Goal: Task Accomplishment & Management: Use online tool/utility

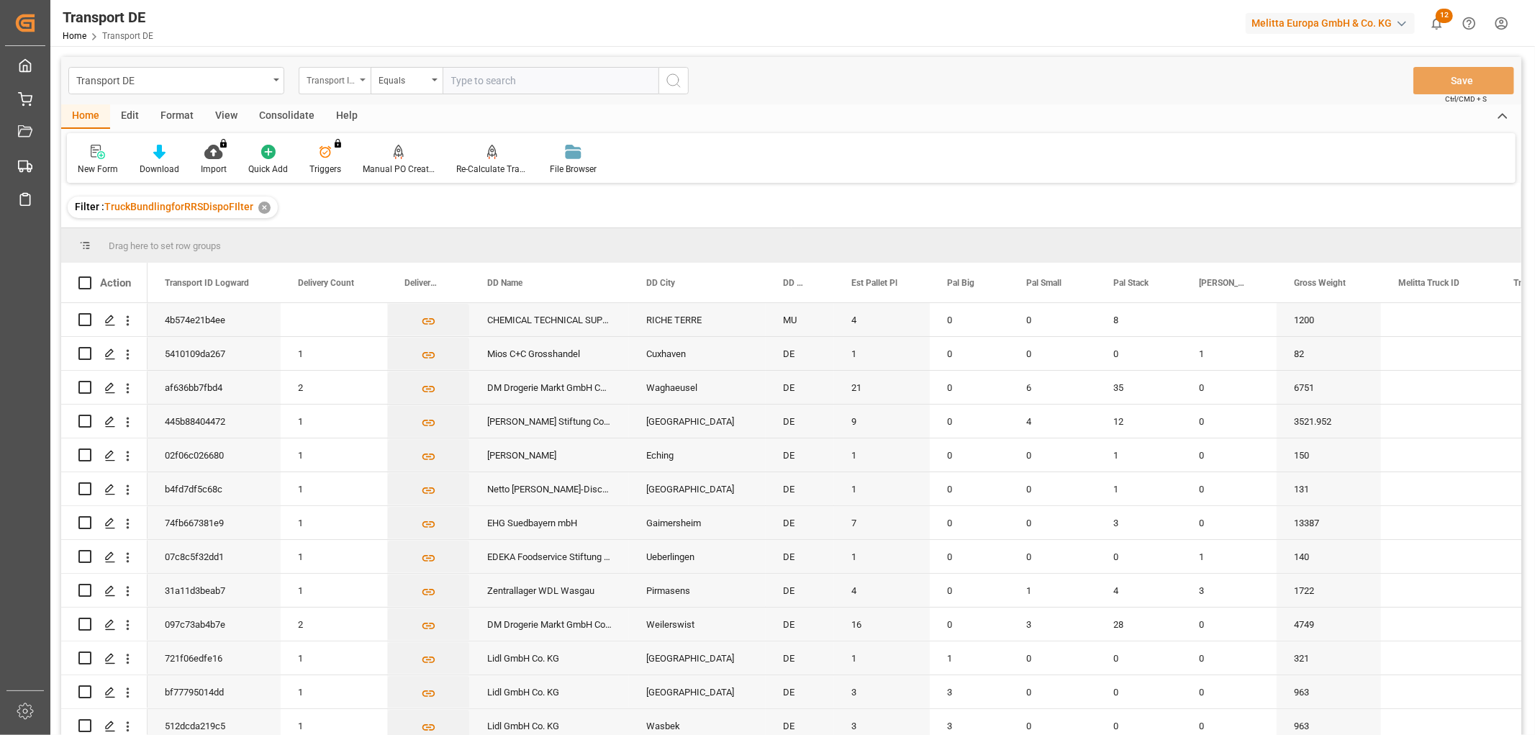
click at [326, 73] on div "Transport ID Logward" at bounding box center [331, 79] width 49 height 17
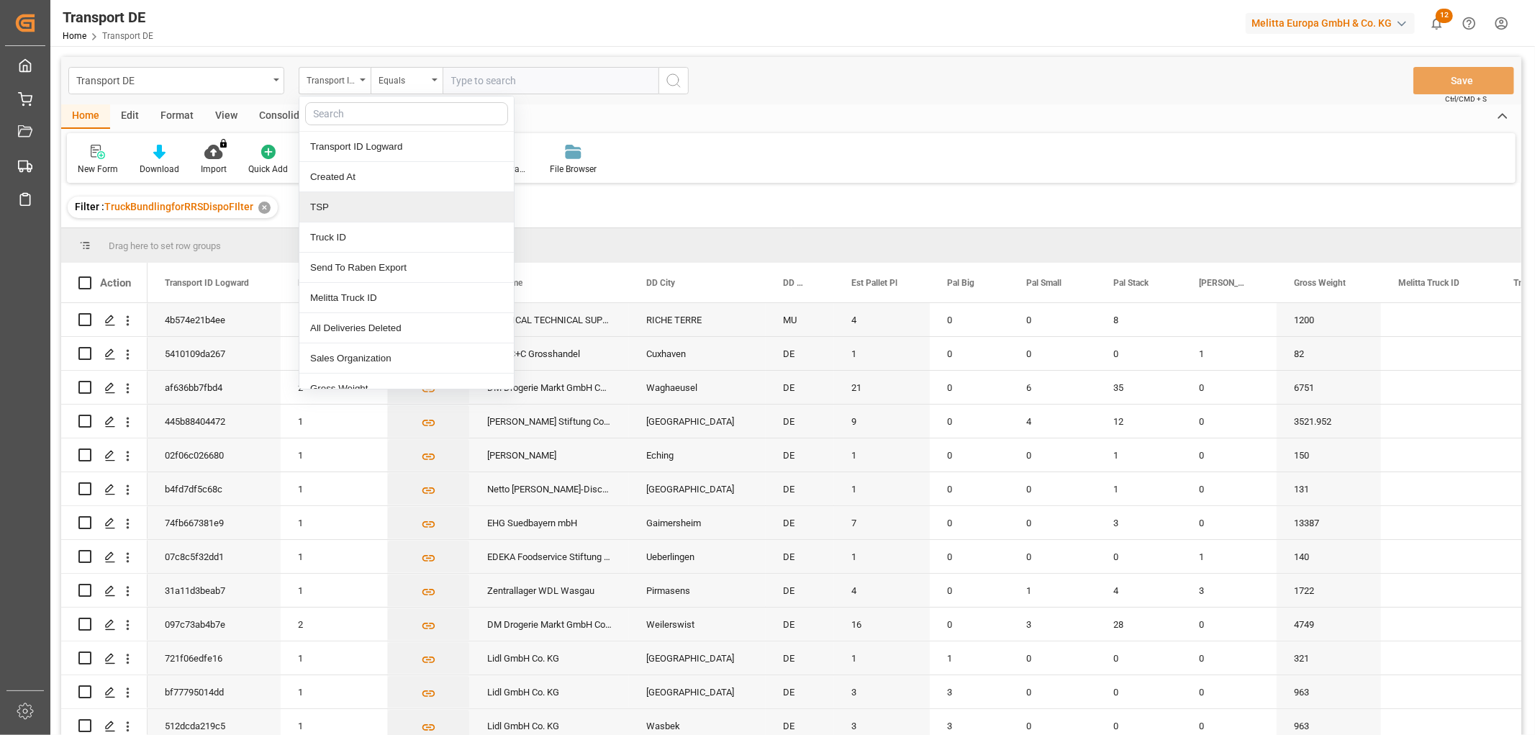
click at [335, 203] on div "TSP" at bounding box center [406, 207] width 214 height 30
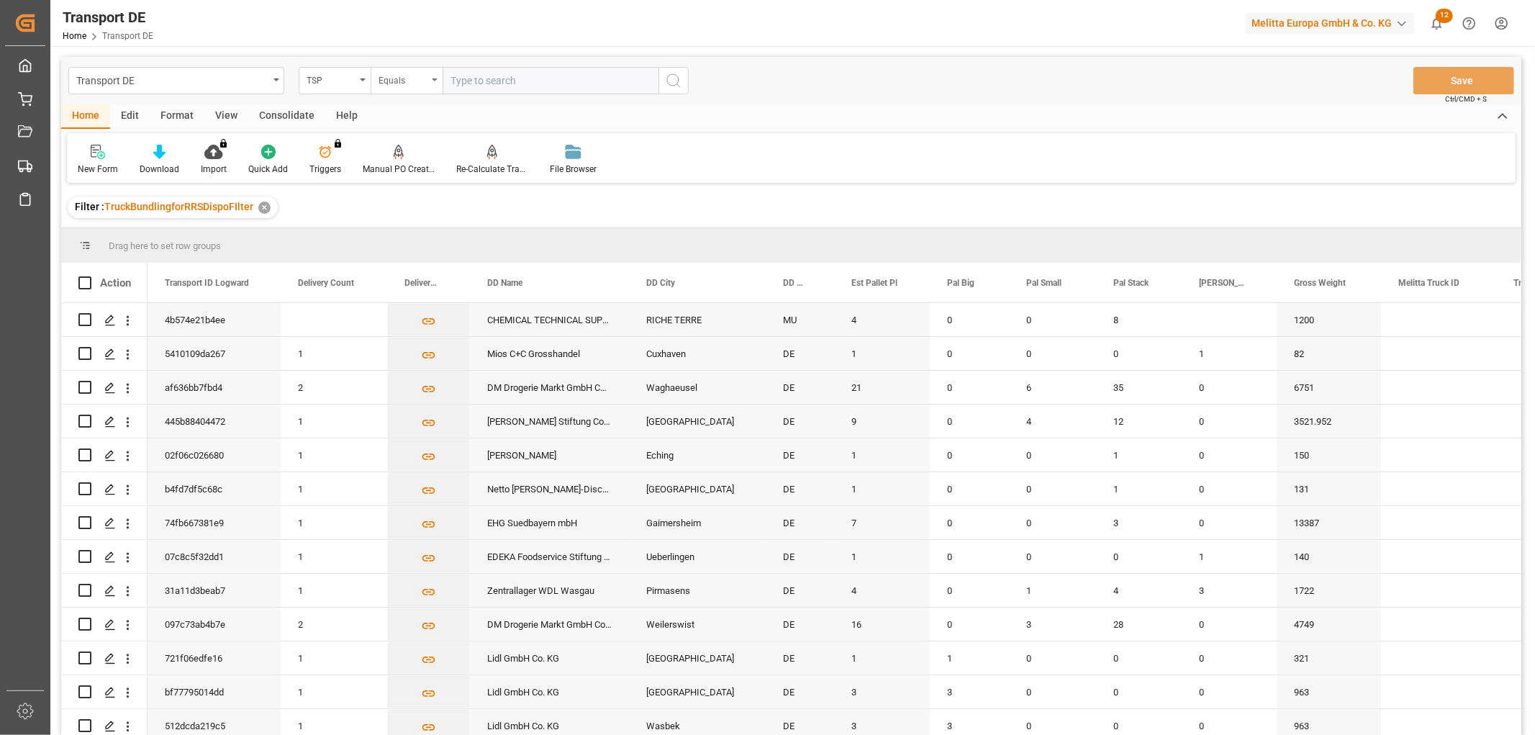
click at [397, 84] on div "Equals" at bounding box center [403, 79] width 49 height 17
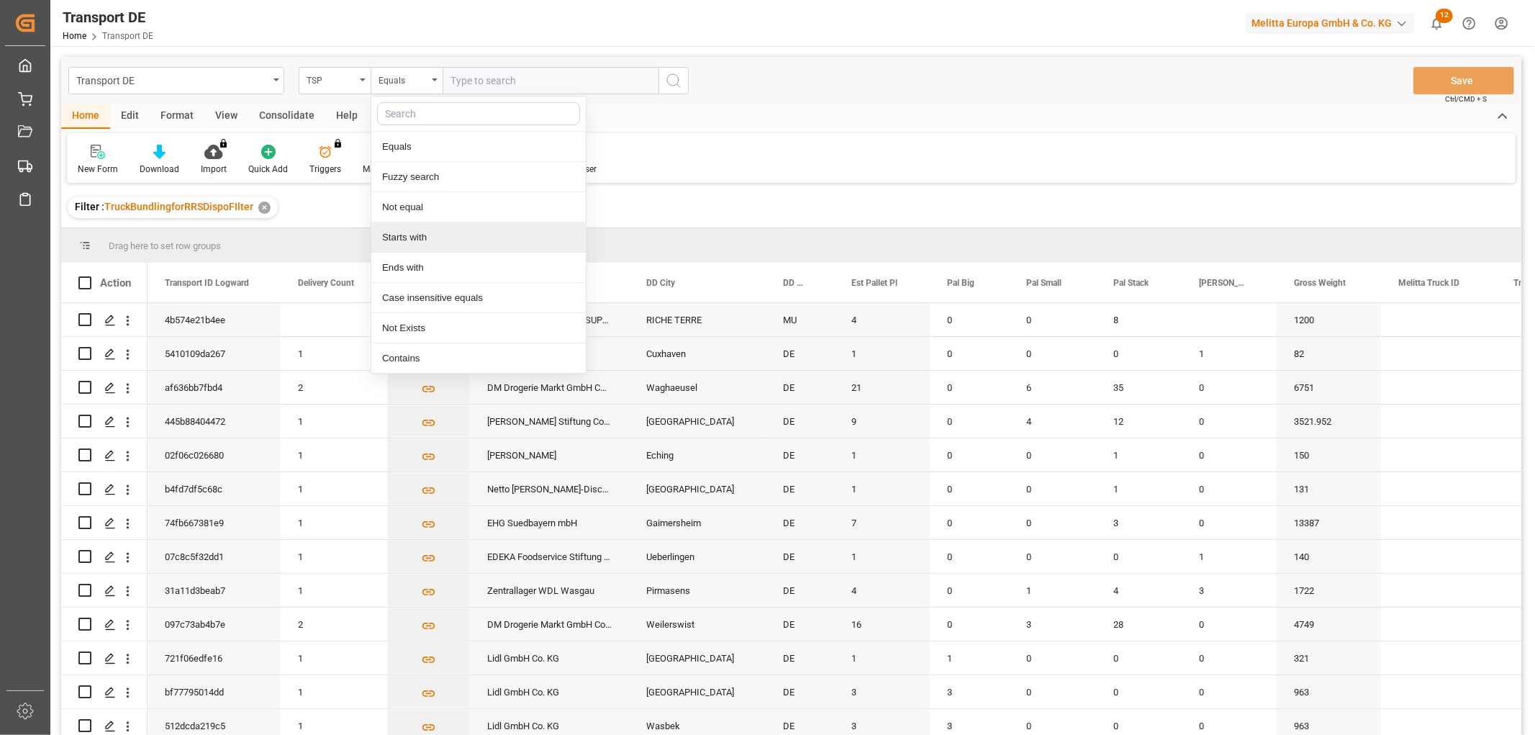
click at [399, 243] on div "Starts with" at bounding box center [478, 237] width 214 height 30
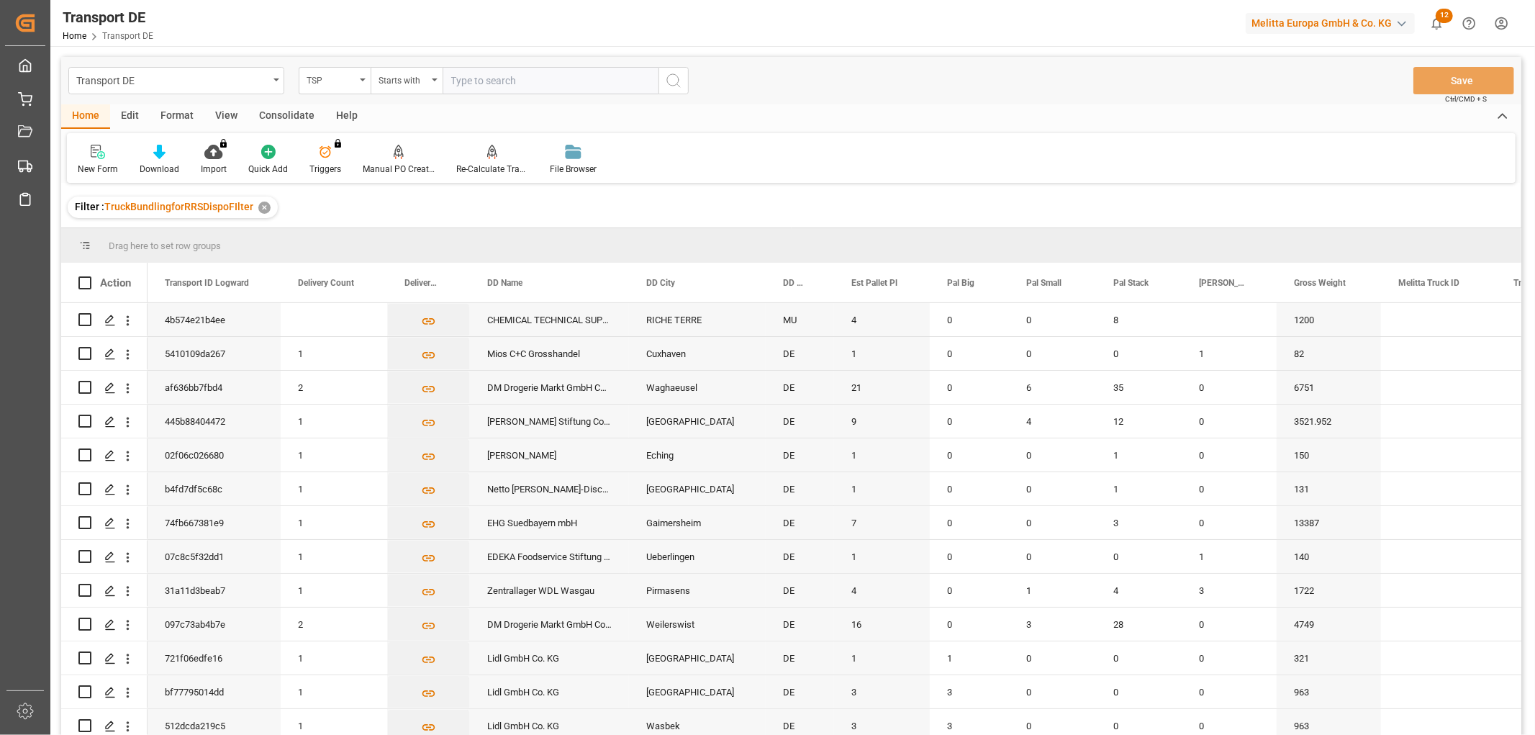
click at [515, 72] on input "text" at bounding box center [551, 80] width 216 height 27
type input "LIT DE"
click at [674, 74] on circle "search button" at bounding box center [673, 80] width 12 height 12
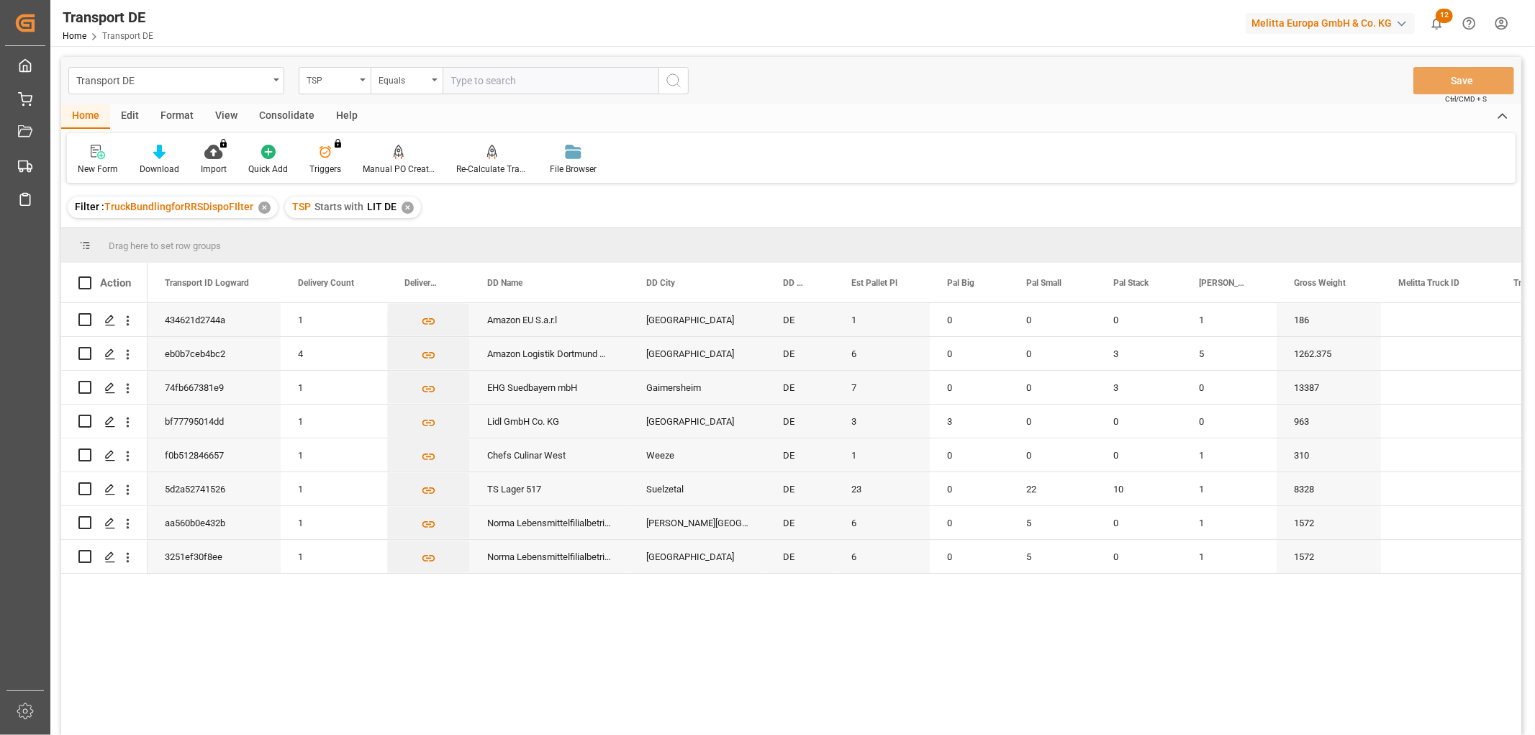
click at [284, 116] on div "Consolidate" at bounding box center [286, 116] width 77 height 24
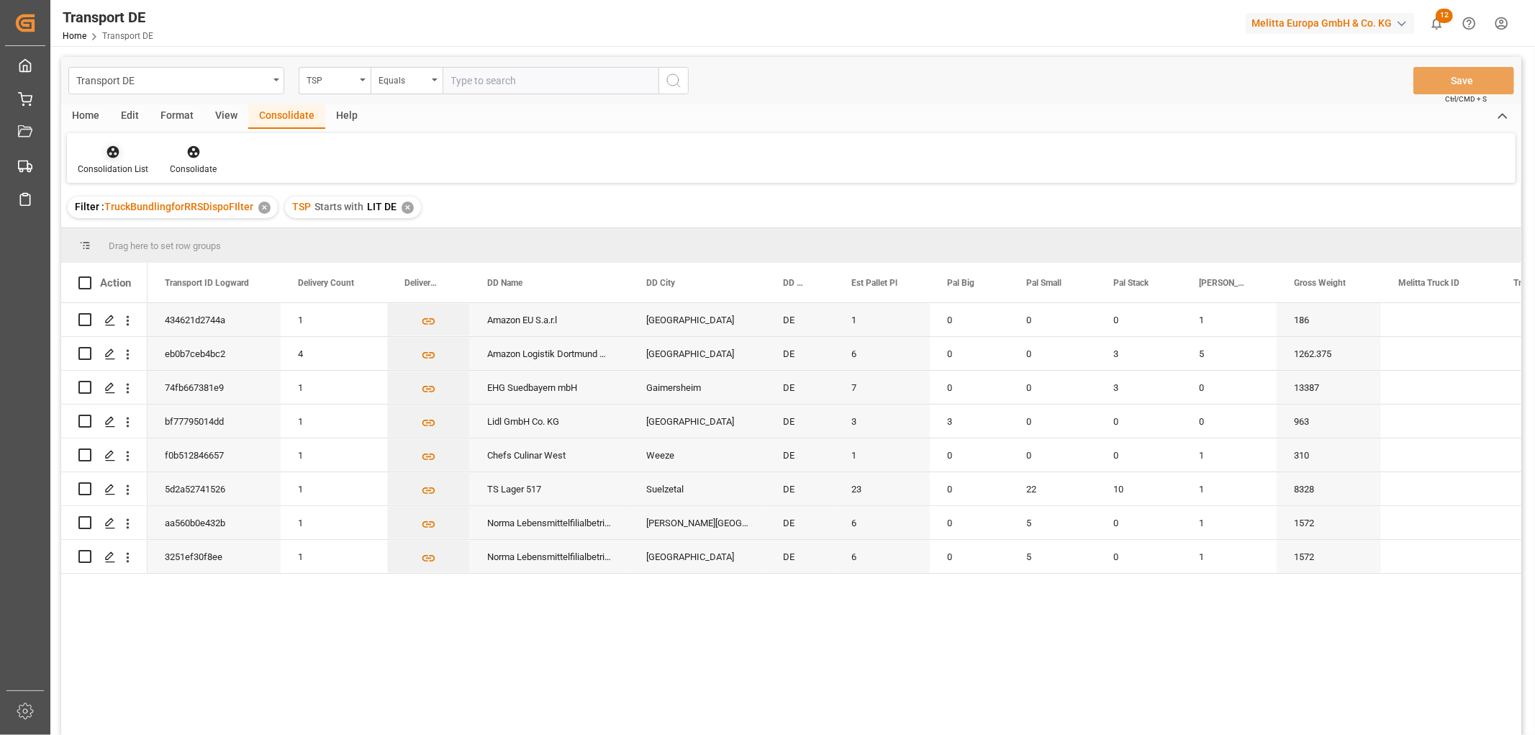
click at [114, 157] on icon at bounding box center [113, 152] width 14 height 14
click at [121, 228] on div "Transport DE TSP Equals Save Ctrl/CMD + S Home Edit Format View Consolidate Hel…" at bounding box center [791, 415] width 1460 height 716
click at [81, 420] on input "Press Space to toggle row selection (unchecked)" at bounding box center [84, 421] width 13 height 13
checkbox input "true"
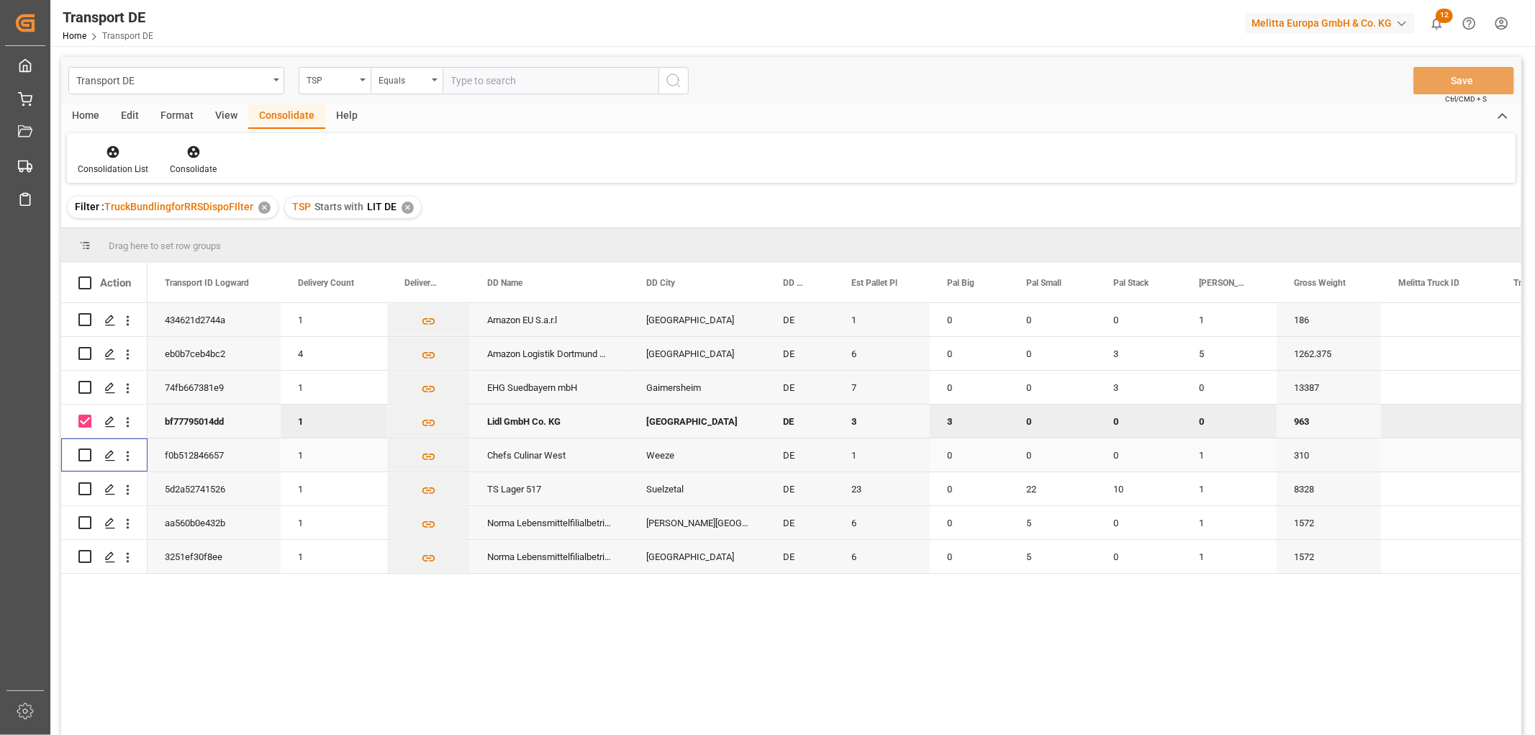
click at [84, 456] on input "Press Space to toggle row selection (unchecked)" at bounding box center [84, 454] width 13 height 13
checkbox input "true"
click at [186, 150] on icon at bounding box center [193, 152] width 14 height 14
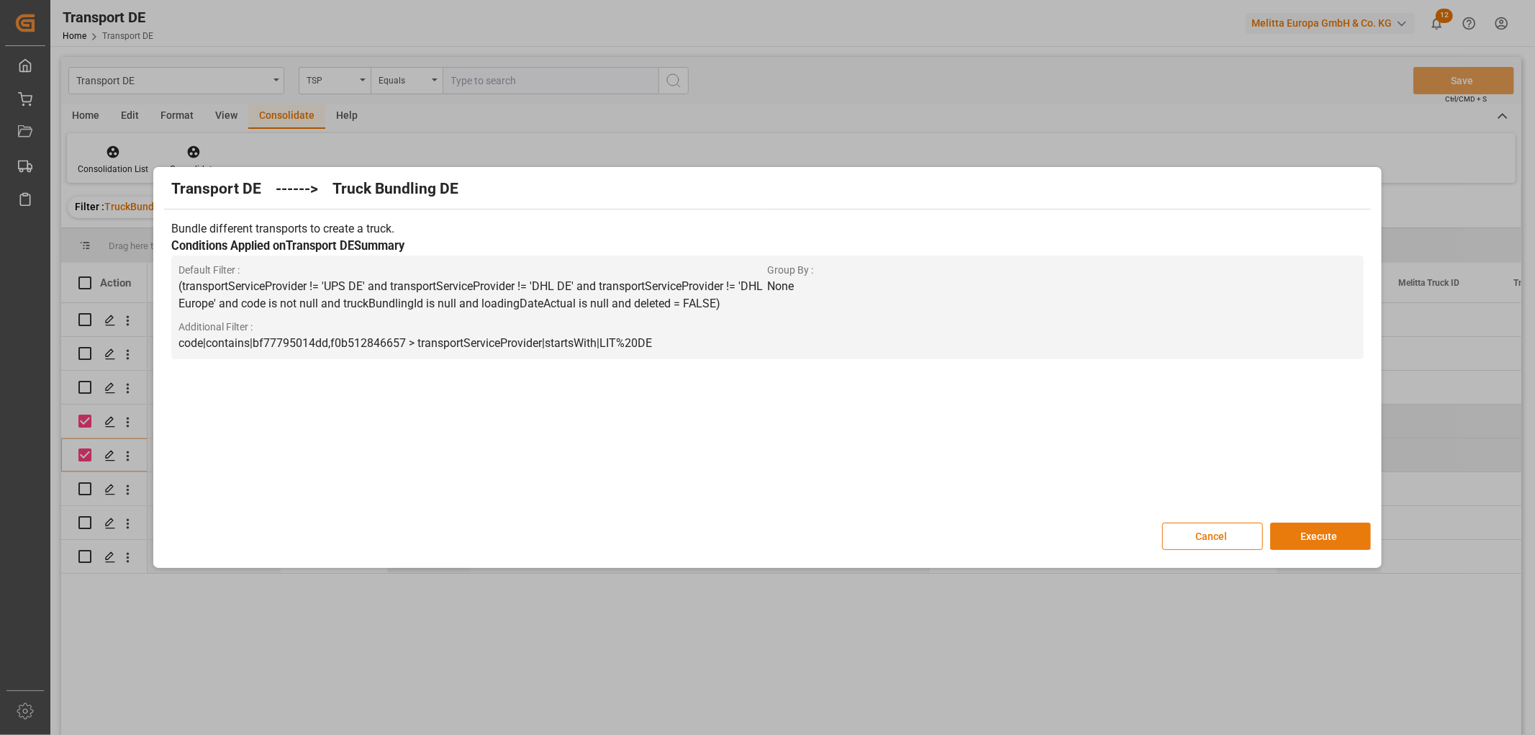
click at [1325, 535] on button "Execute" at bounding box center [1320, 536] width 101 height 27
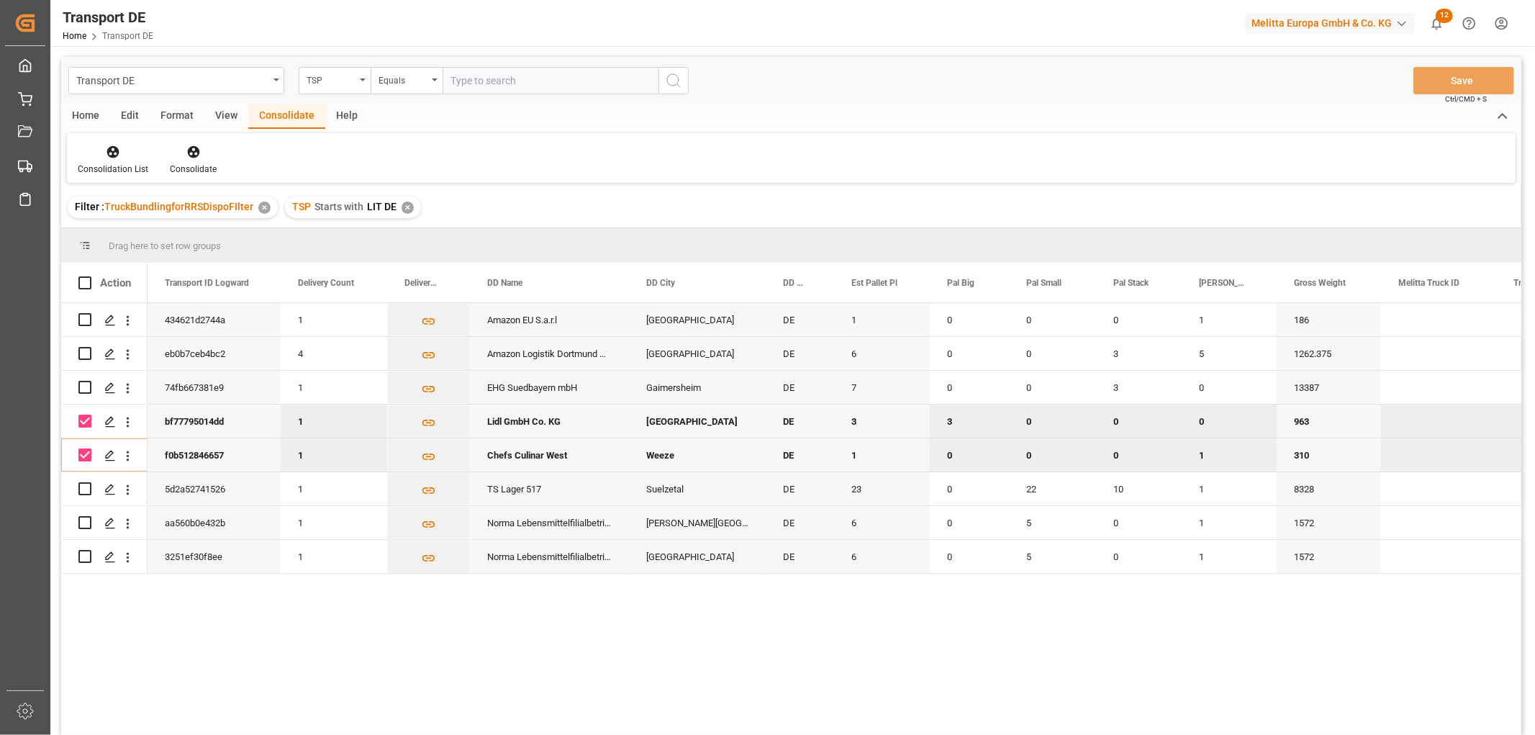
click at [86, 422] on input "Press Space to toggle row selection (checked)" at bounding box center [84, 421] width 13 height 13
checkbox input "false"
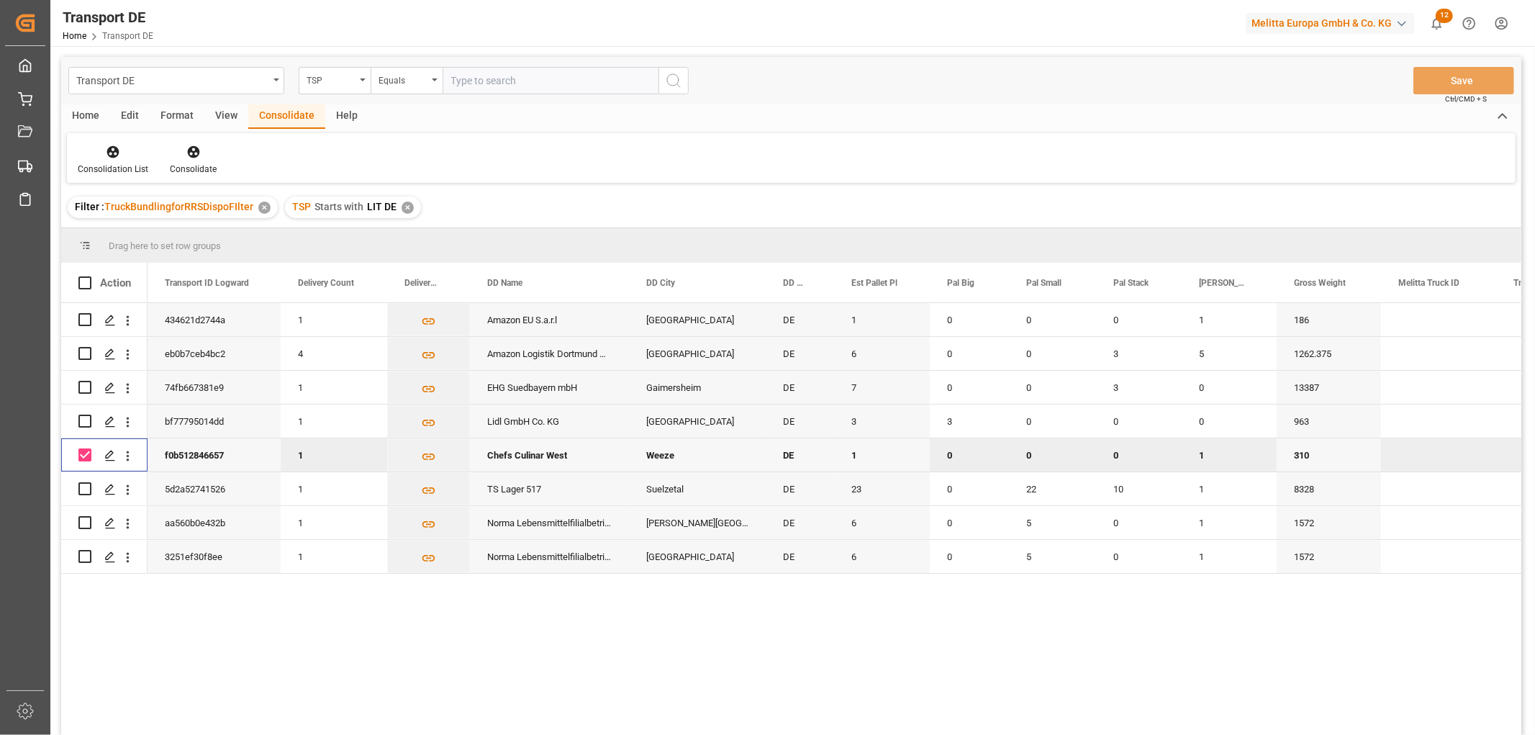
click at [86, 452] on input "Press Space to toggle row selection (checked)" at bounding box center [84, 454] width 13 height 13
checkbox input "false"
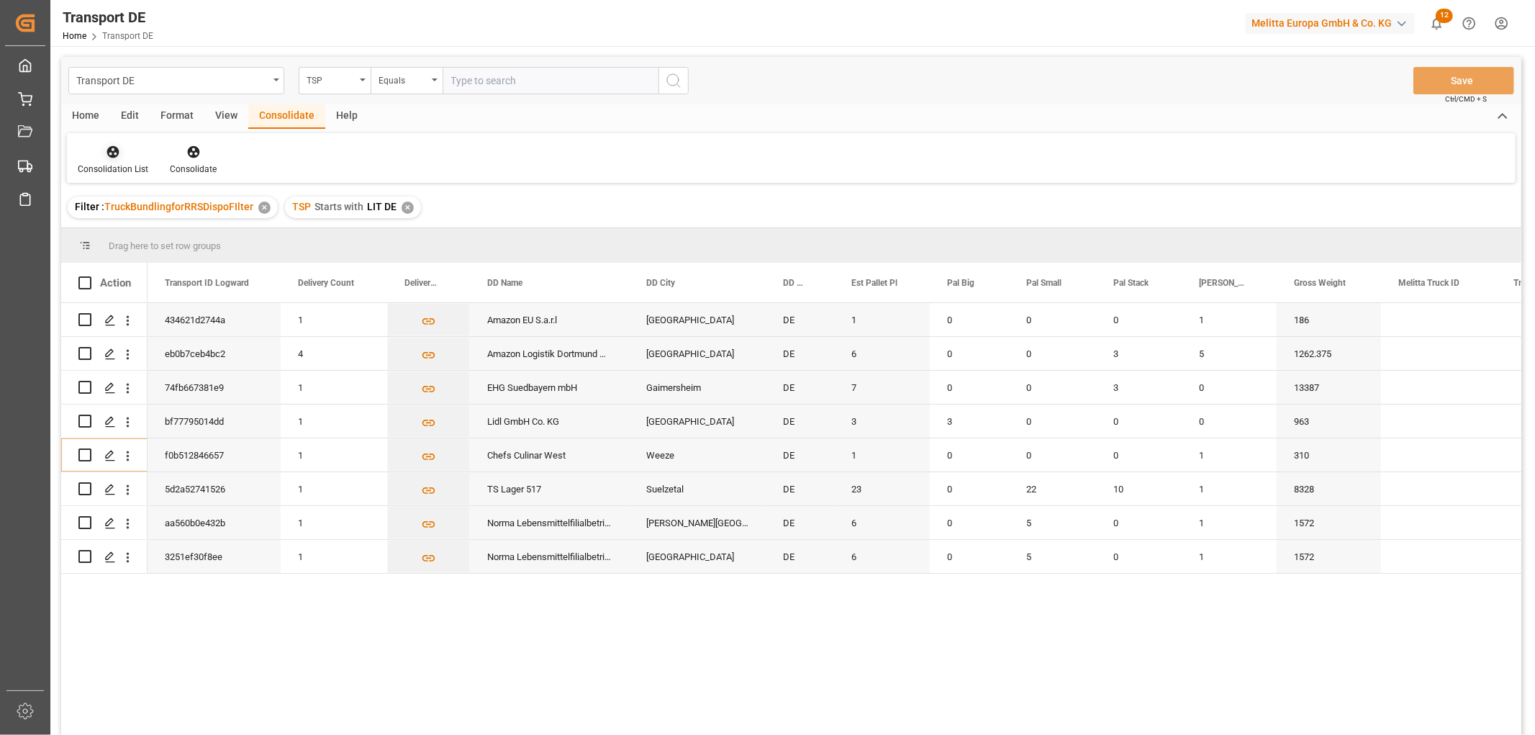
click at [109, 146] on icon at bounding box center [113, 152] width 14 height 14
click at [112, 229] on div "Transport DE TSP Equals Save Ctrl/CMD + S Home Edit Format View Consolidate Hel…" at bounding box center [791, 415] width 1460 height 716
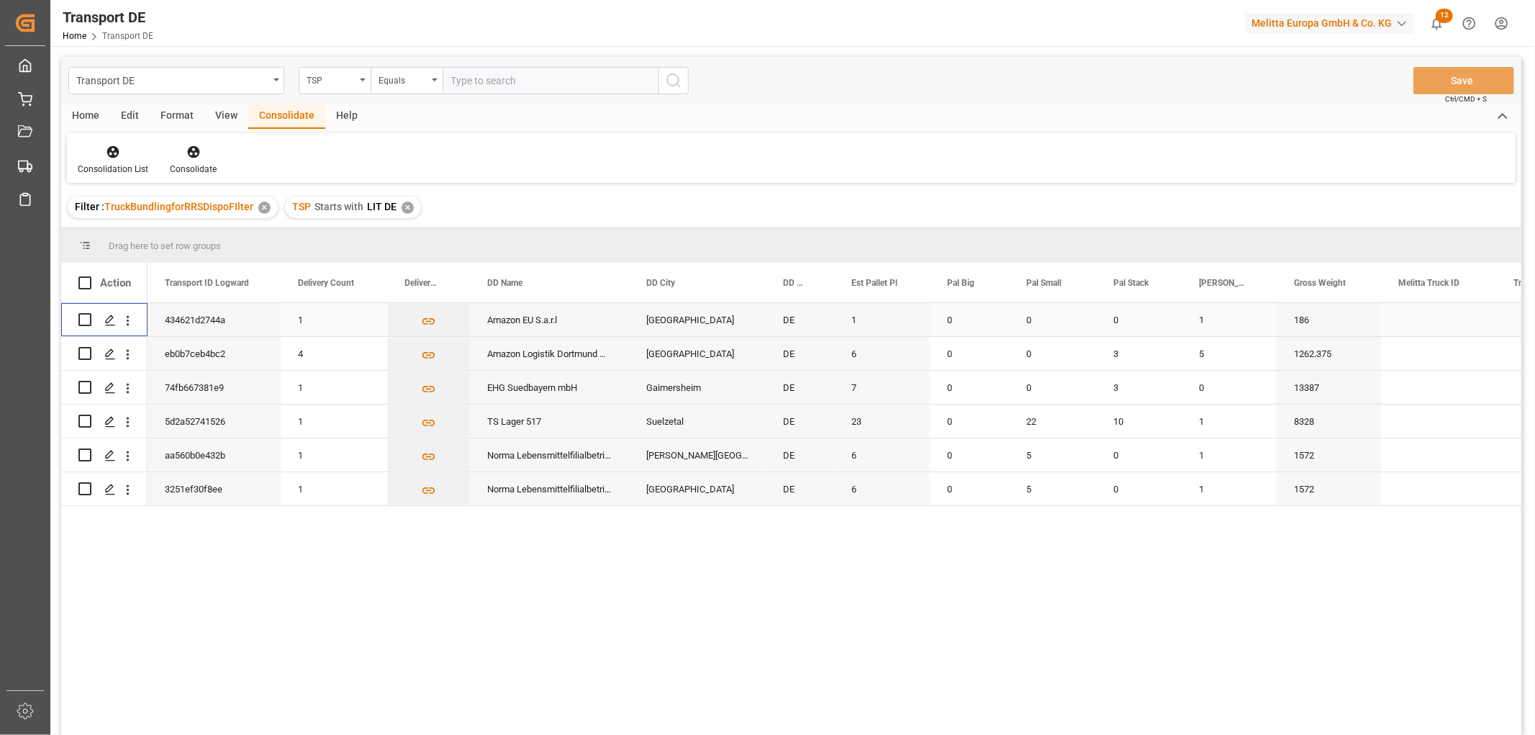
click at [86, 319] on input "Press Space to toggle row selection (unchecked)" at bounding box center [84, 319] width 13 height 13
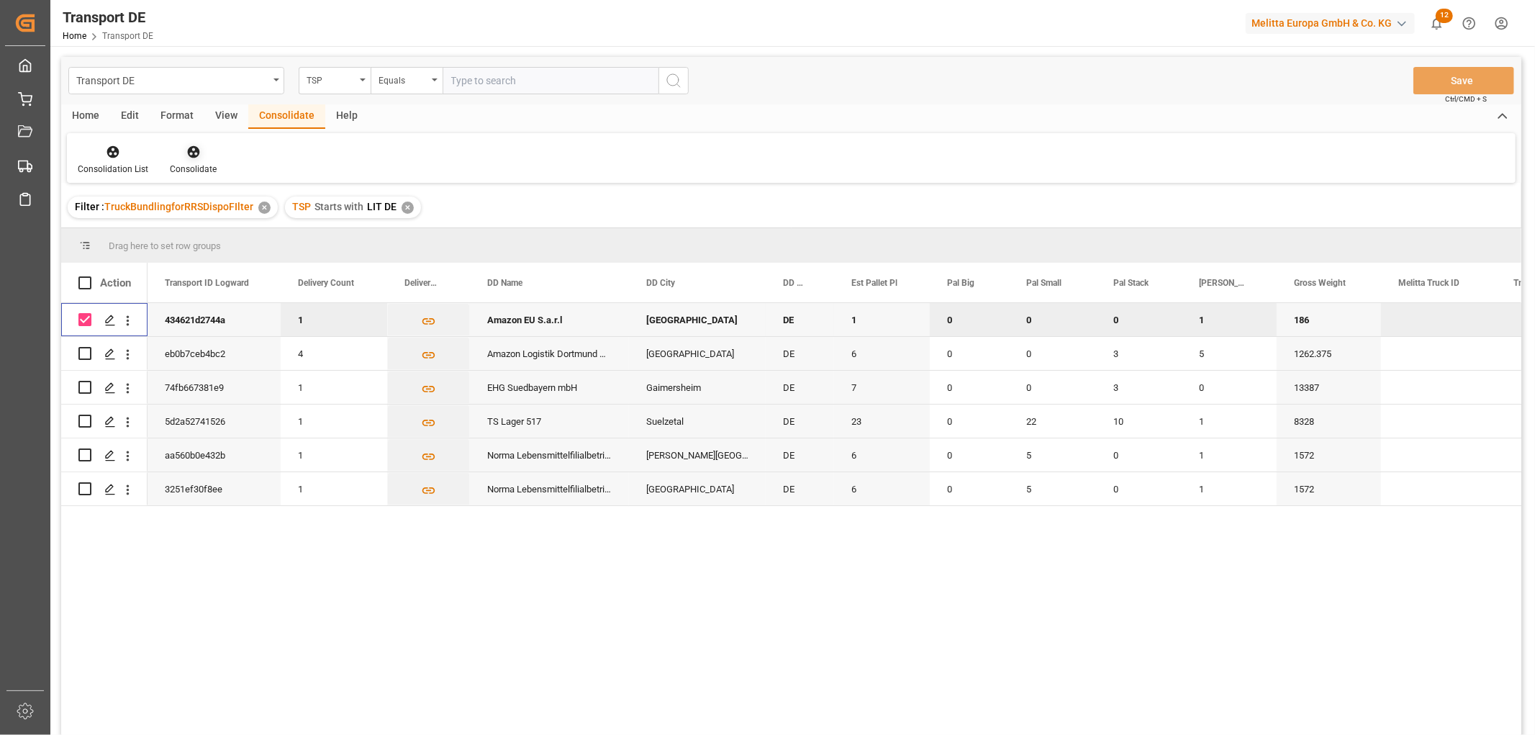
click at [192, 145] on icon at bounding box center [193, 152] width 14 height 14
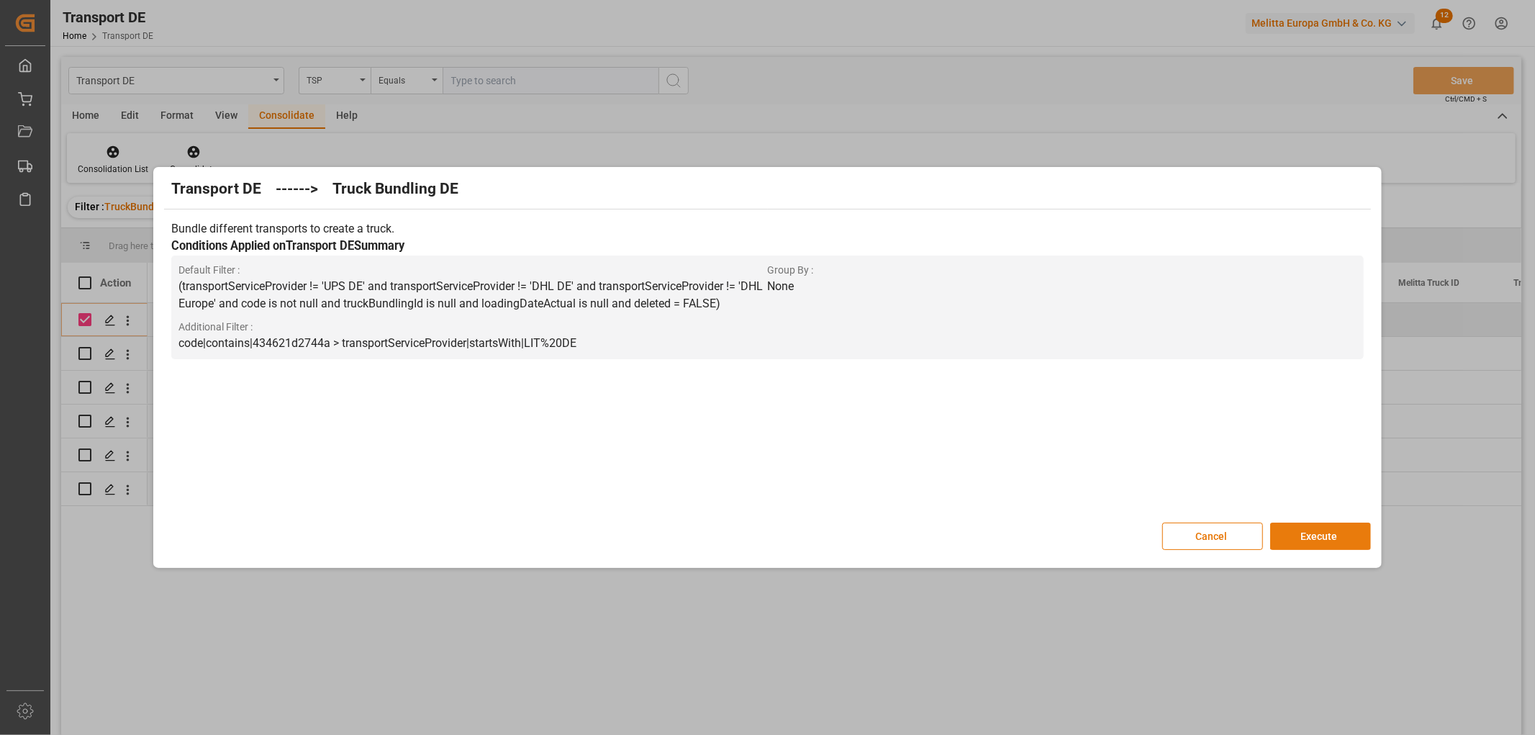
click at [1313, 533] on button "Execute" at bounding box center [1320, 536] width 101 height 27
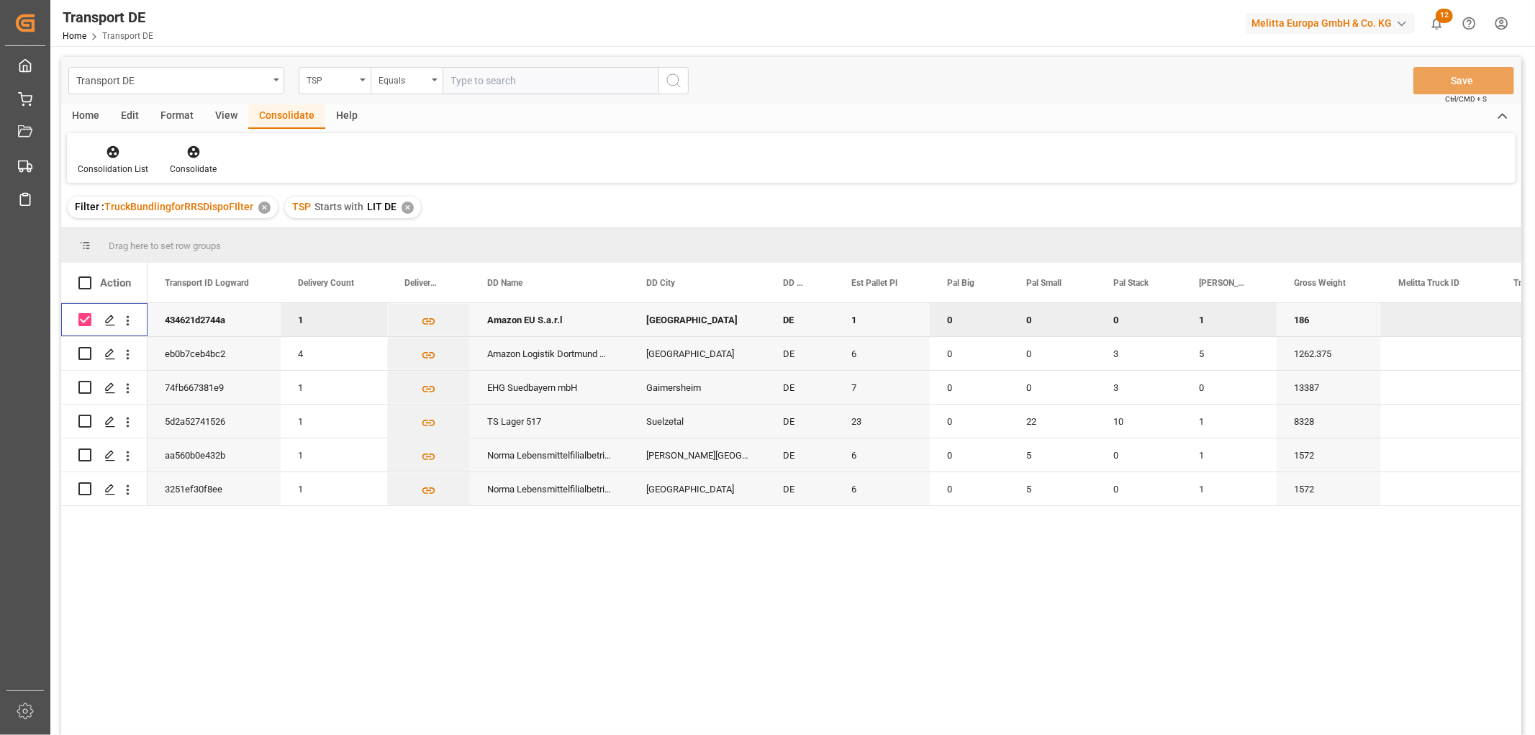
click at [87, 318] on input "Press Space to toggle row selection (checked)" at bounding box center [84, 319] width 13 height 13
checkbox input "false"
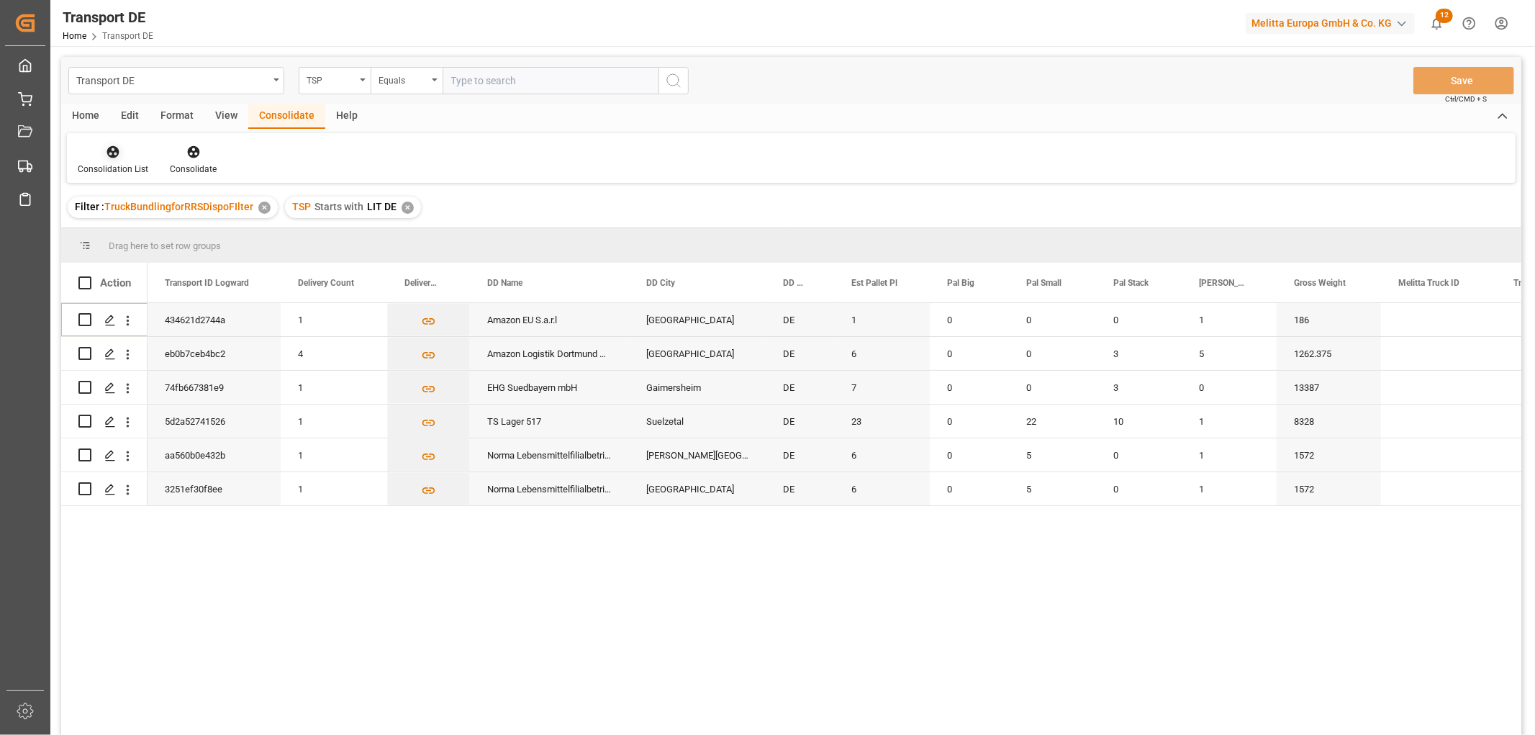
click at [110, 151] on icon at bounding box center [113, 152] width 12 height 12
click at [122, 232] on div "Transport DE TSP Equals Save Ctrl/CMD + S Home Edit Format View Consolidate Hel…" at bounding box center [791, 415] width 1460 height 716
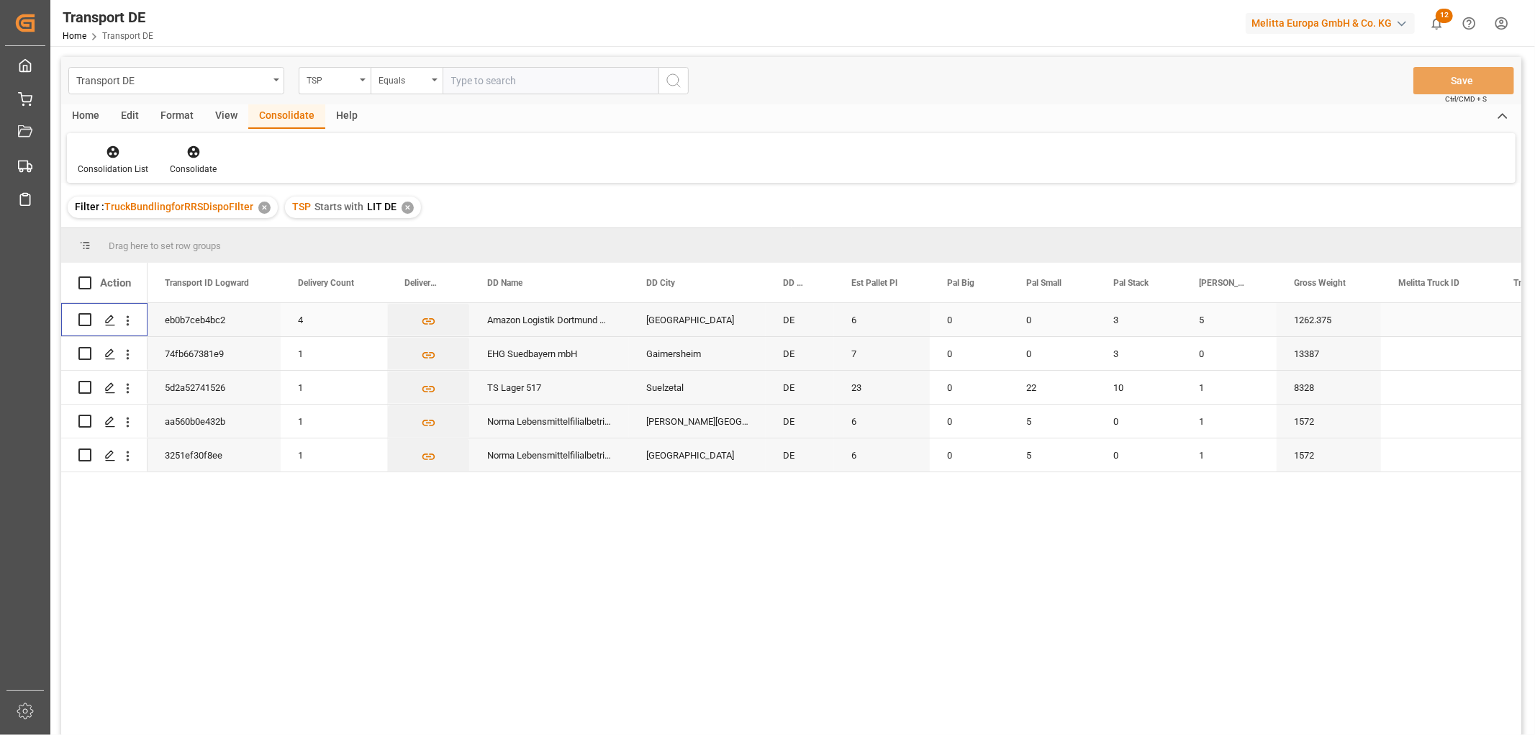
click at [83, 319] on input "Press Space to toggle row selection (unchecked)" at bounding box center [84, 319] width 13 height 13
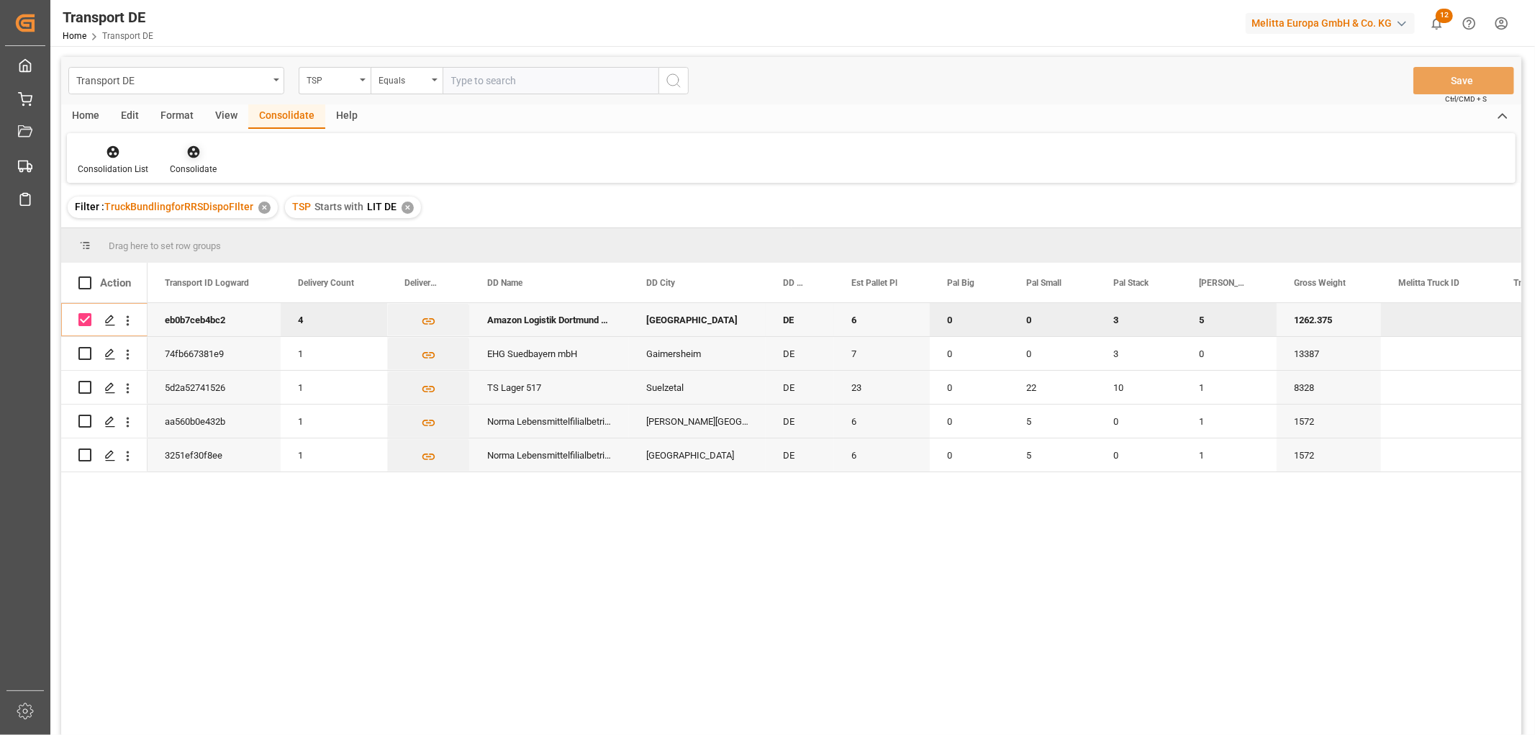
click at [193, 155] on icon at bounding box center [193, 152] width 12 height 12
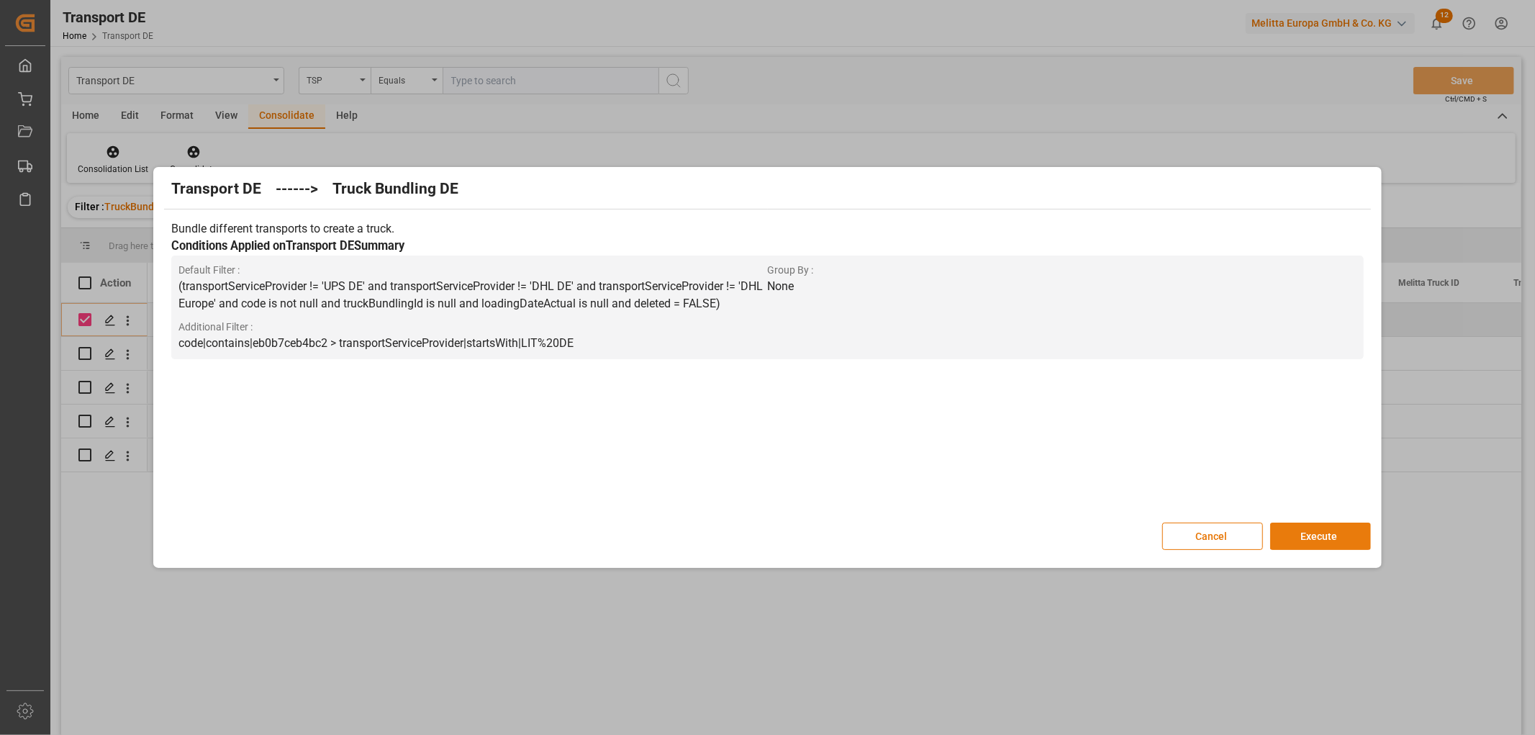
click at [1319, 535] on button "Execute" at bounding box center [1320, 536] width 101 height 27
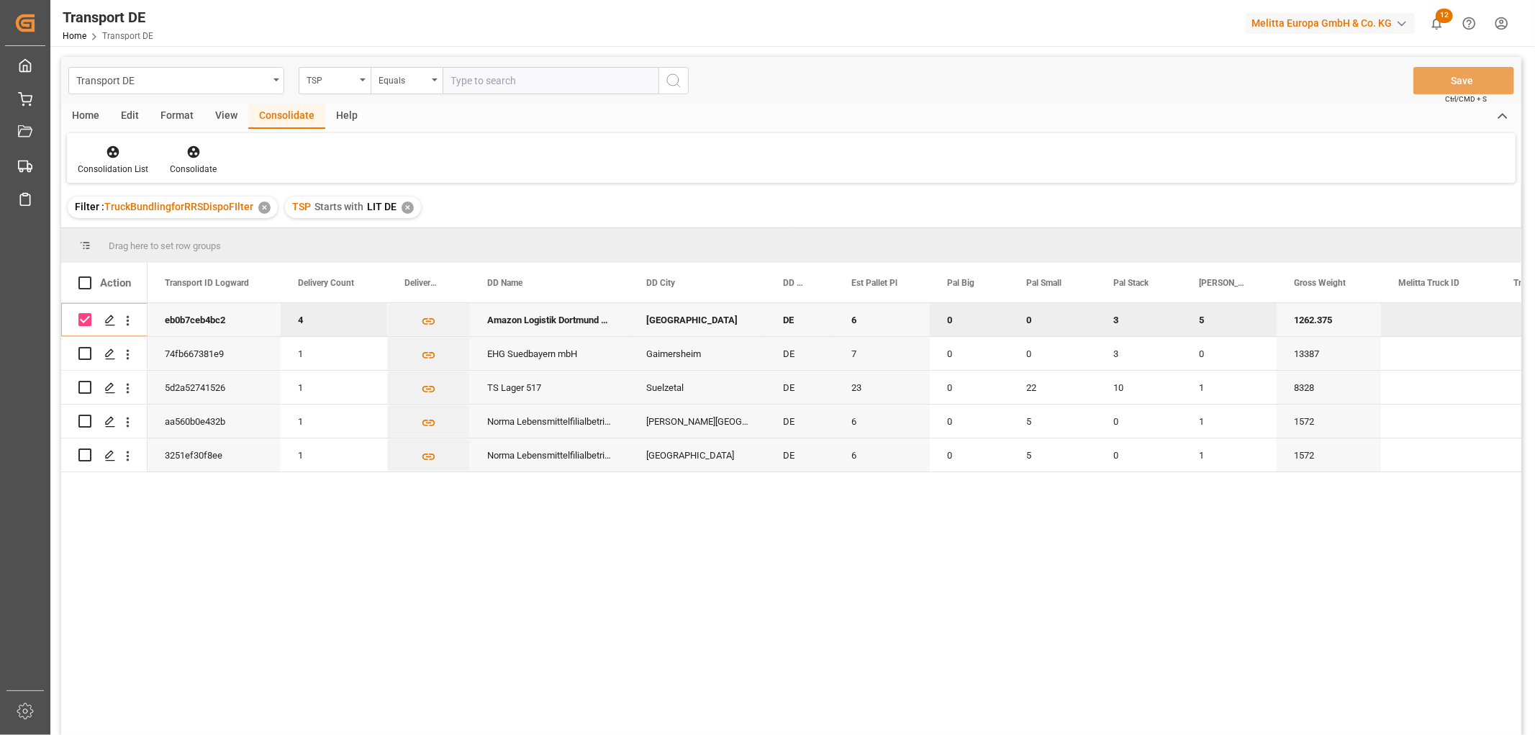
click at [90, 321] on input "Press Space to toggle row selection (checked)" at bounding box center [84, 319] width 13 height 13
checkbox input "false"
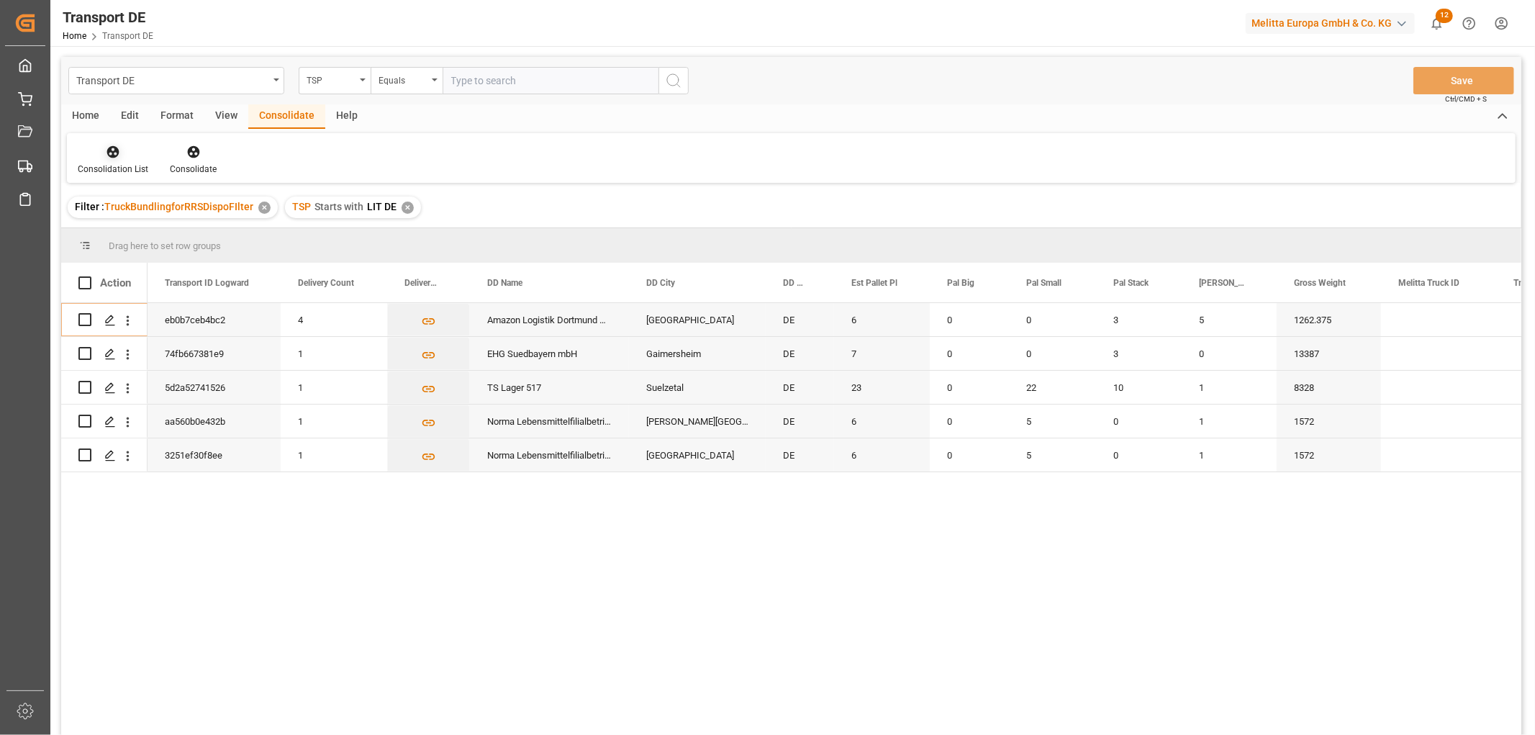
click at [109, 149] on icon at bounding box center [113, 152] width 12 height 12
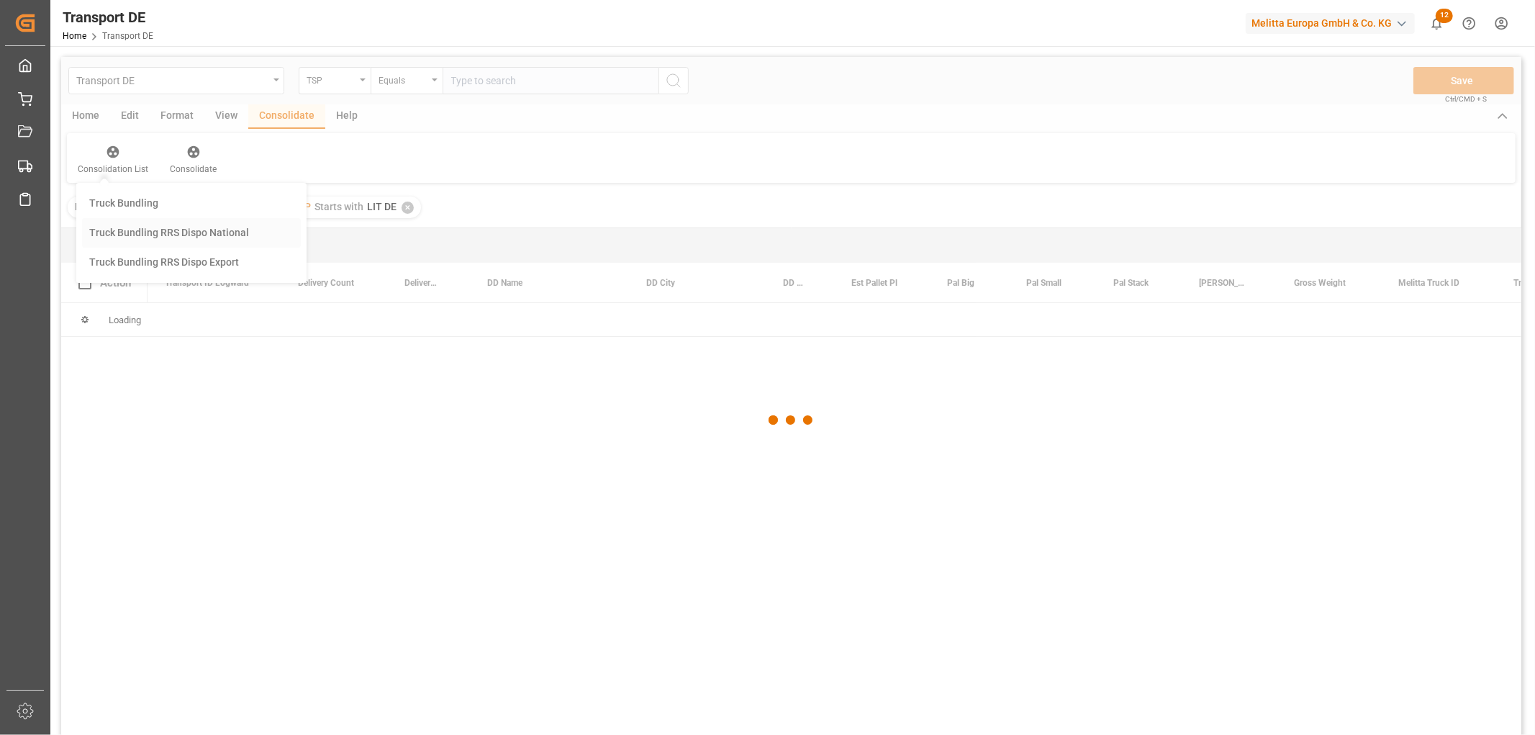
click at [127, 232] on div "Transport DE TSP Equals Save Ctrl/CMD + S Home Edit Format View Consolidate Hel…" at bounding box center [791, 415] width 1460 height 716
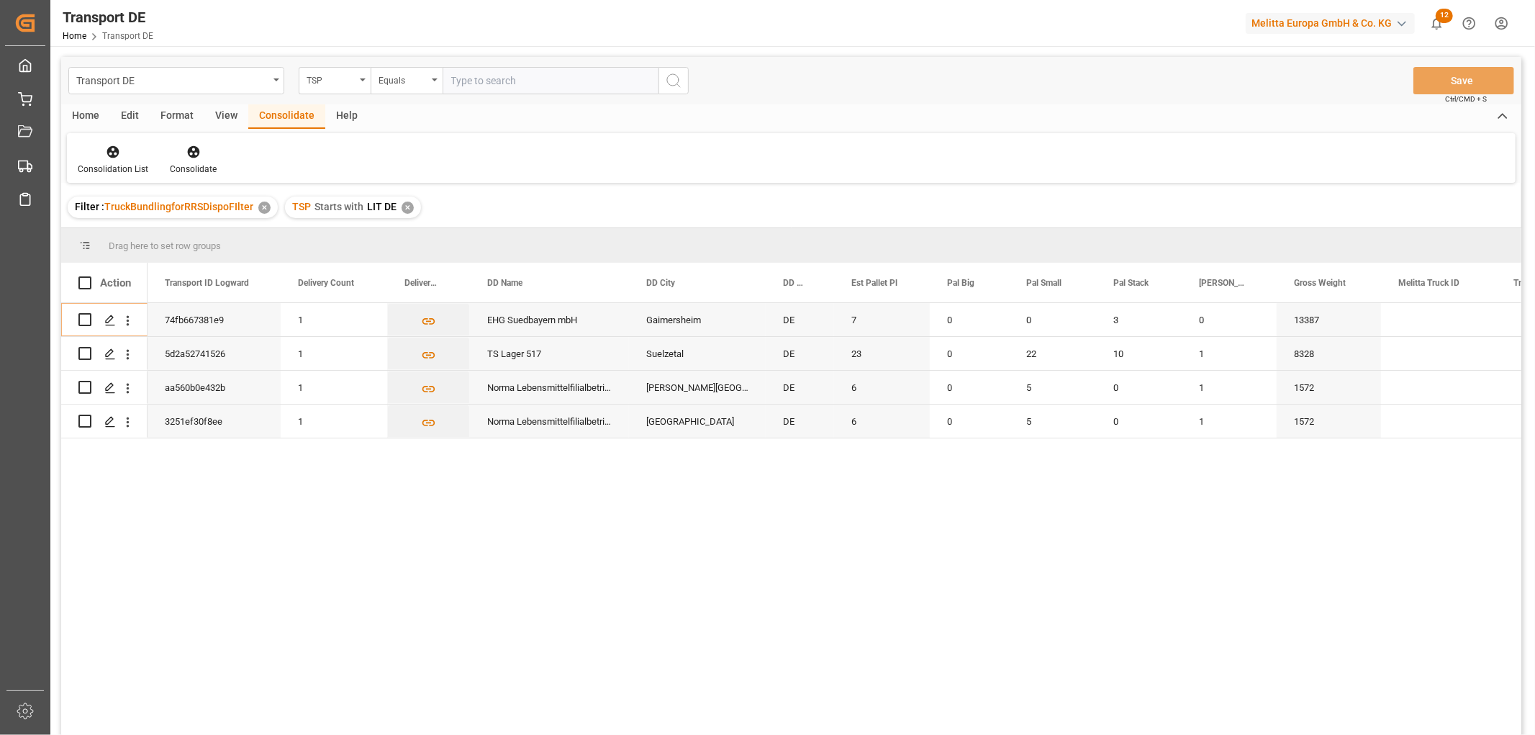
click at [407, 204] on div "✕" at bounding box center [408, 208] width 12 height 12
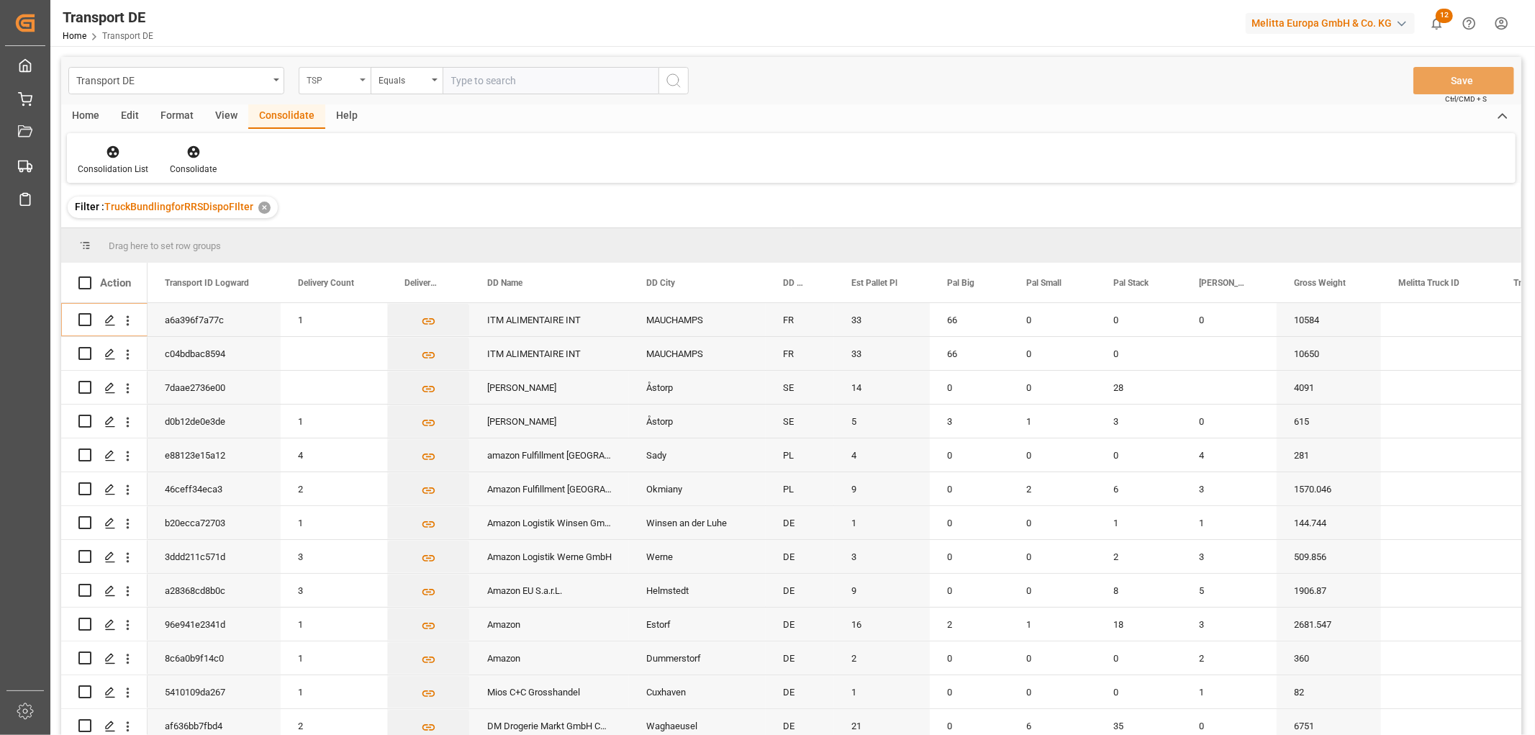
click at [333, 81] on div "TSP" at bounding box center [331, 79] width 49 height 17
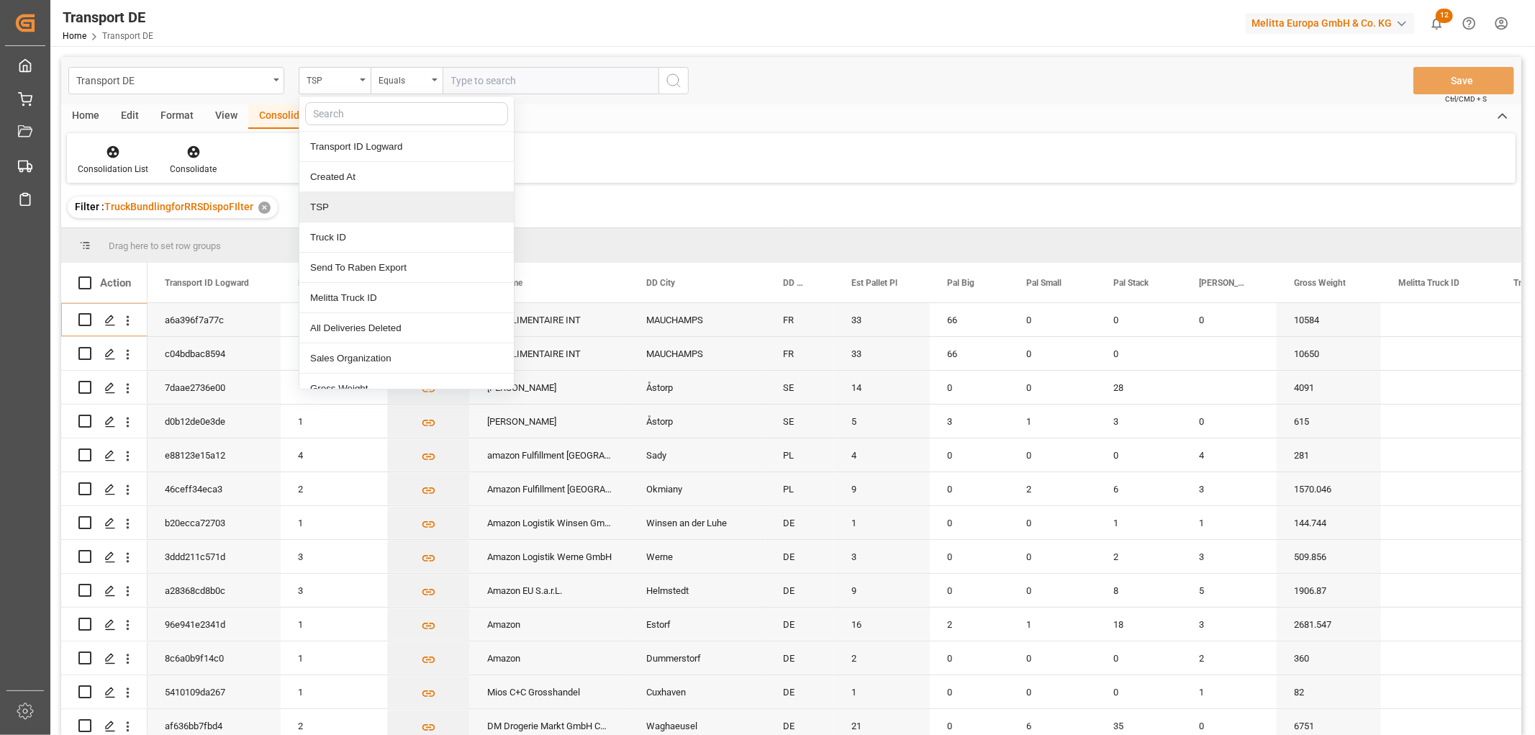
click at [343, 206] on div "TSP" at bounding box center [406, 207] width 214 height 30
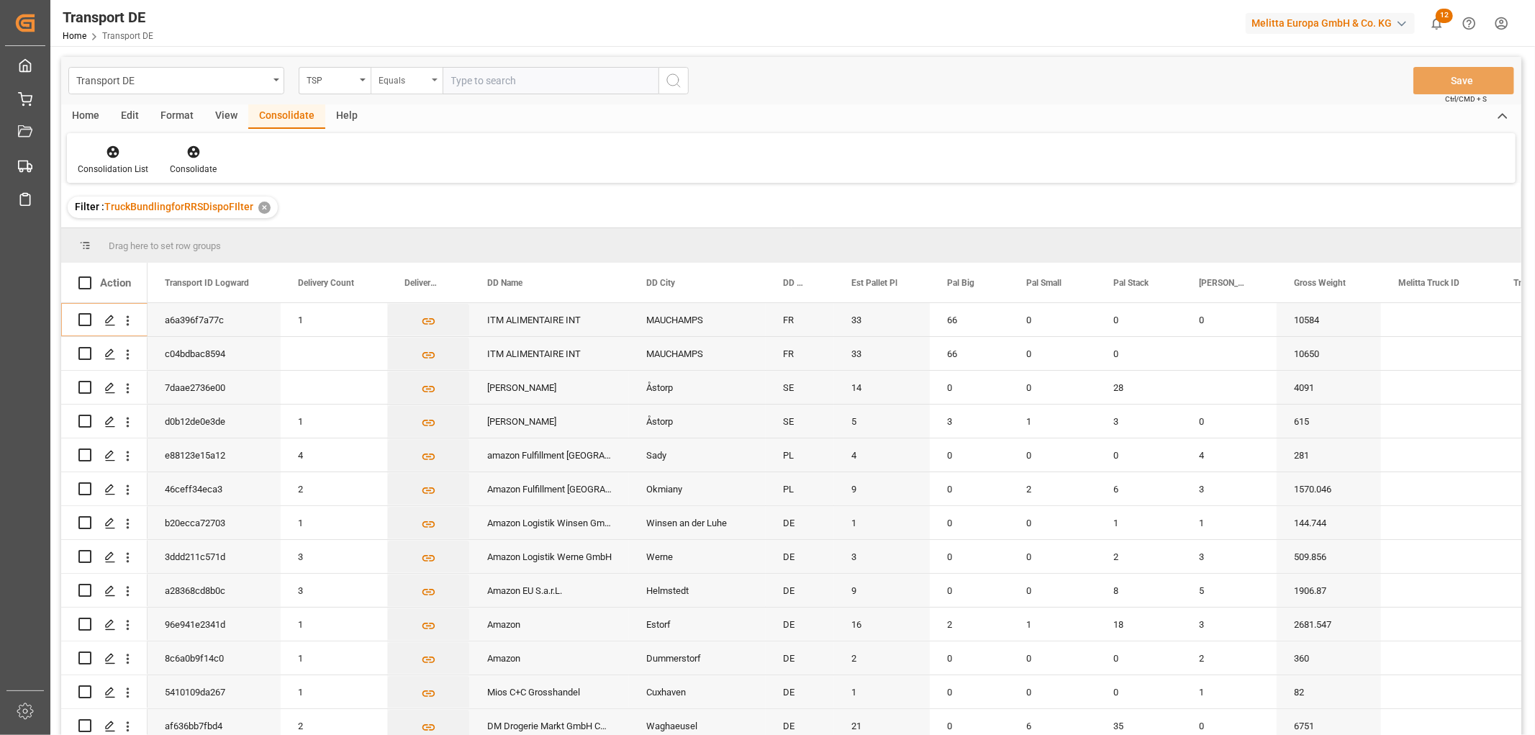
click at [403, 80] on div "Equals" at bounding box center [403, 79] width 49 height 17
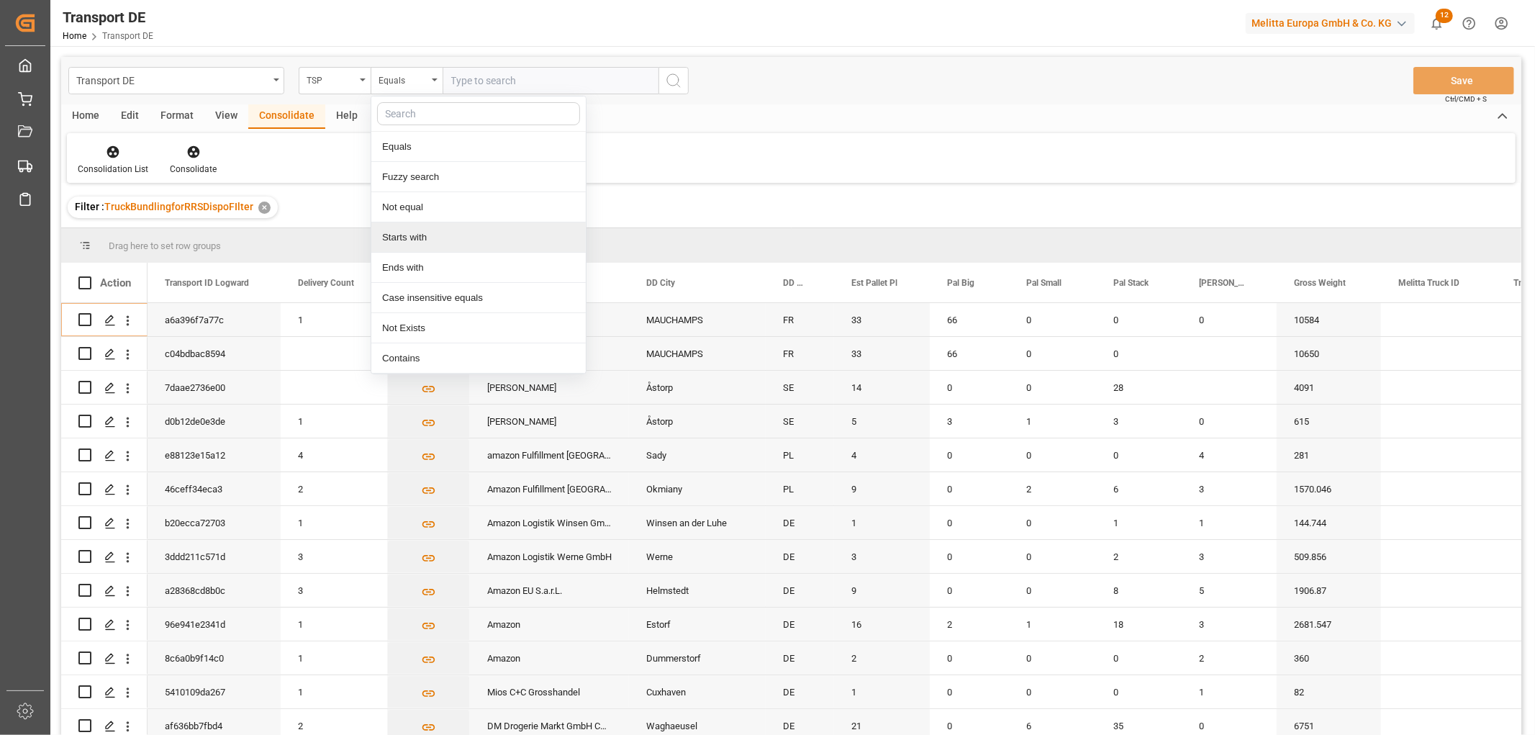
click at [426, 245] on div "Starts with" at bounding box center [478, 237] width 214 height 30
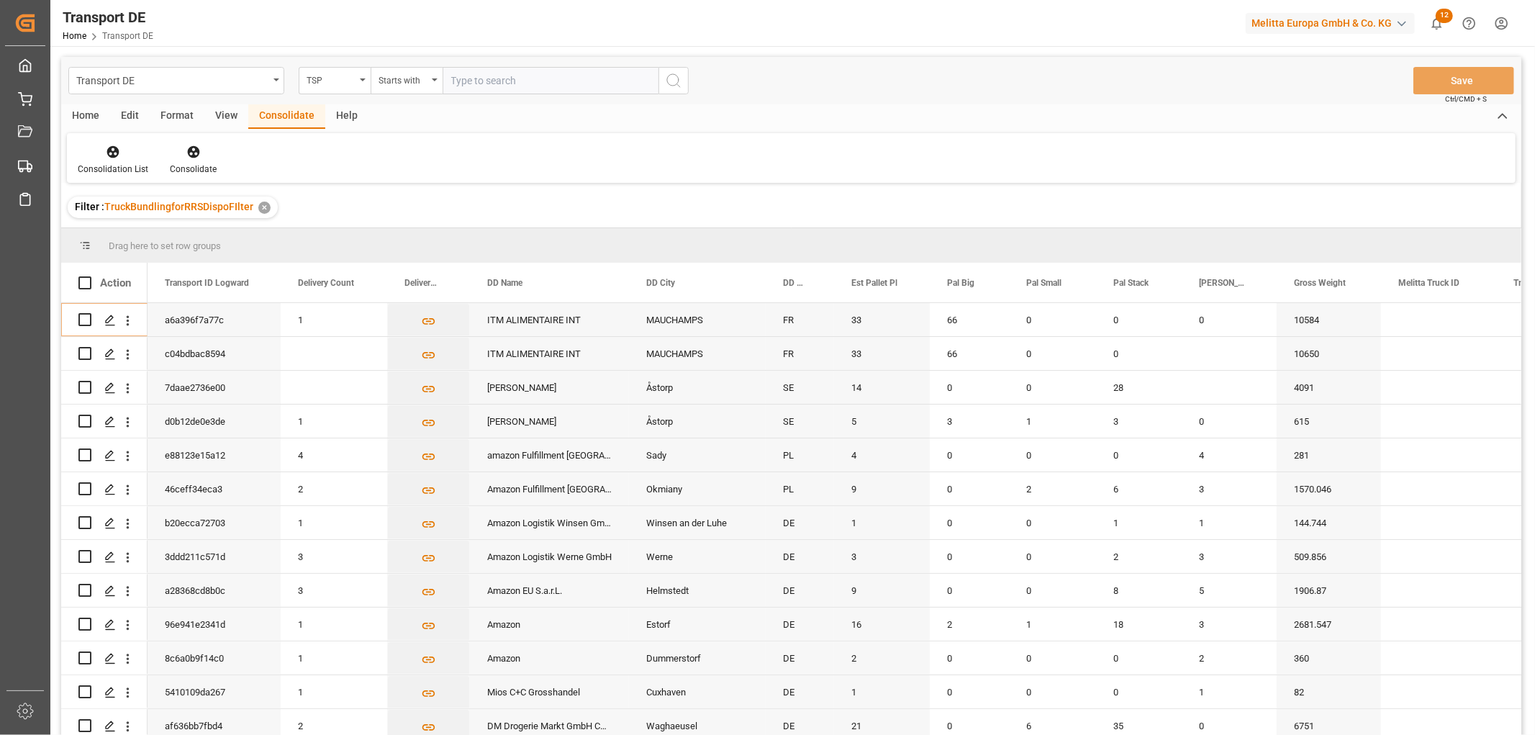
click at [462, 81] on input "text" at bounding box center [551, 80] width 216 height 27
type input "Hartmann"
click at [674, 79] on icon "search button" at bounding box center [673, 80] width 17 height 17
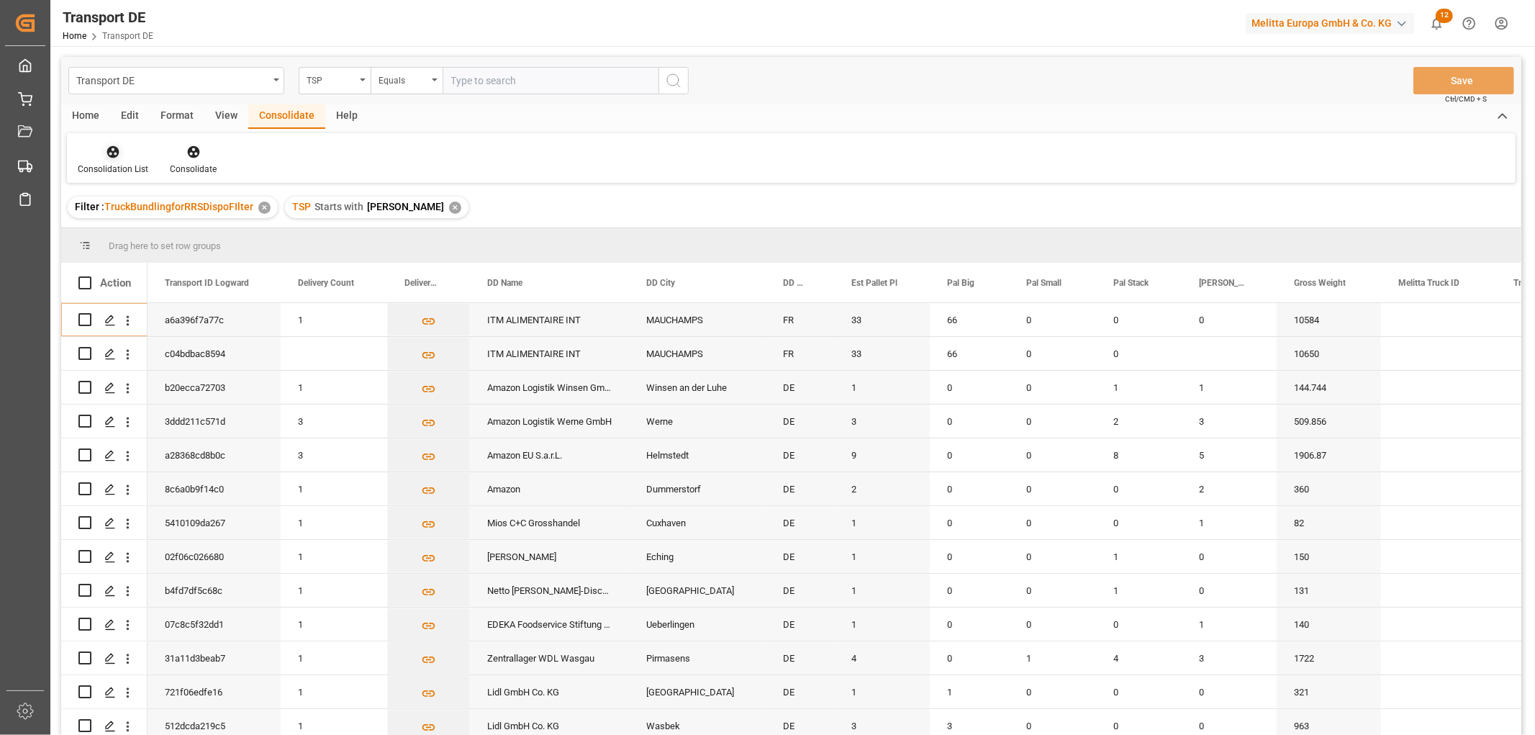
click at [115, 153] on icon at bounding box center [113, 152] width 14 height 14
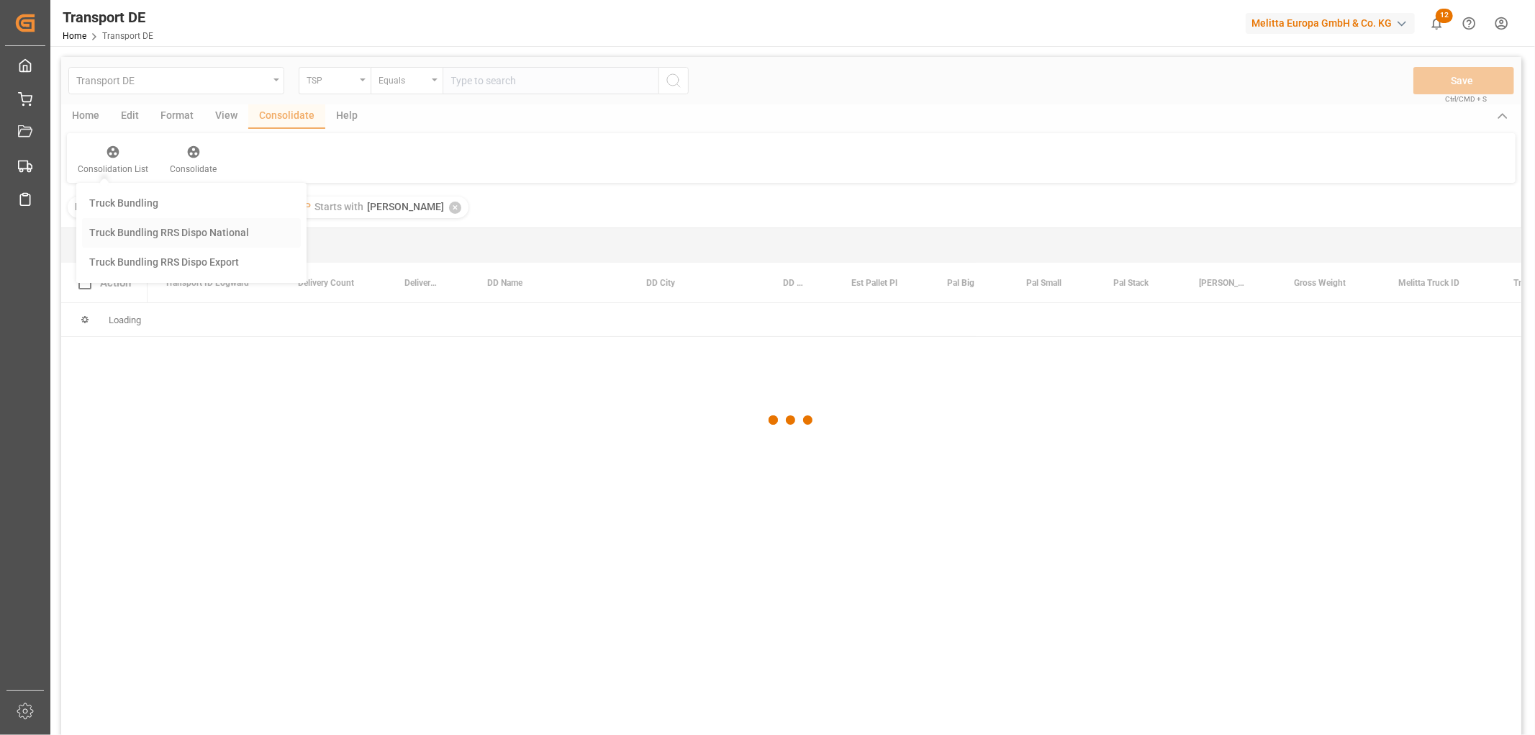
click at [142, 235] on div "Transport DE TSP Equals Save Ctrl/CMD + S Home Edit Format View Consolidate Hel…" at bounding box center [791, 415] width 1460 height 716
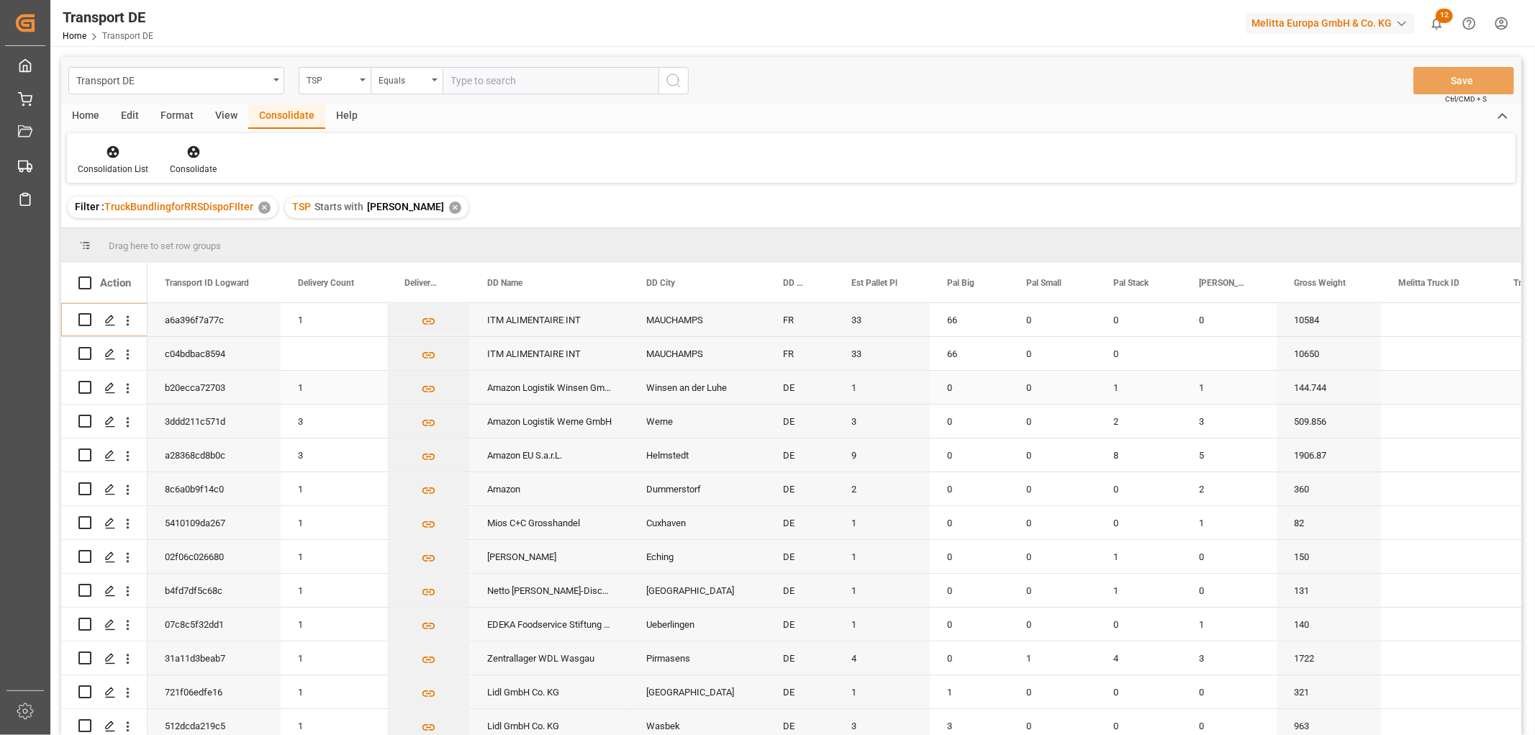
click at [83, 384] on input "Press Space to toggle row selection (unchecked)" at bounding box center [84, 387] width 13 height 13
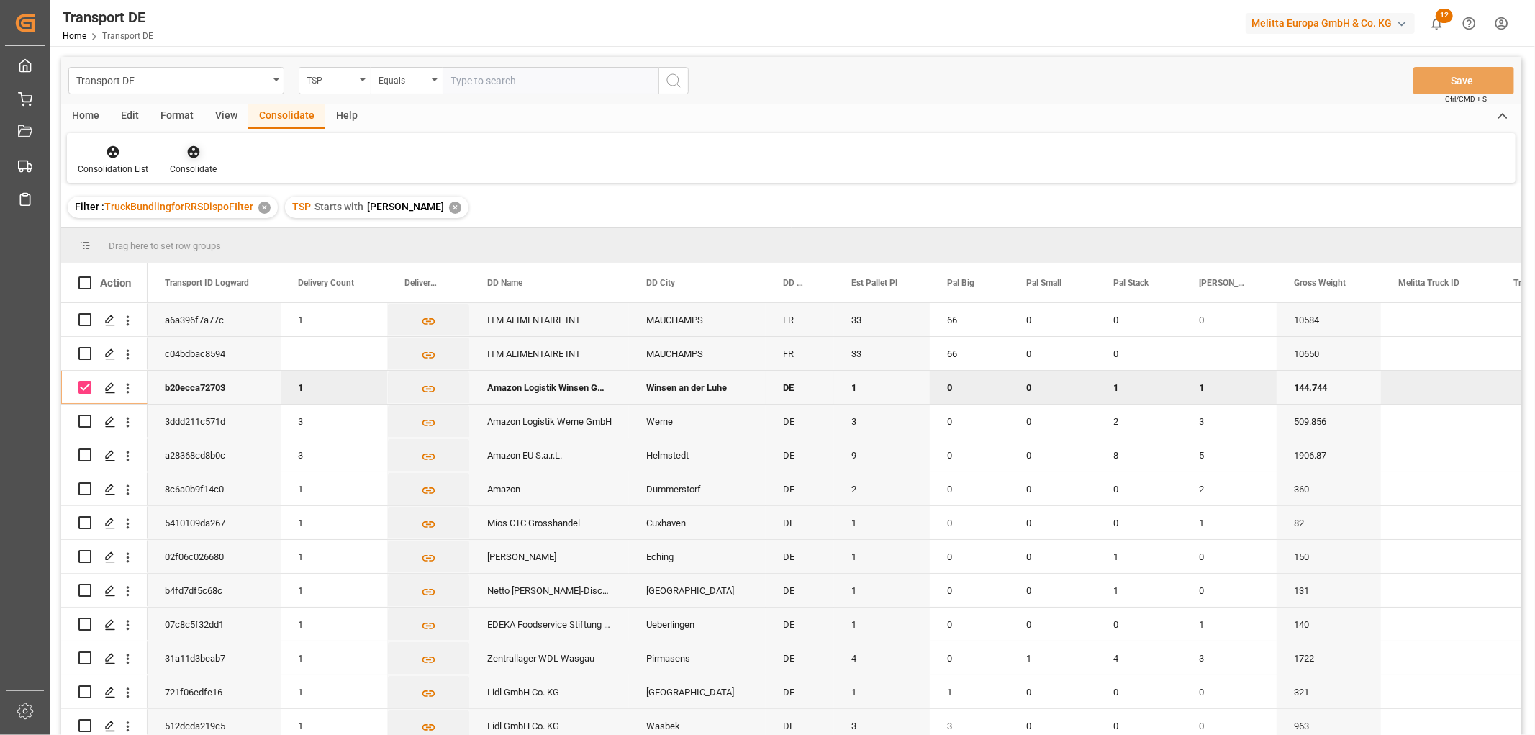
click at [193, 154] on icon at bounding box center [193, 152] width 14 height 14
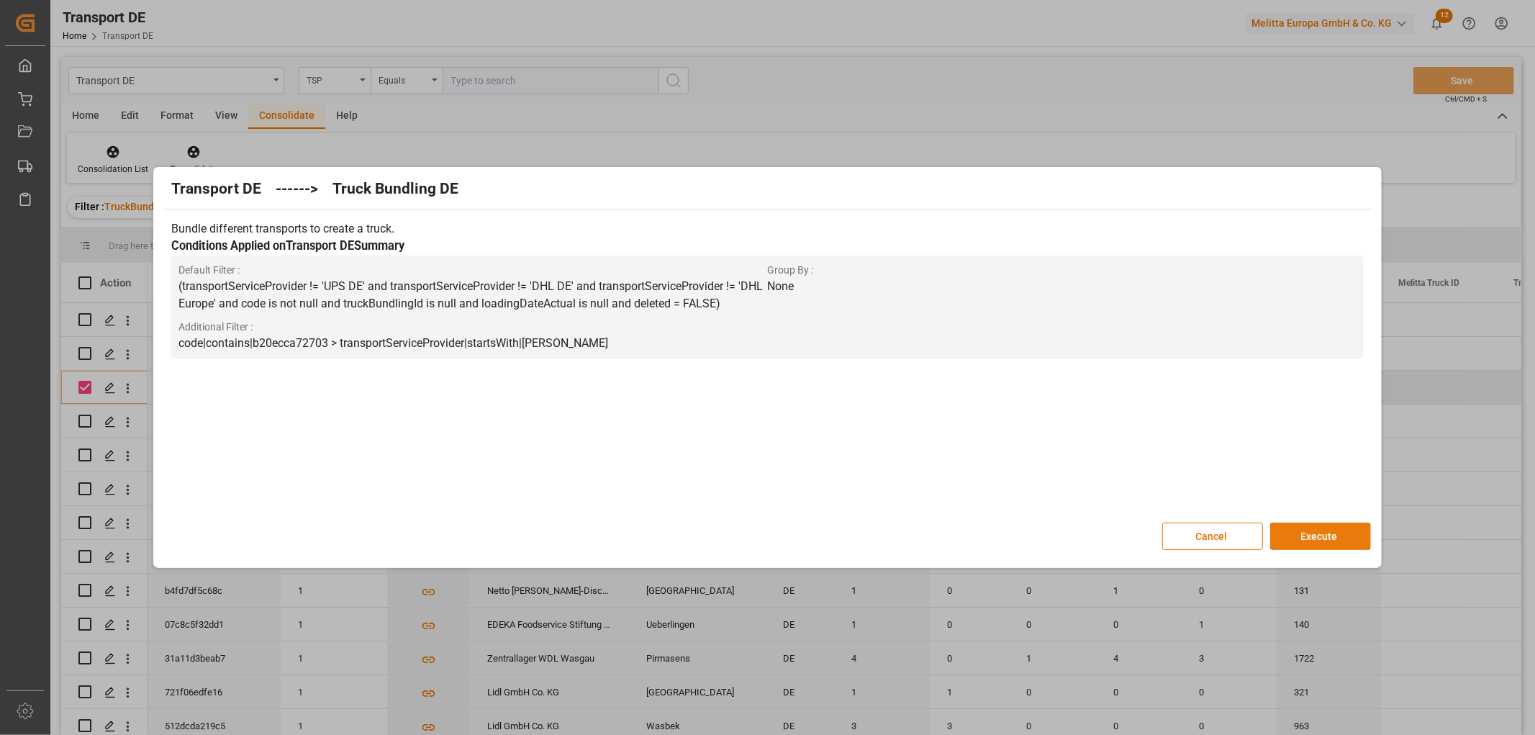
click at [1324, 535] on button "Execute" at bounding box center [1320, 536] width 101 height 27
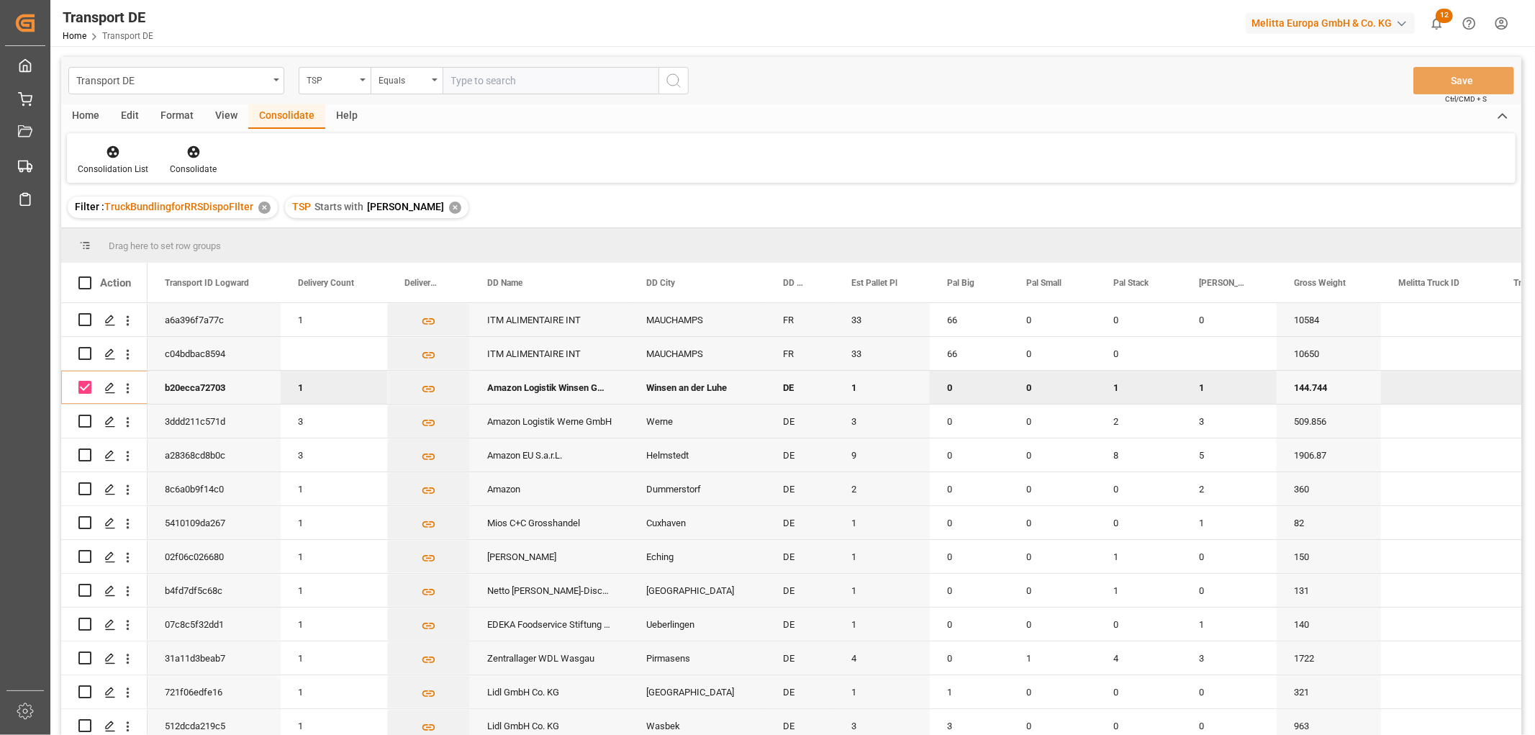
click at [81, 383] on input "Press Space to toggle row selection (checked)" at bounding box center [84, 387] width 13 height 13
checkbox input "false"
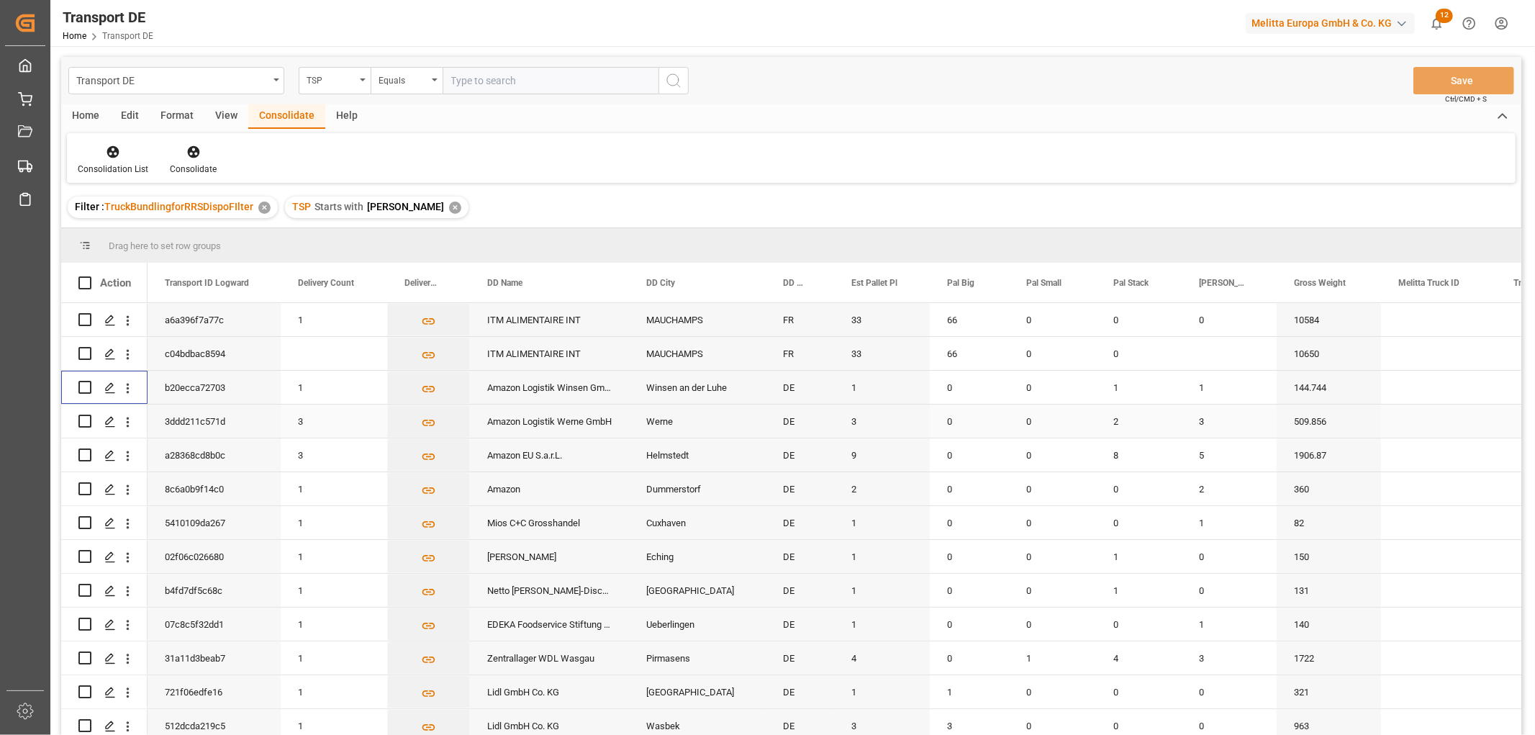
click at [88, 422] on input "Press Space to toggle row selection (unchecked)" at bounding box center [84, 421] width 13 height 13
click at [191, 153] on icon at bounding box center [193, 152] width 12 height 12
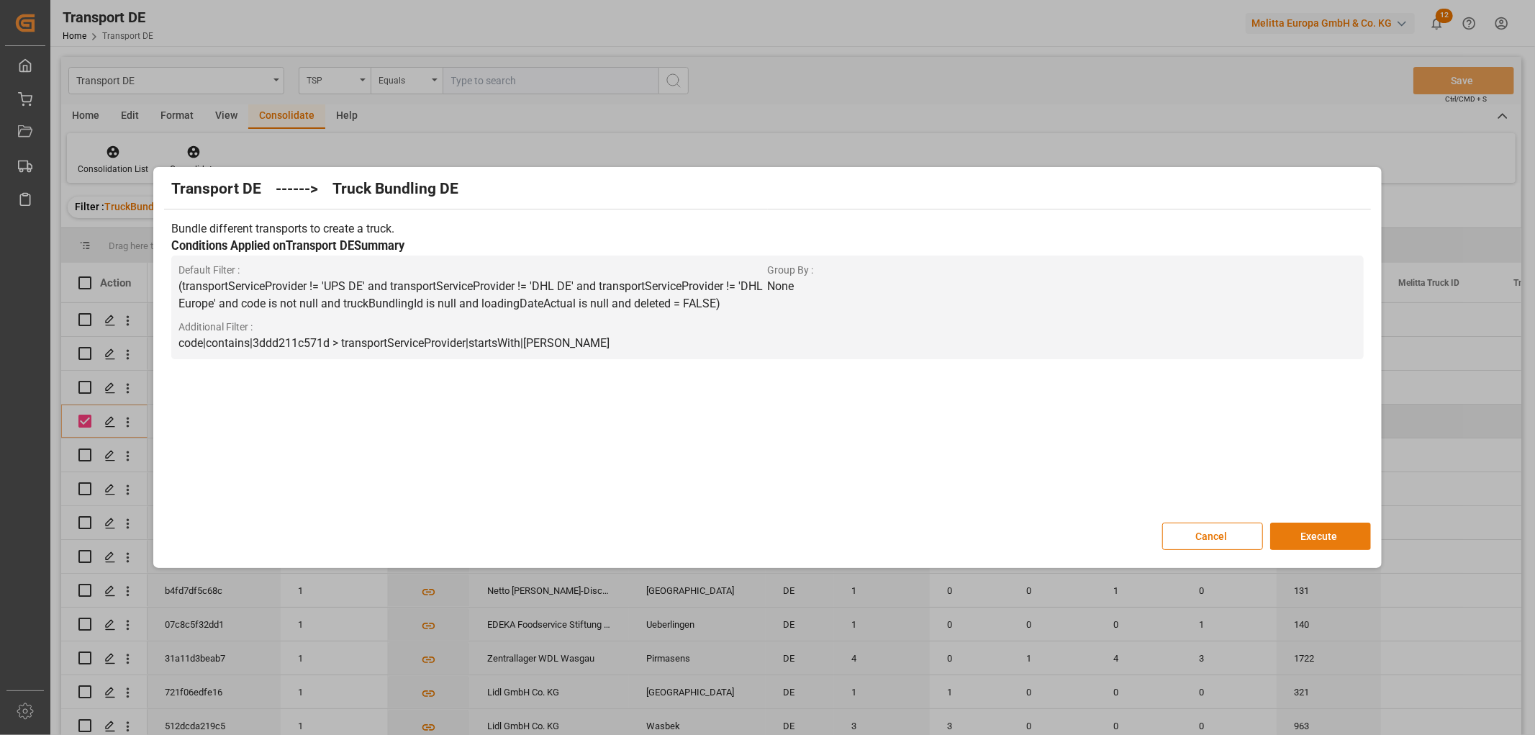
click at [1314, 533] on button "Execute" at bounding box center [1320, 536] width 101 height 27
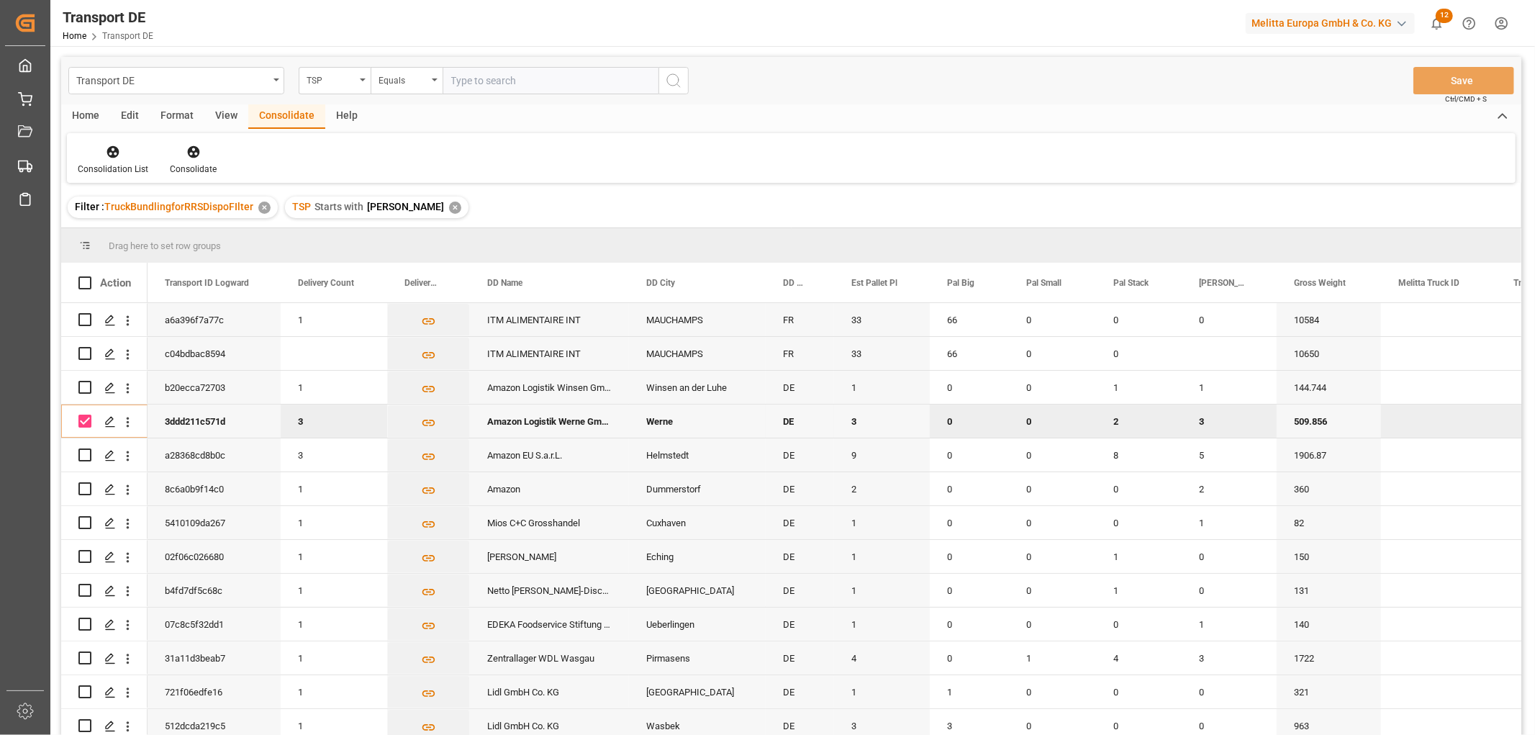
click at [90, 423] on input "Press Space to toggle row selection (checked)" at bounding box center [84, 421] width 13 height 13
checkbox input "false"
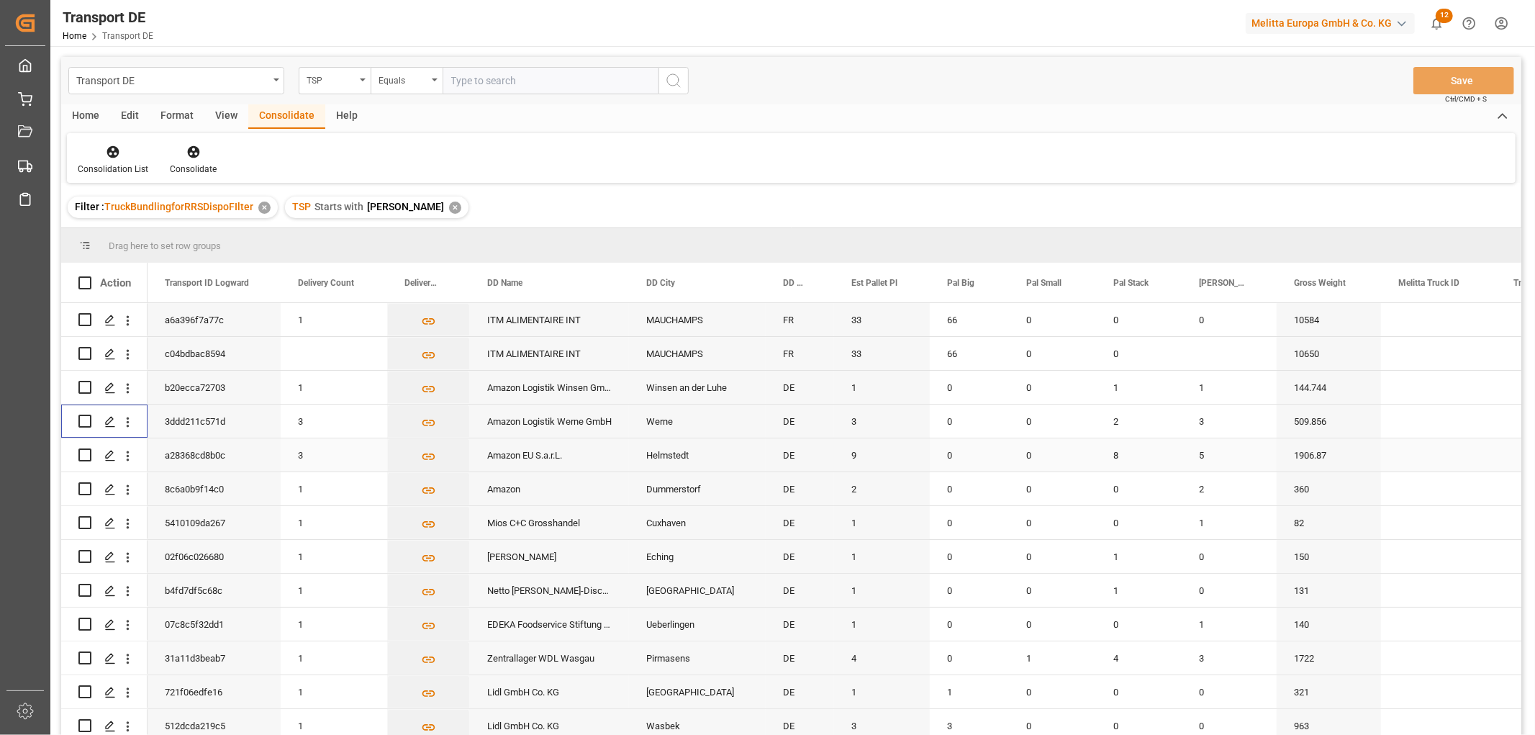
click at [83, 452] on input "Press Space to toggle row selection (unchecked)" at bounding box center [84, 454] width 13 height 13
click at [194, 149] on icon at bounding box center [193, 152] width 12 height 12
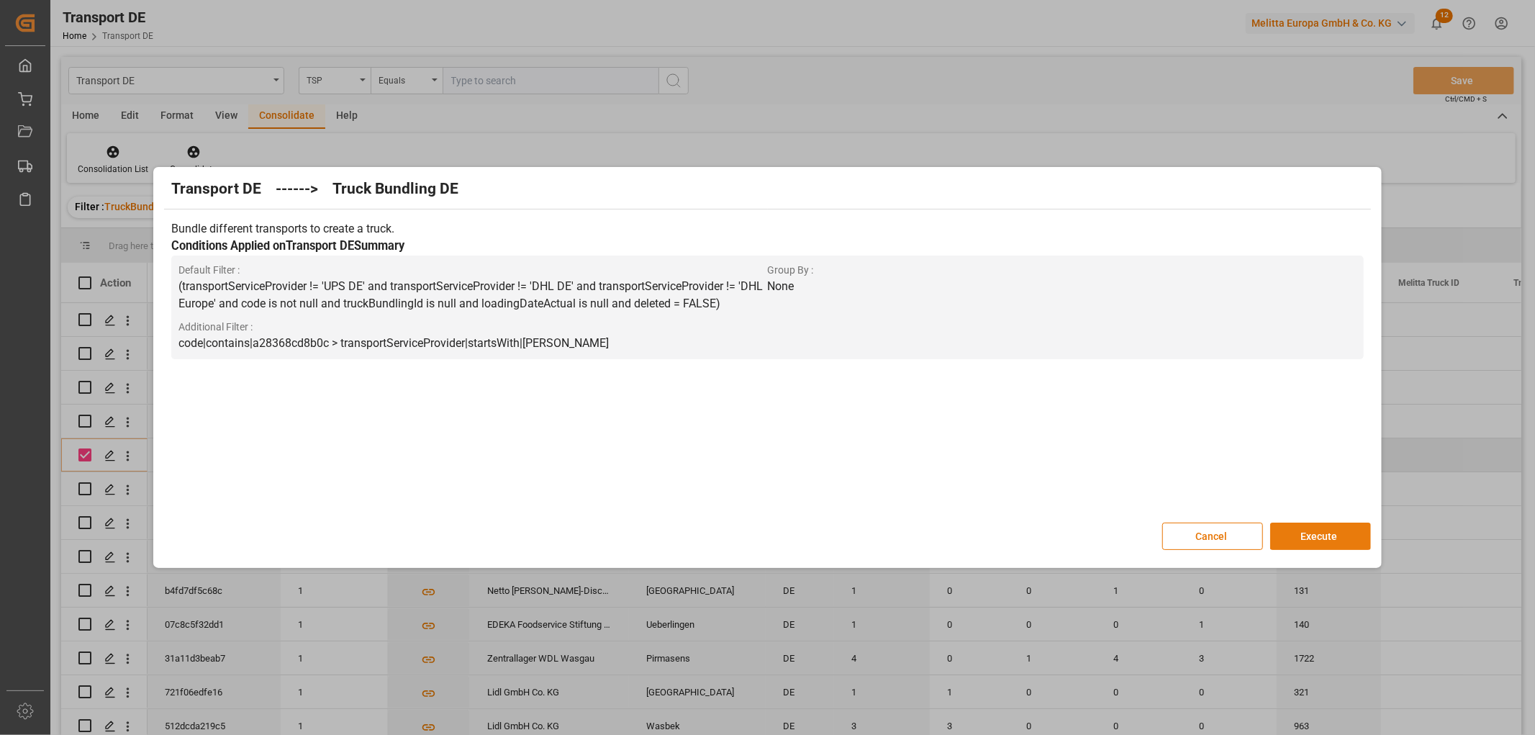
click at [1329, 535] on button "Execute" at bounding box center [1320, 536] width 101 height 27
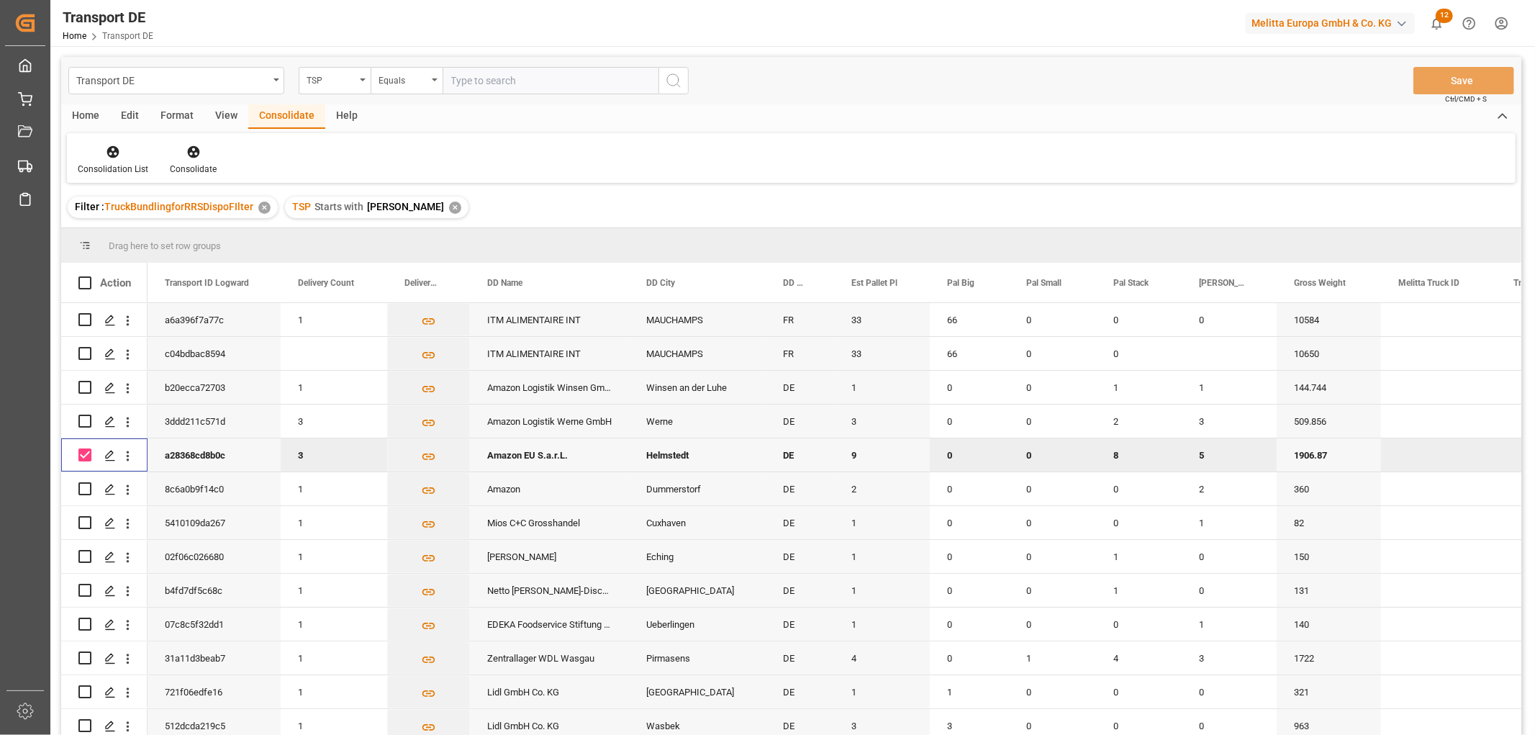
click at [81, 457] on input "Press Space to toggle row selection (checked)" at bounding box center [84, 454] width 13 height 13
checkbox input "false"
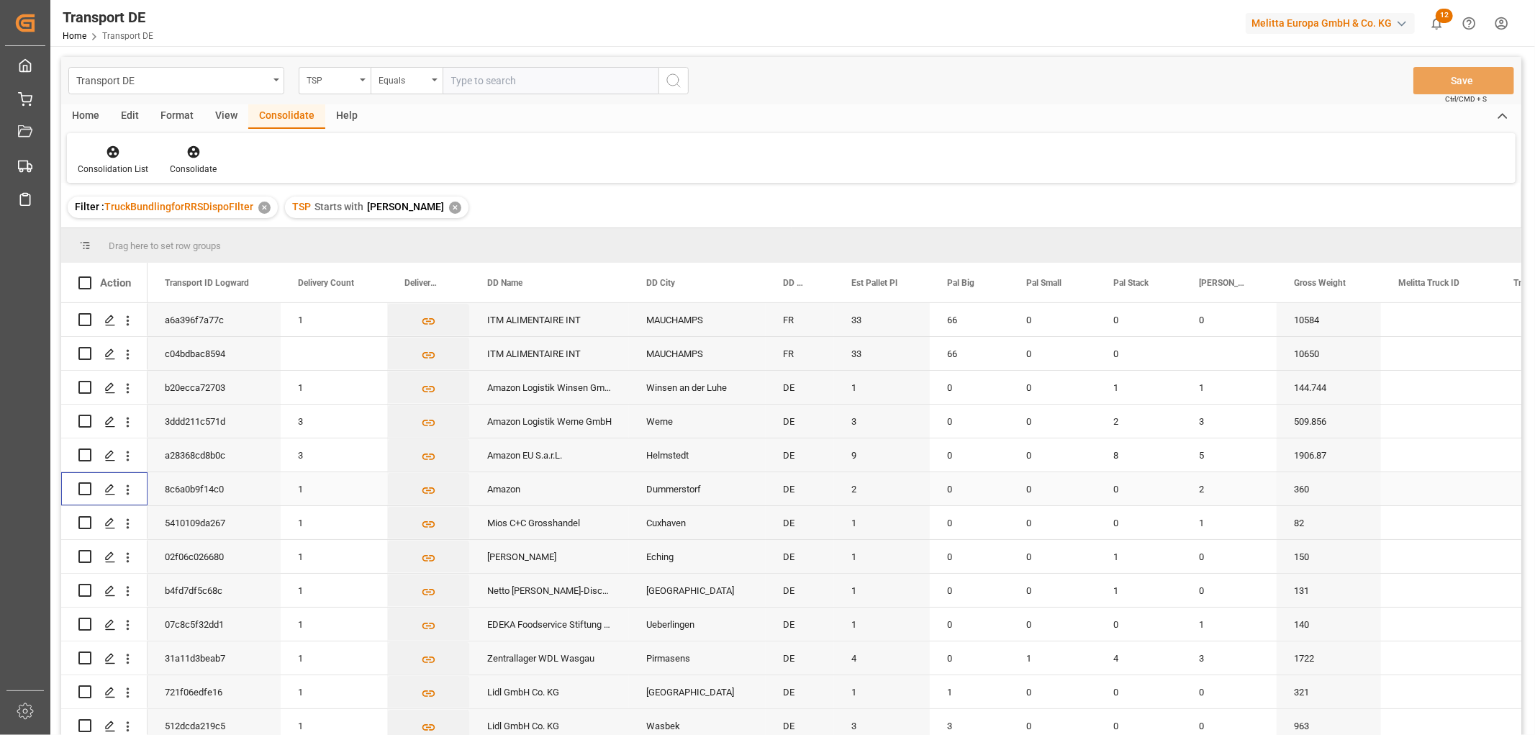
click at [82, 491] on input "Press Space to toggle row selection (unchecked)" at bounding box center [84, 488] width 13 height 13
click at [191, 151] on icon at bounding box center [193, 152] width 12 height 12
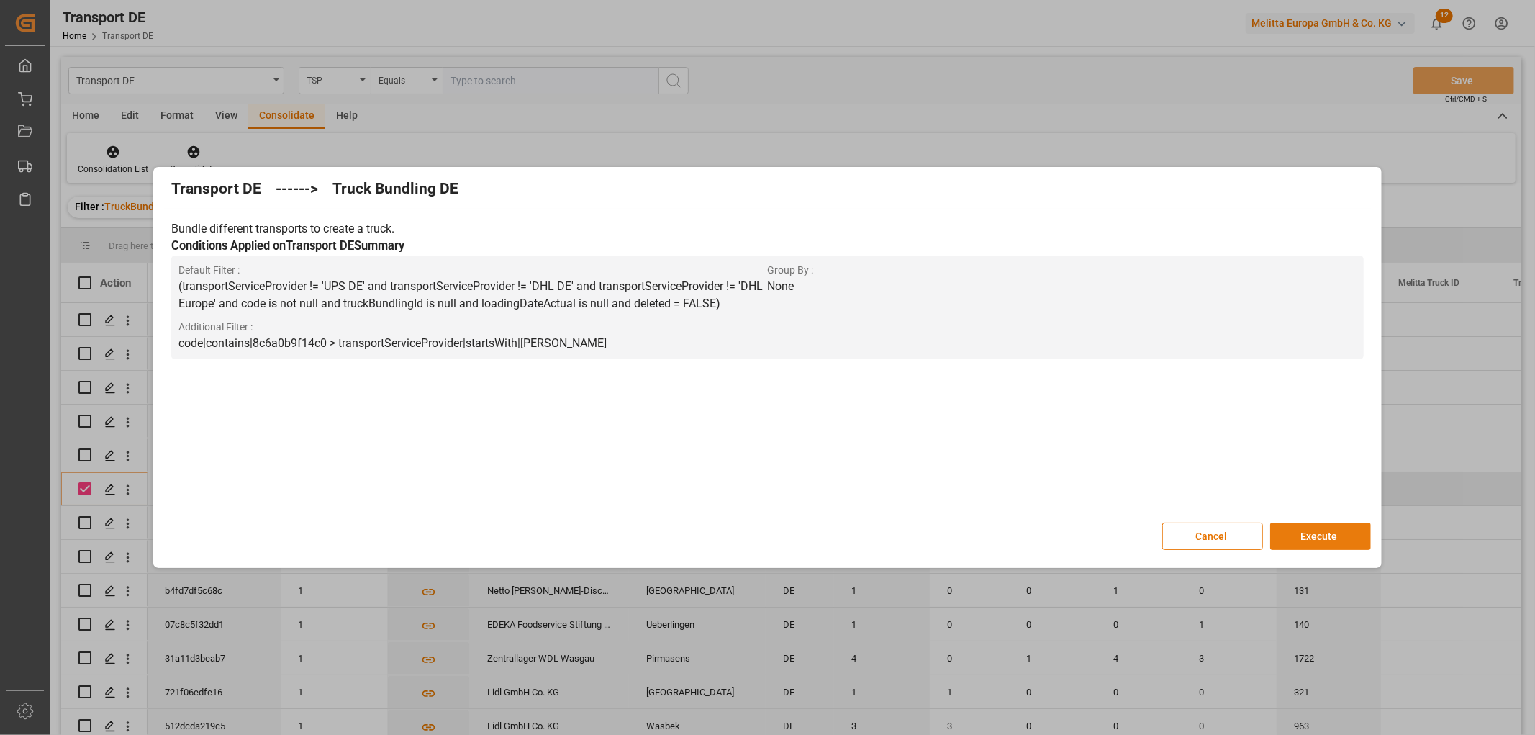
click at [1316, 534] on button "Execute" at bounding box center [1320, 536] width 101 height 27
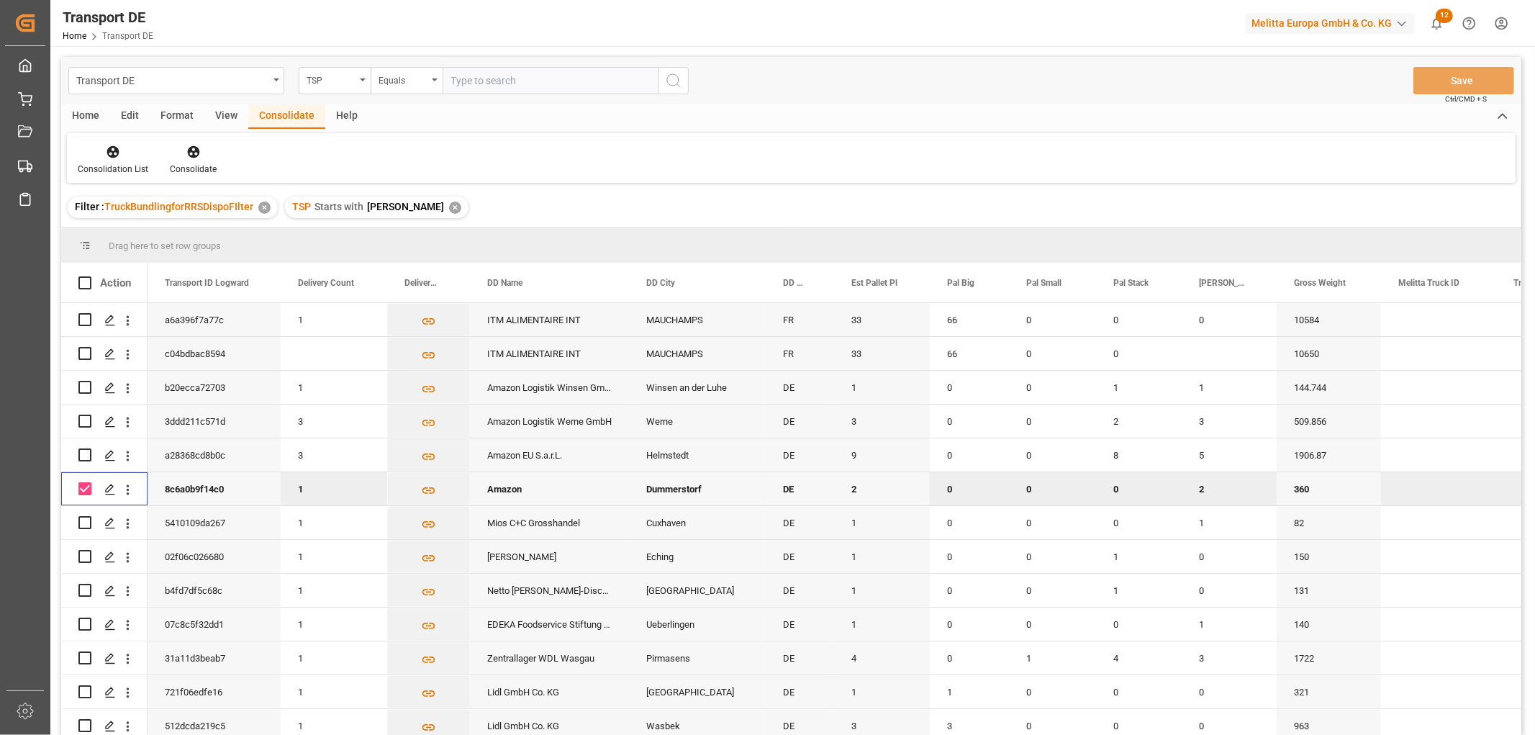
click at [89, 493] on input "Press Space to toggle row selection (checked)" at bounding box center [84, 488] width 13 height 13
checkbox input "false"
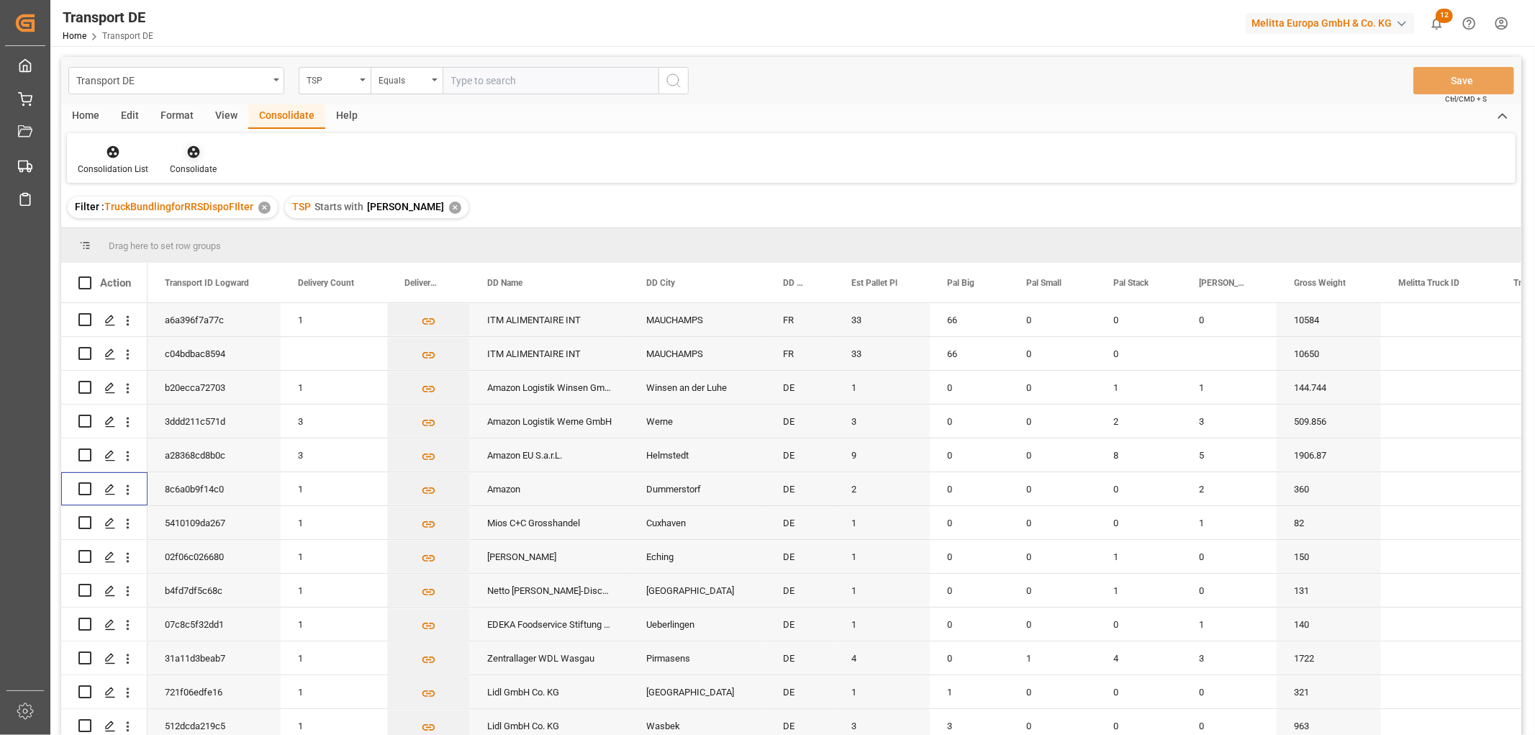
click at [187, 156] on icon at bounding box center [193, 152] width 14 height 14
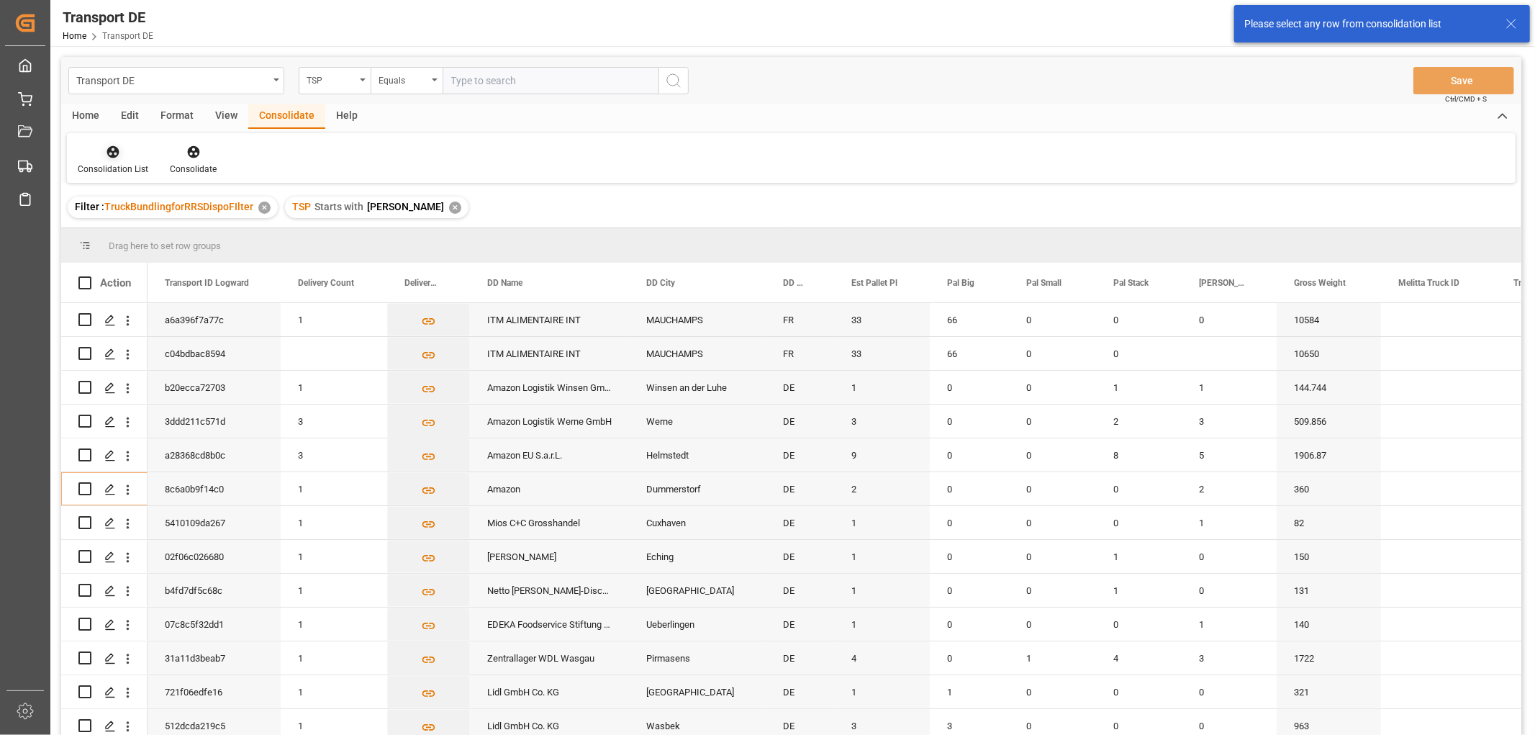
click at [114, 151] on icon at bounding box center [113, 152] width 12 height 12
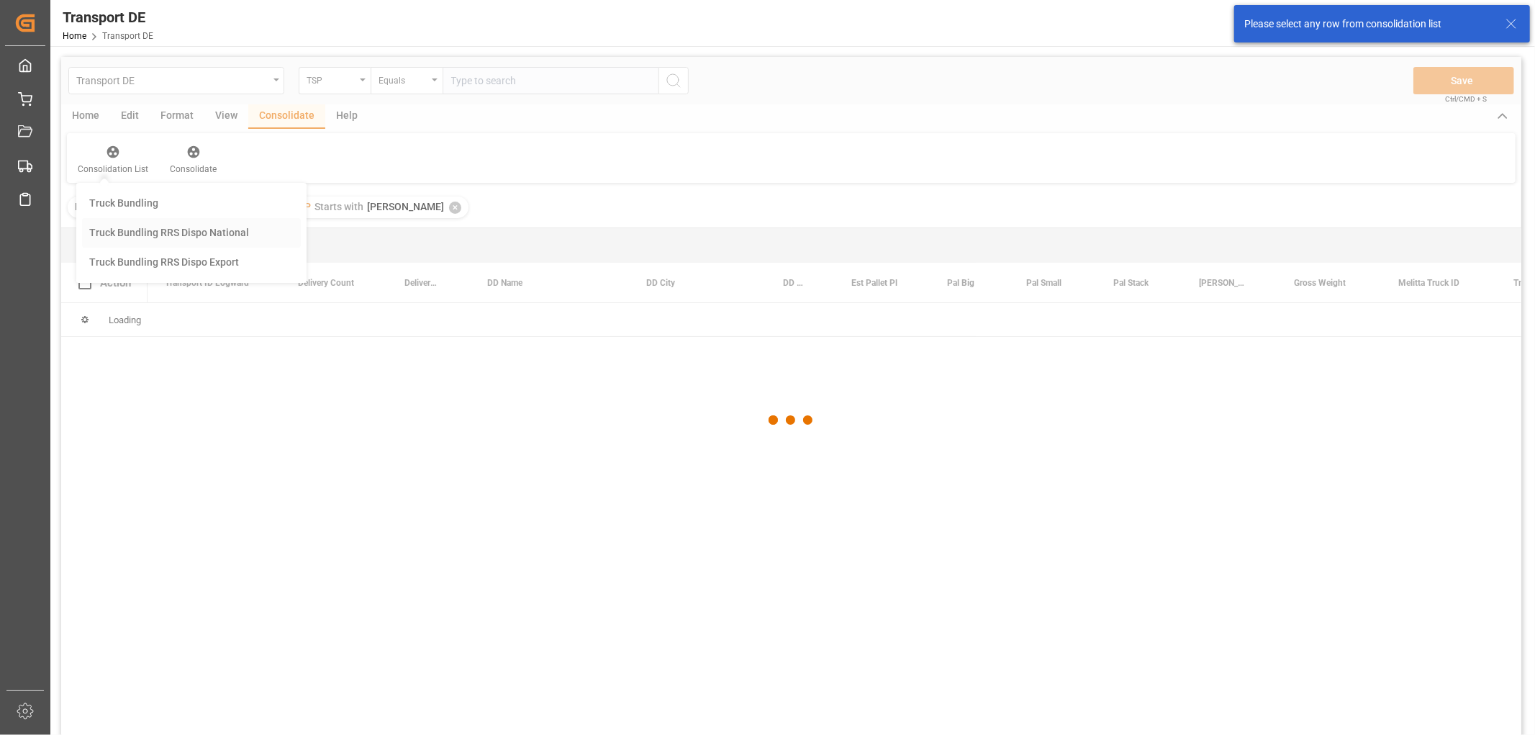
click at [120, 230] on div "Transport DE TSP Equals Save Ctrl/CMD + S Home Edit Format View Consolidate Hel…" at bounding box center [791, 415] width 1460 height 716
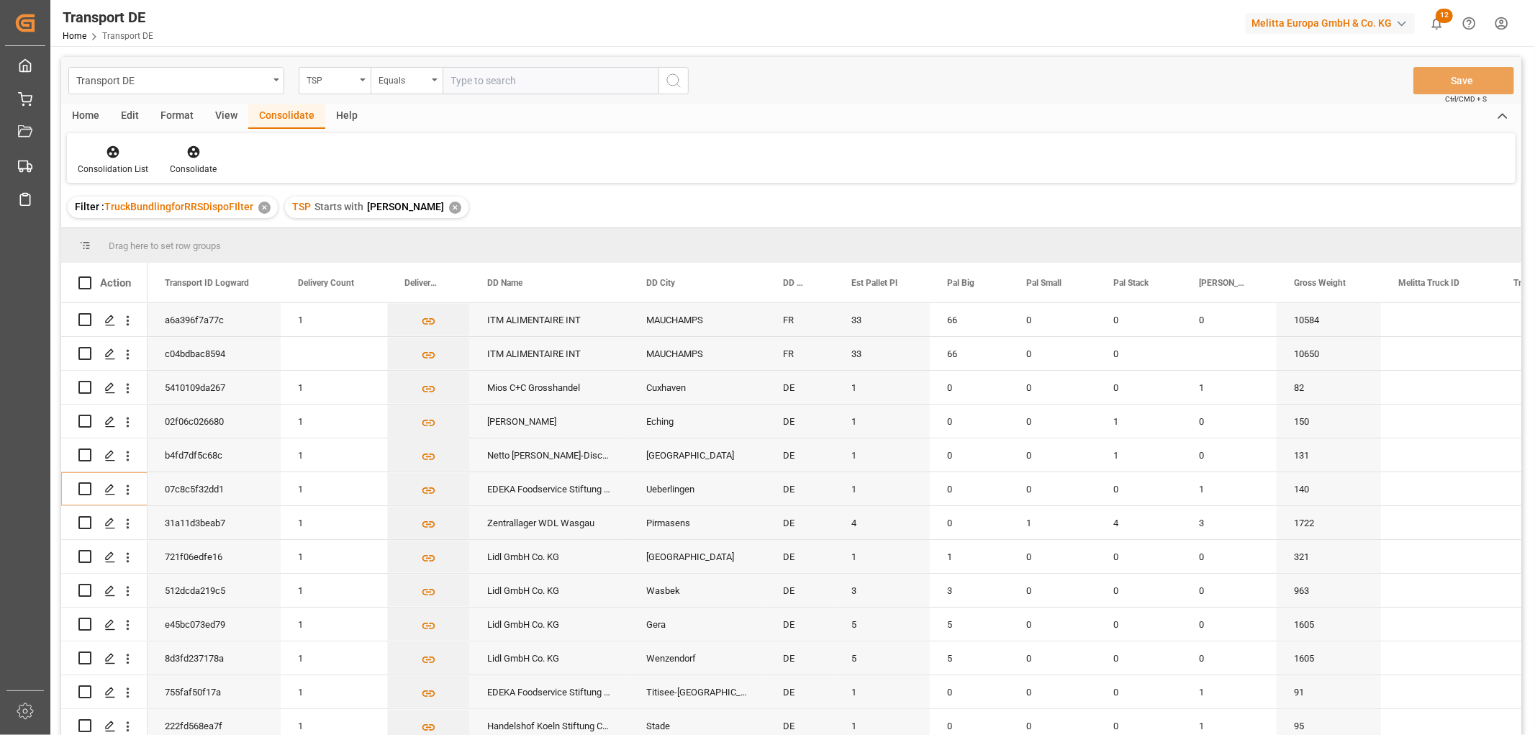
click at [449, 206] on div "✕" at bounding box center [455, 208] width 12 height 12
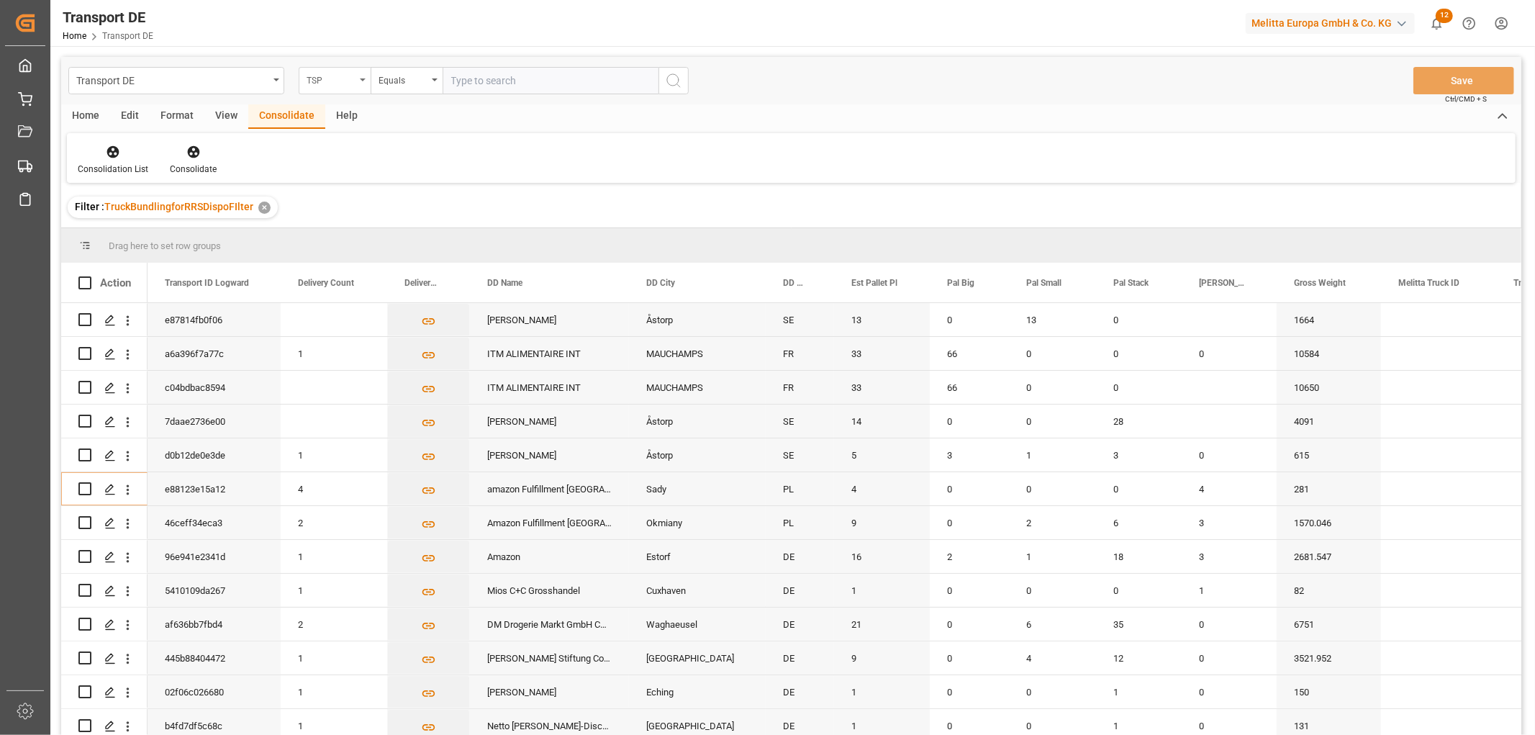
click at [327, 83] on div "TSP" at bounding box center [331, 79] width 49 height 17
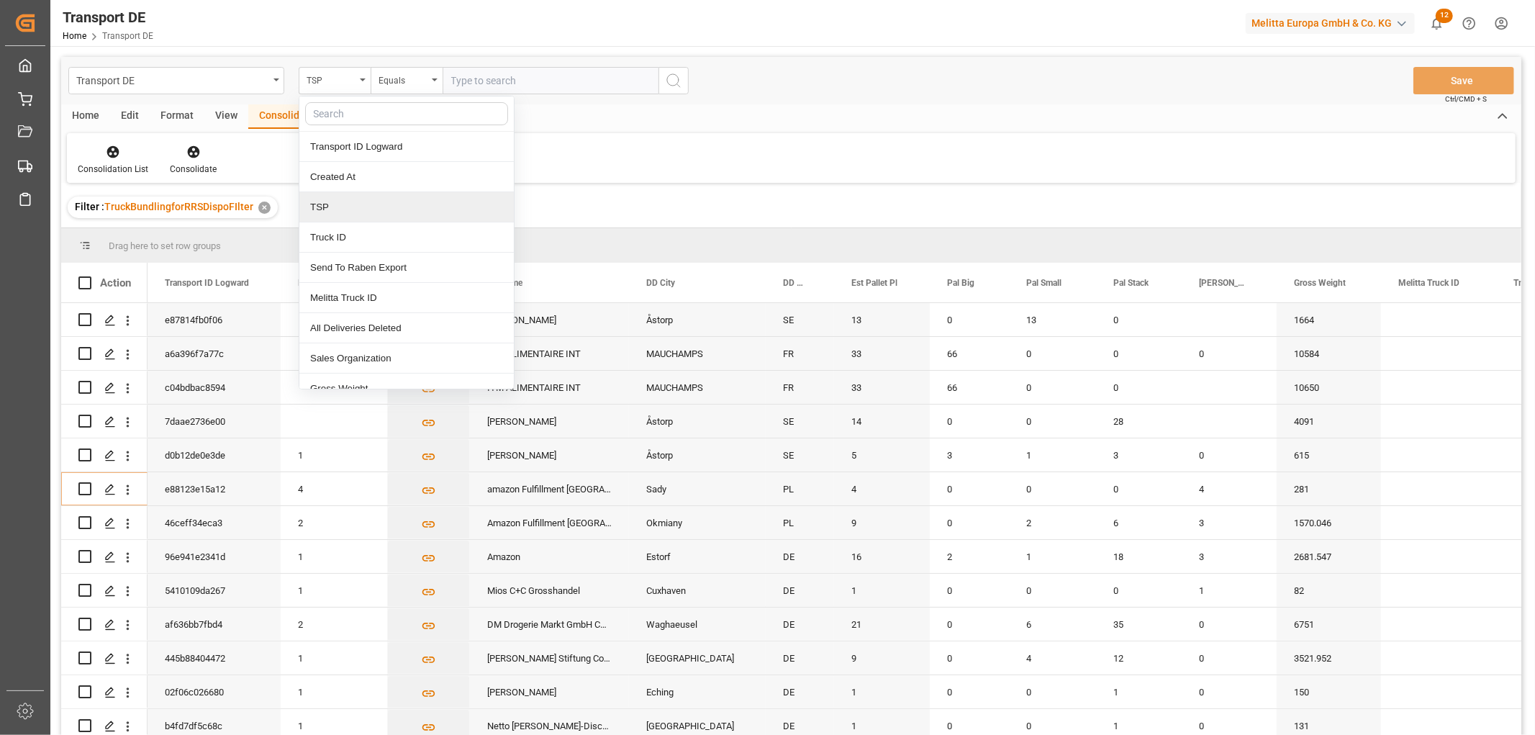
click at [341, 209] on div "TSP" at bounding box center [406, 207] width 214 height 30
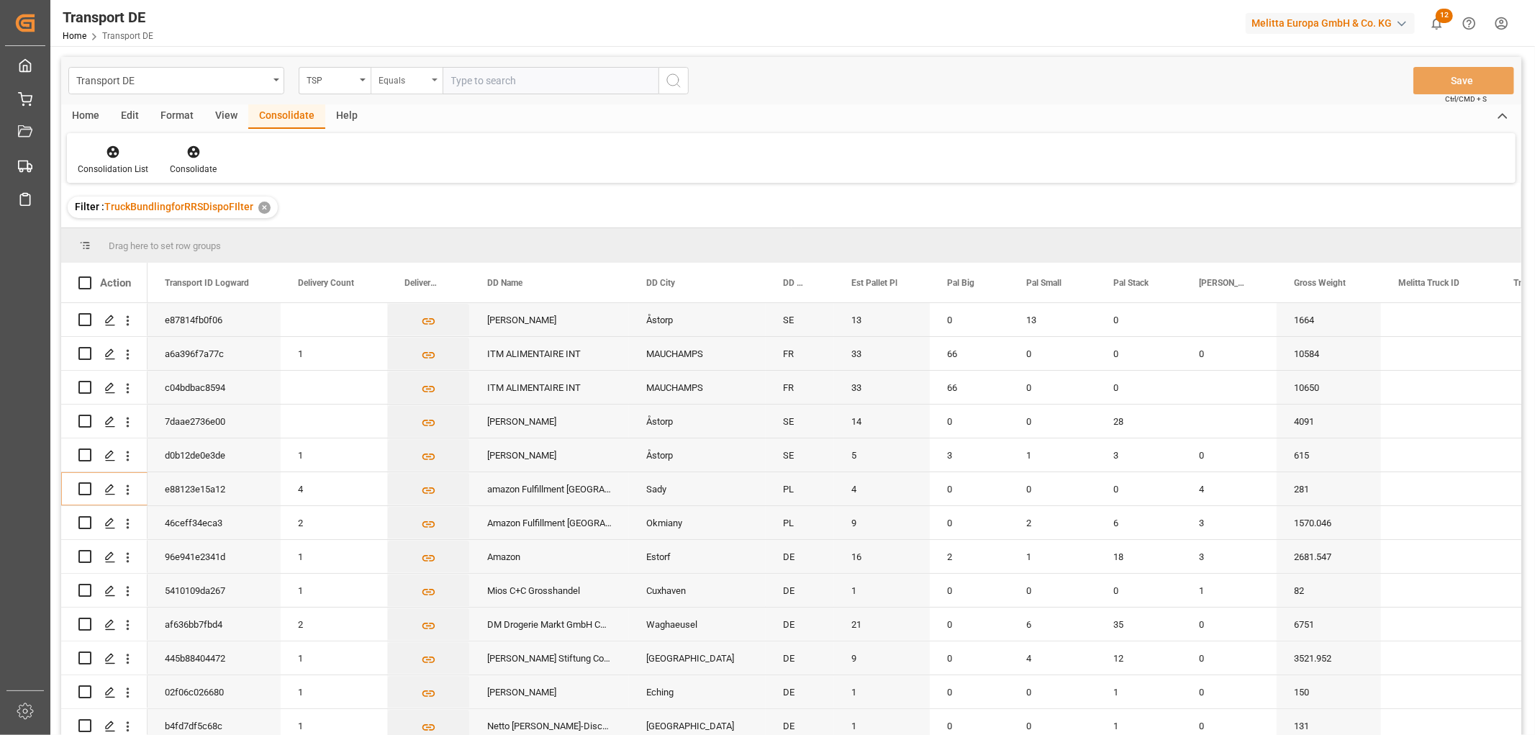
click at [412, 82] on div "Equals" at bounding box center [403, 79] width 49 height 17
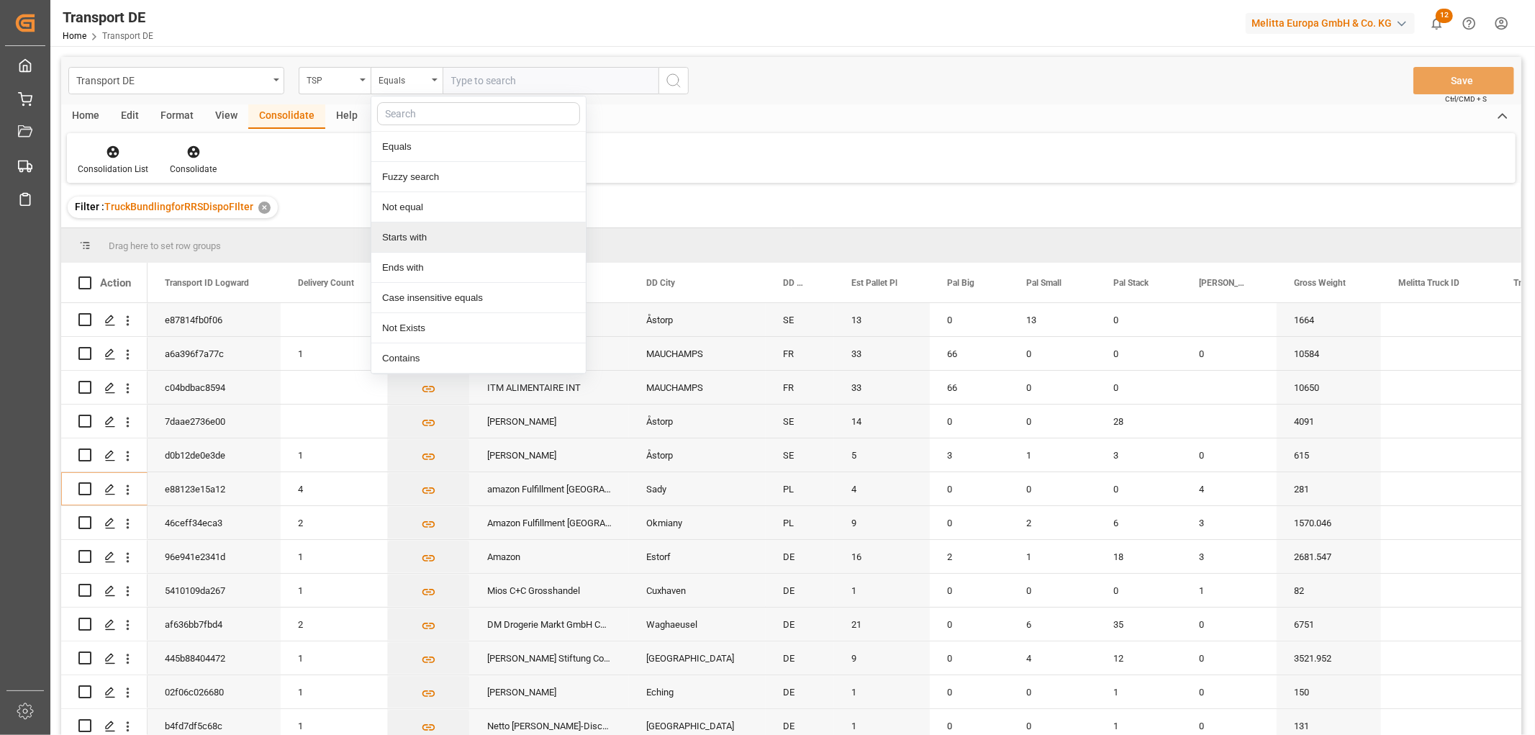
click at [433, 235] on div "Starts with" at bounding box center [478, 237] width 214 height 30
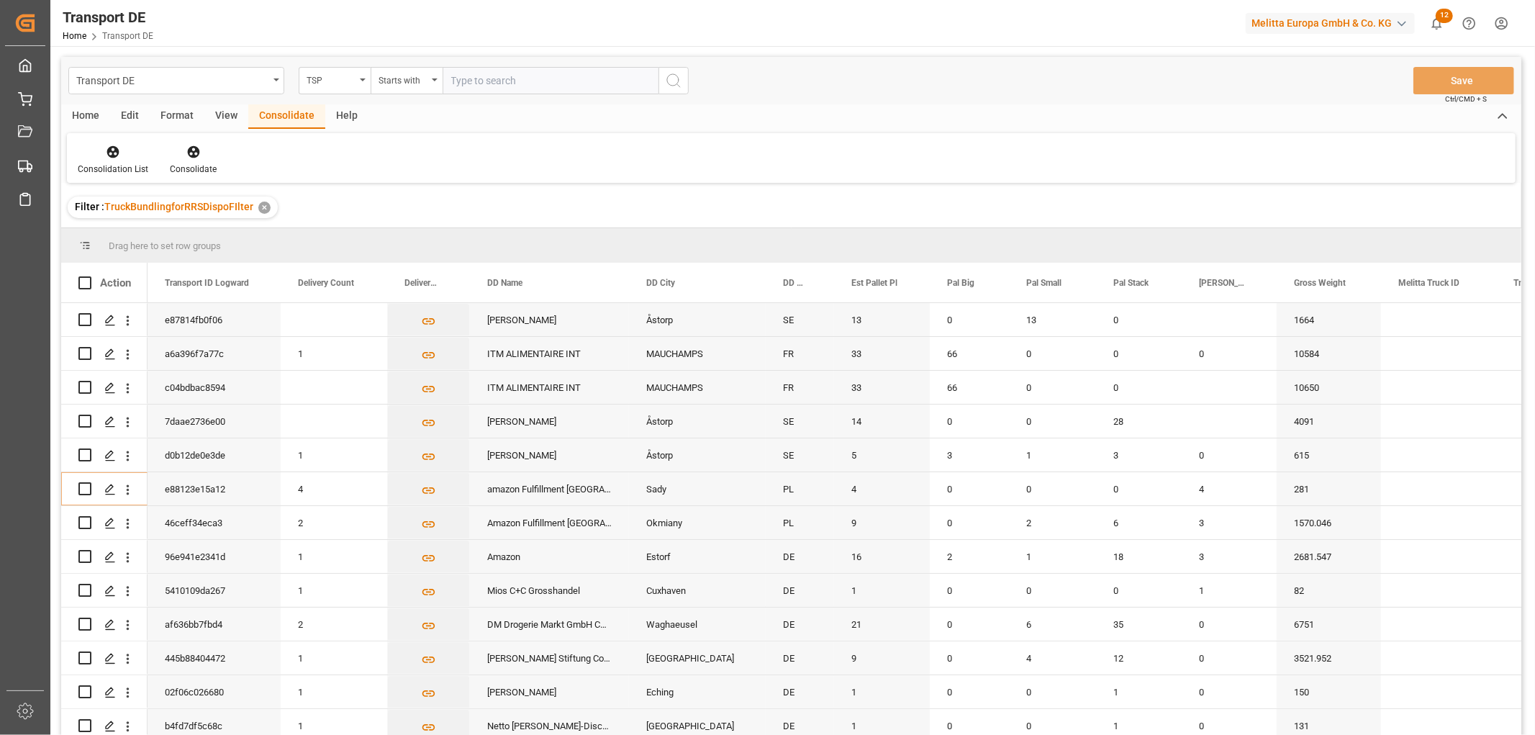
click at [473, 80] on input "text" at bounding box center [551, 80] width 216 height 27
type input "Moeller"
click at [675, 74] on icon "search button" at bounding box center [673, 80] width 17 height 17
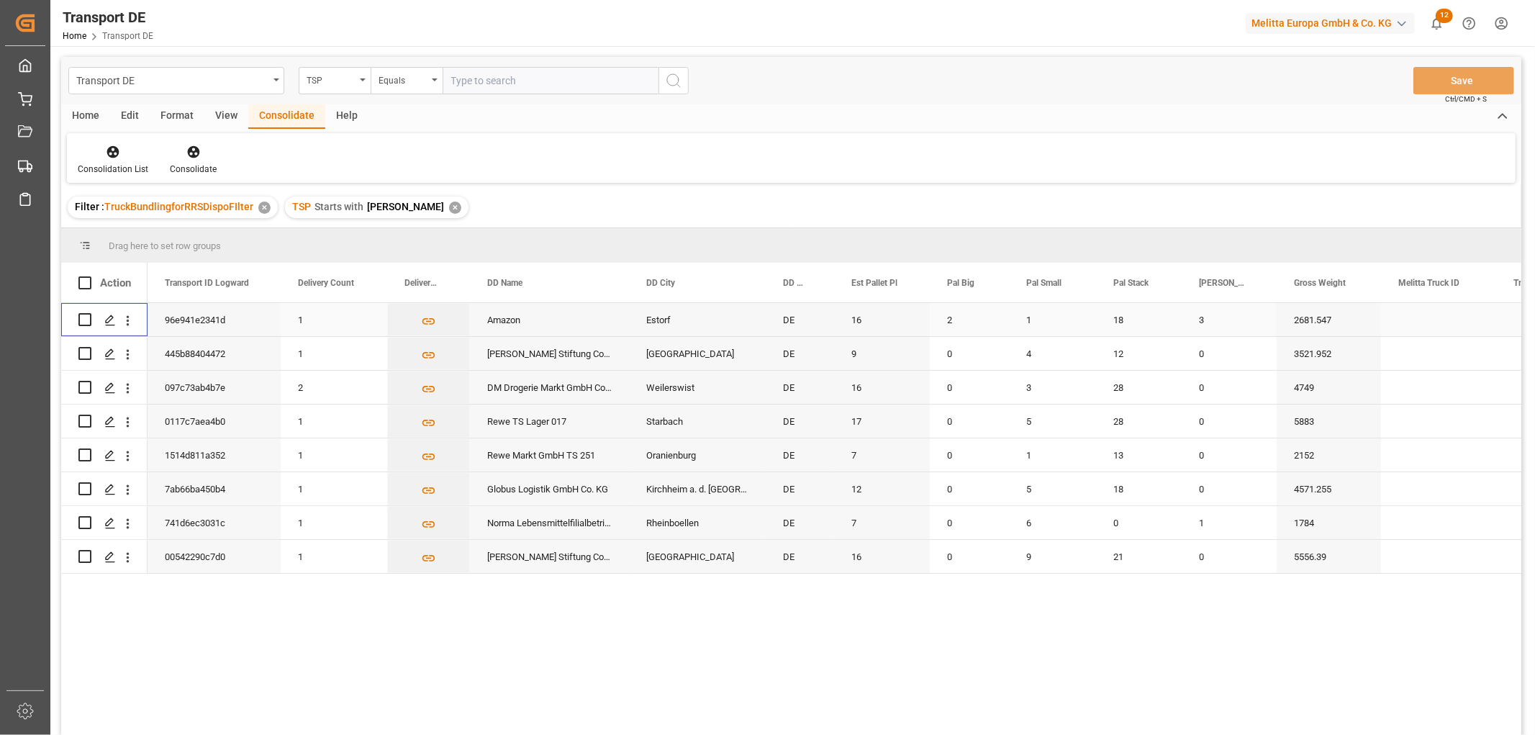
click at [85, 318] on input "Press Space to toggle row selection (unchecked)" at bounding box center [84, 319] width 13 height 13
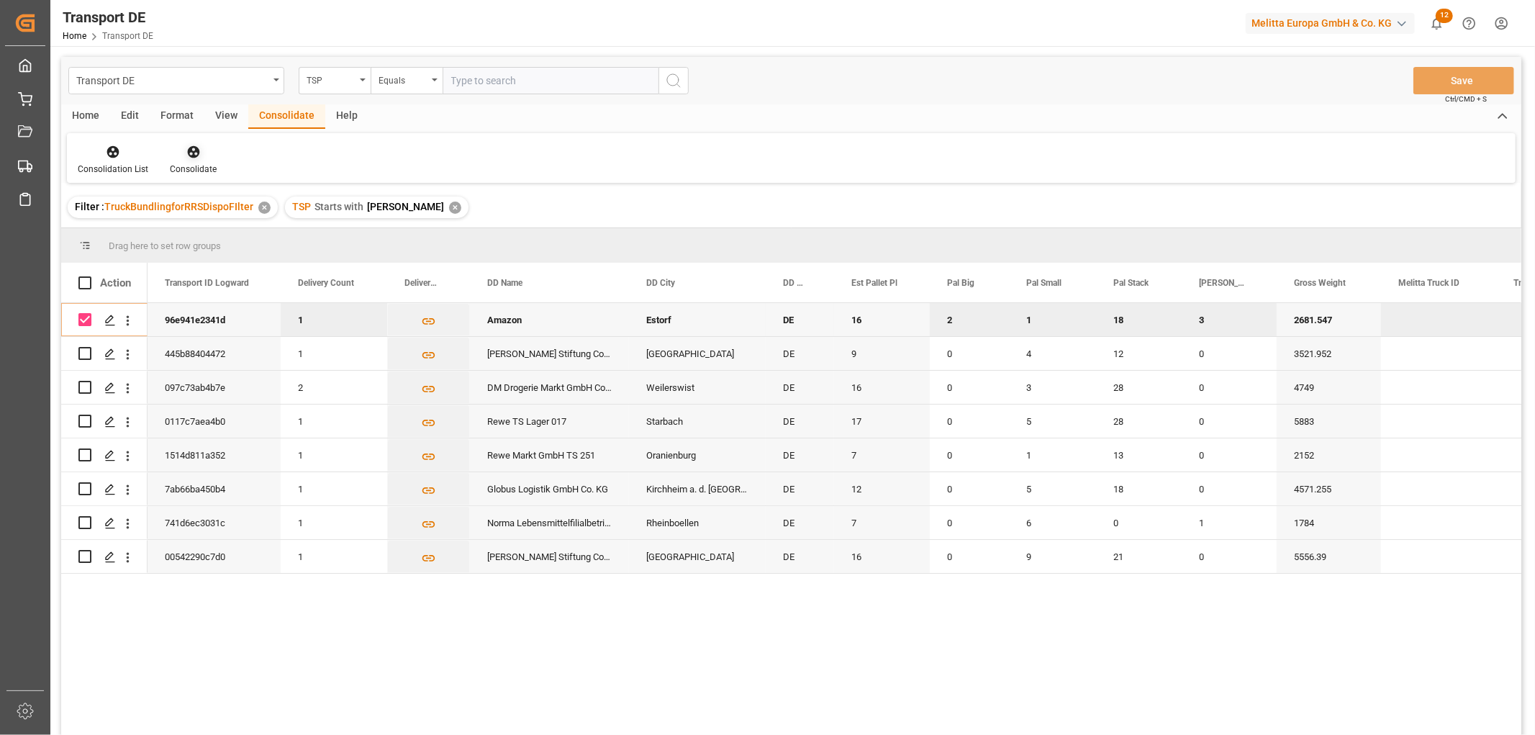
click at [191, 149] on icon at bounding box center [193, 152] width 14 height 14
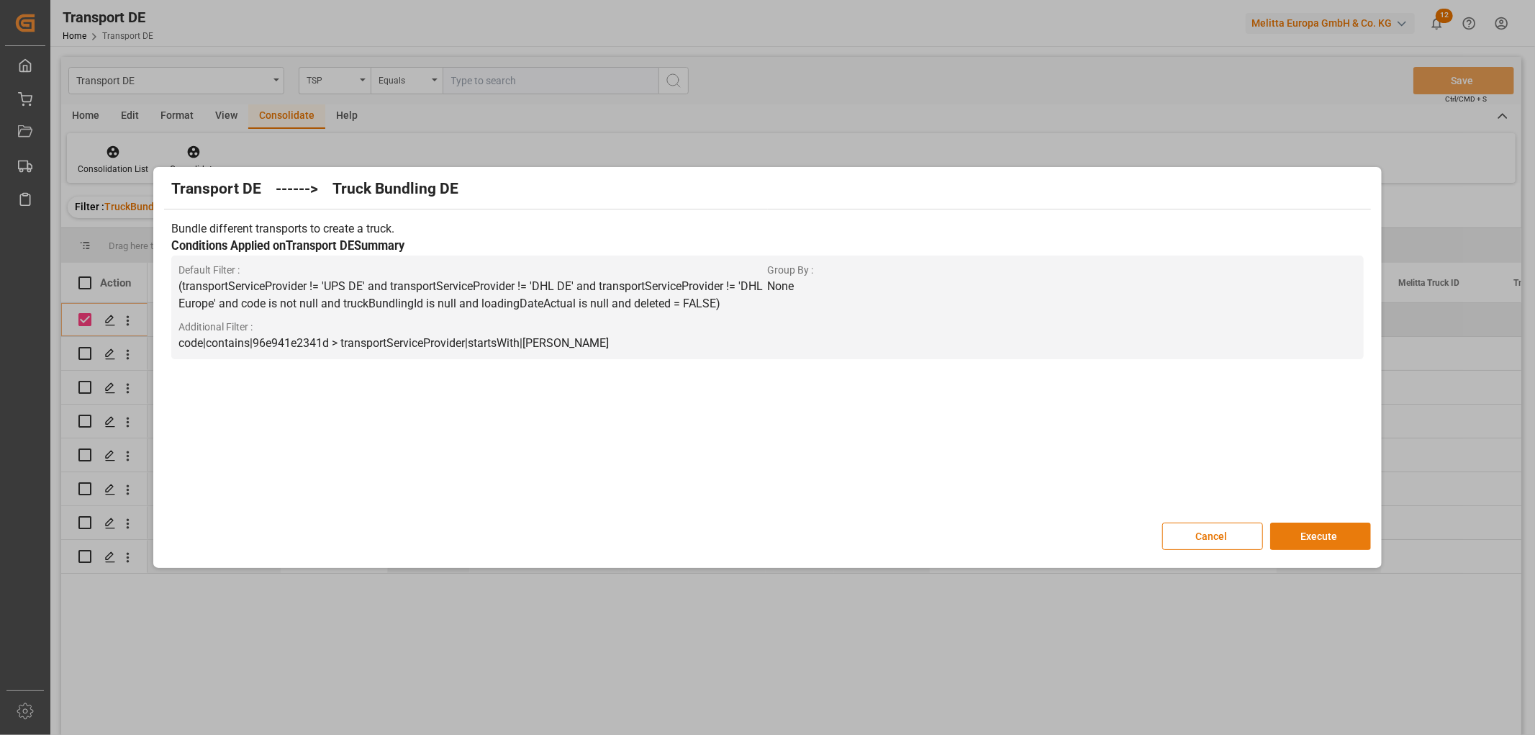
click at [1316, 533] on button "Execute" at bounding box center [1320, 536] width 101 height 27
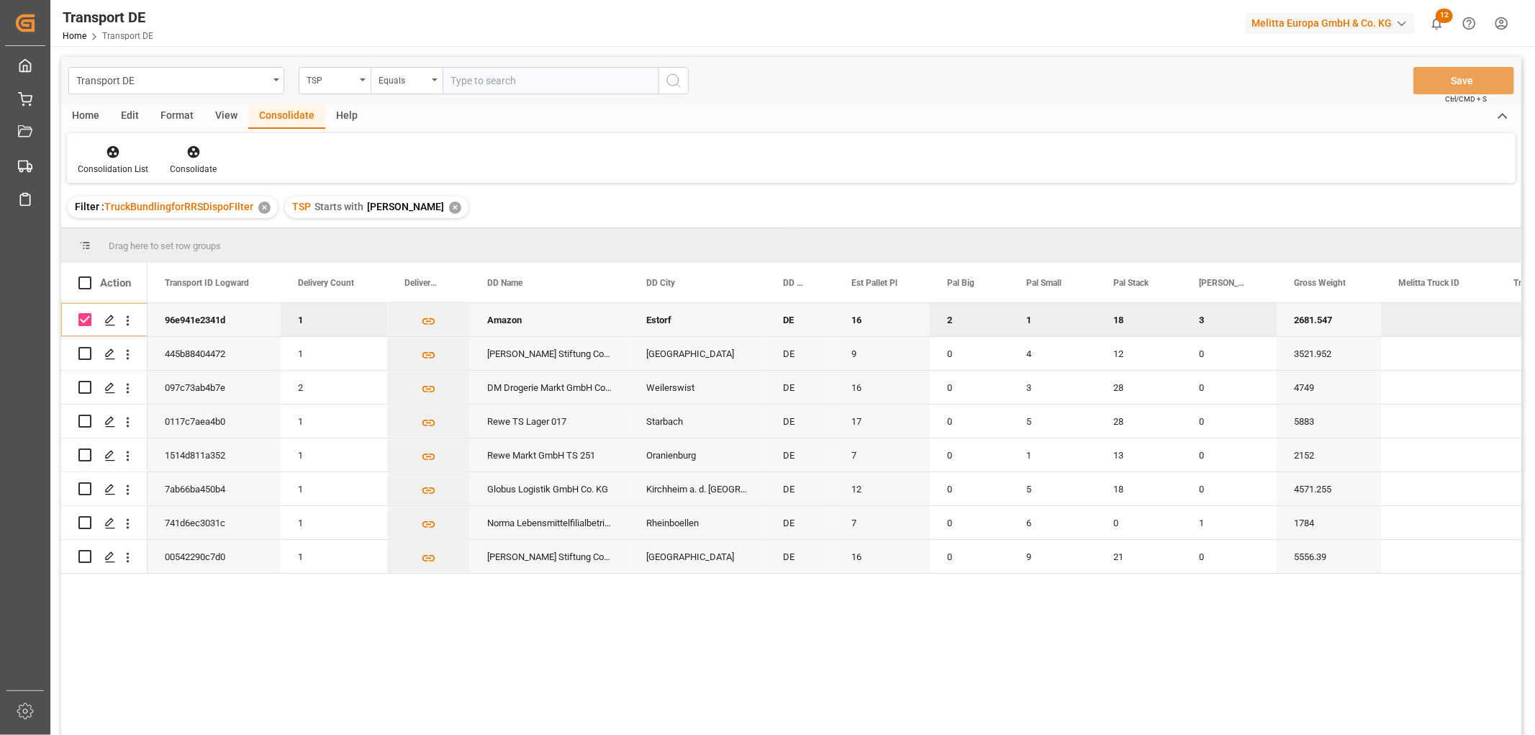
click at [82, 322] on input "Press Space to toggle row selection (checked)" at bounding box center [84, 319] width 13 height 13
checkbox input "false"
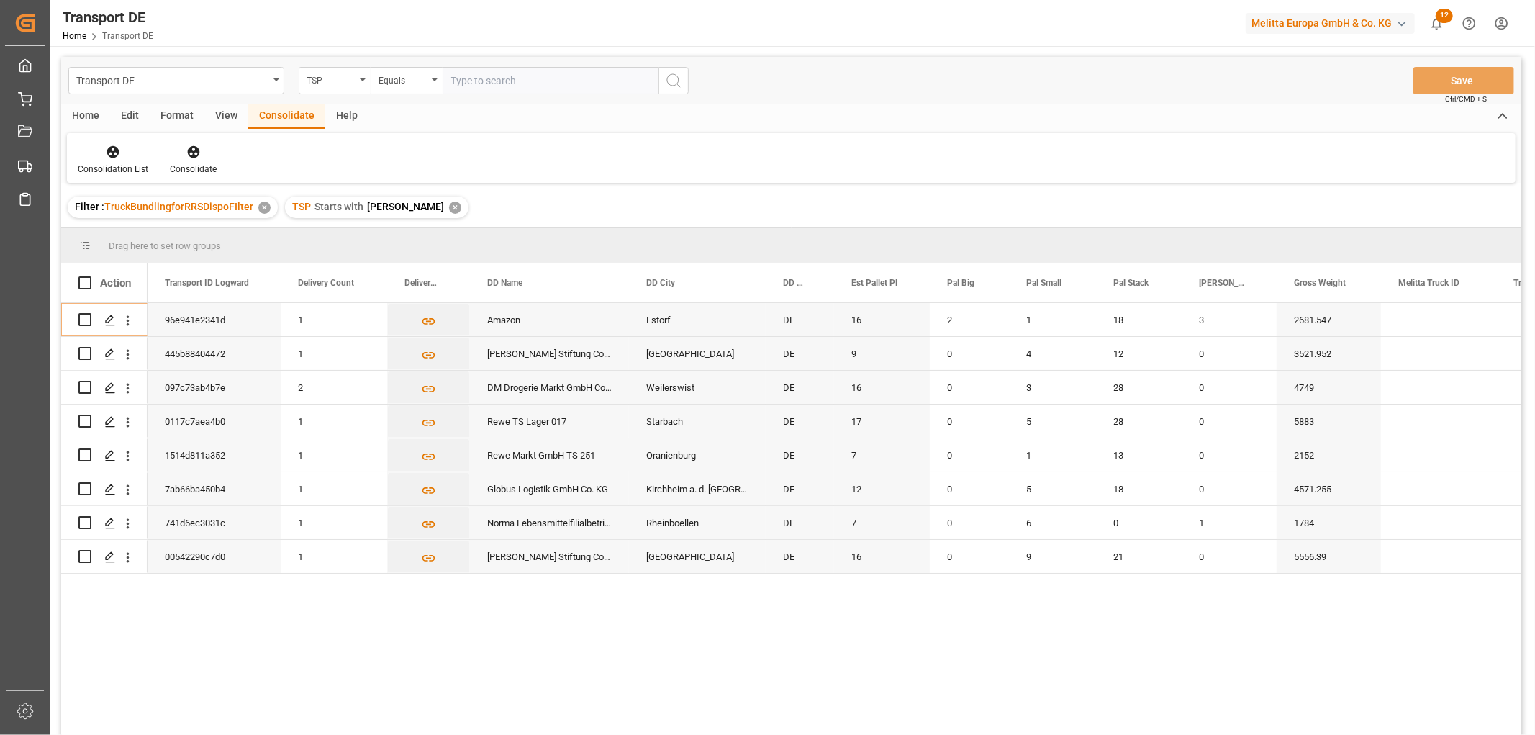
click at [449, 205] on div "✕" at bounding box center [455, 208] width 12 height 12
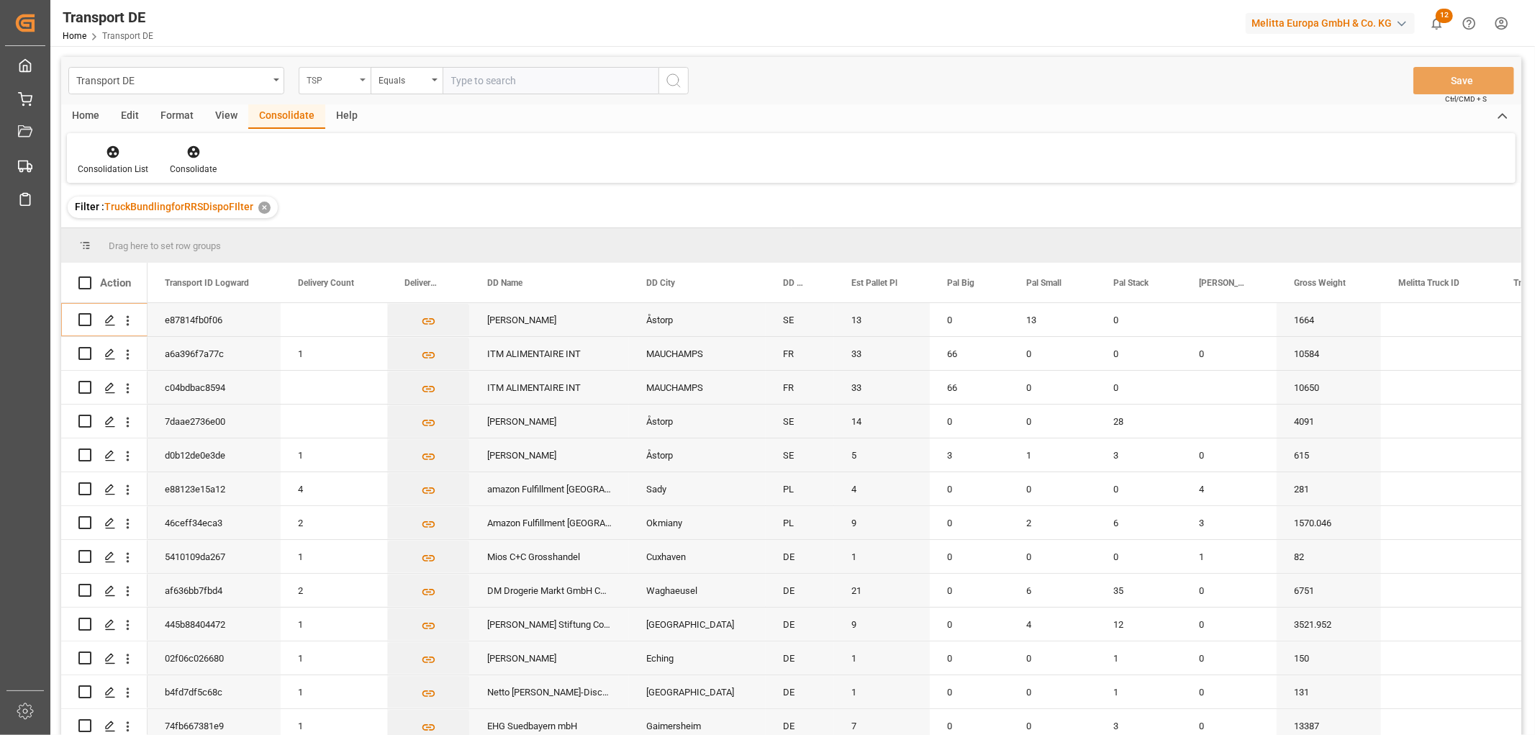
click at [340, 81] on div "TSP" at bounding box center [331, 79] width 49 height 17
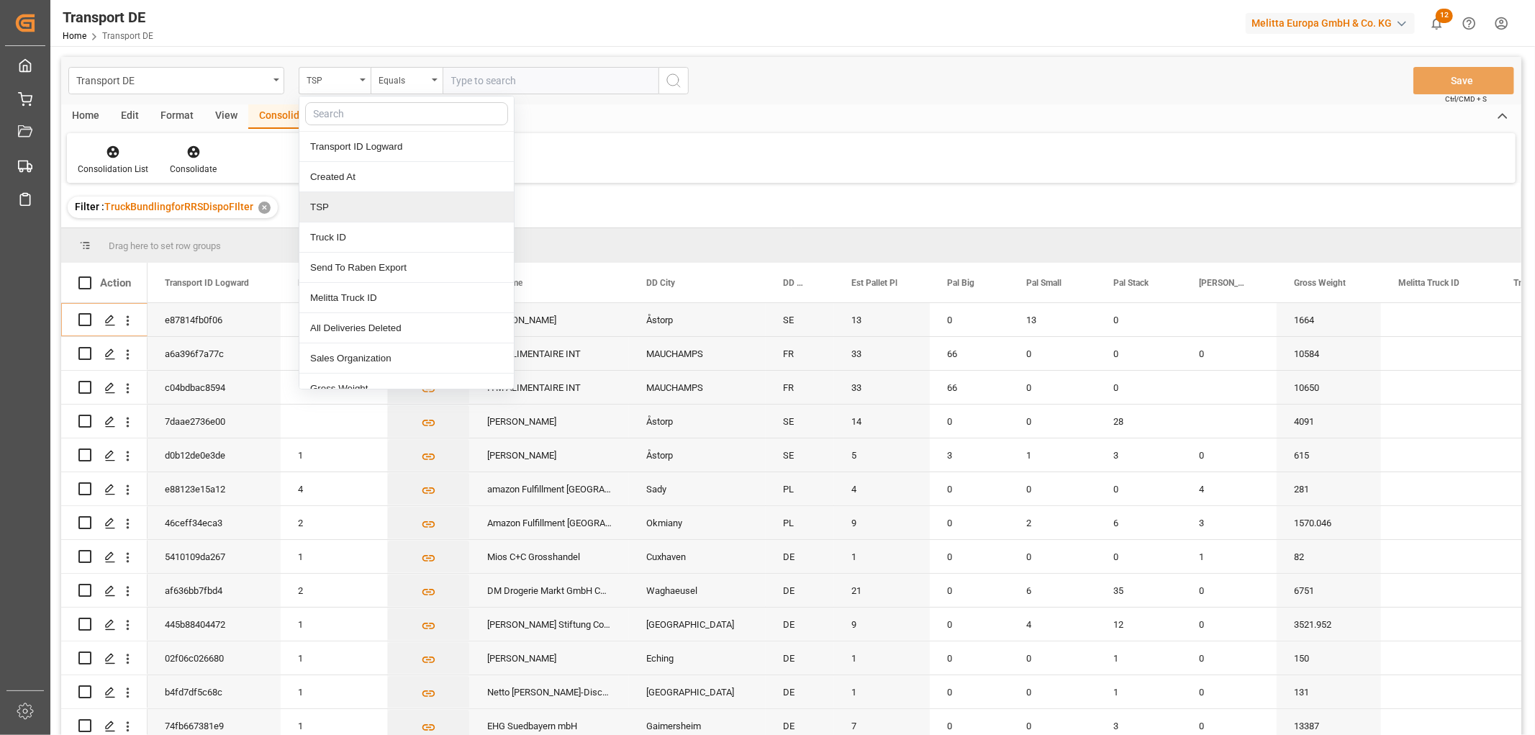
click at [333, 209] on div "TSP" at bounding box center [406, 207] width 214 height 30
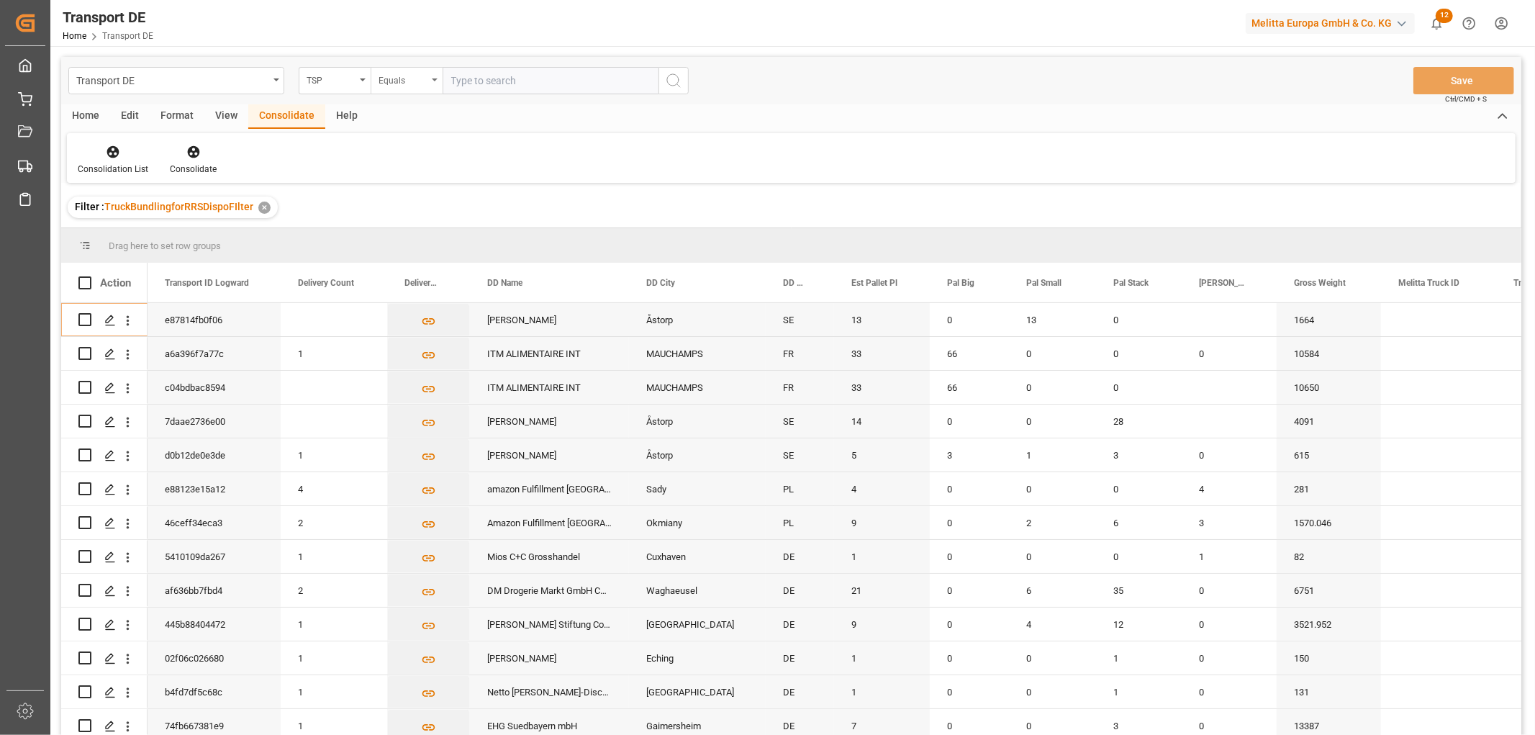
click at [384, 81] on div "Equals" at bounding box center [403, 79] width 49 height 17
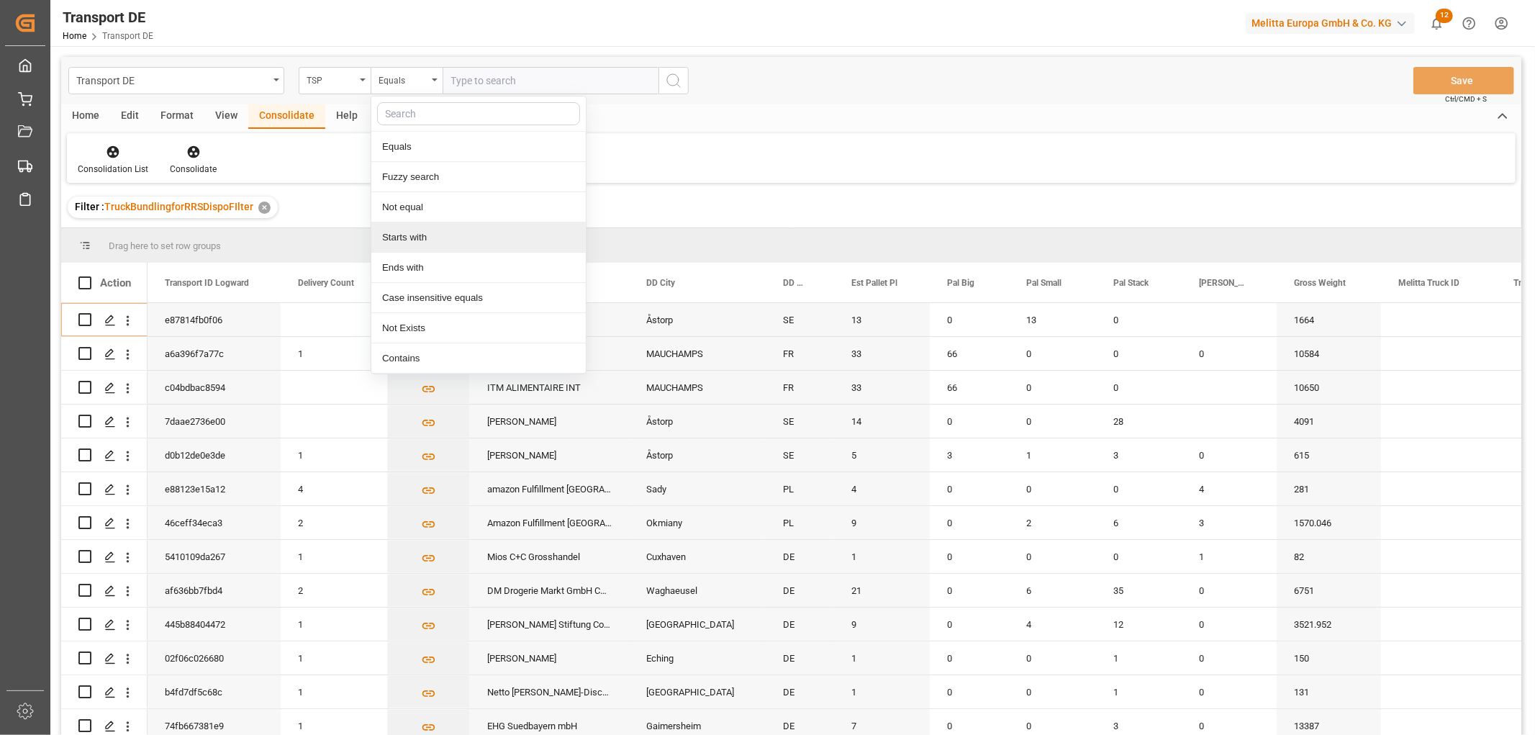
click at [397, 240] on div "Starts with" at bounding box center [478, 237] width 214 height 30
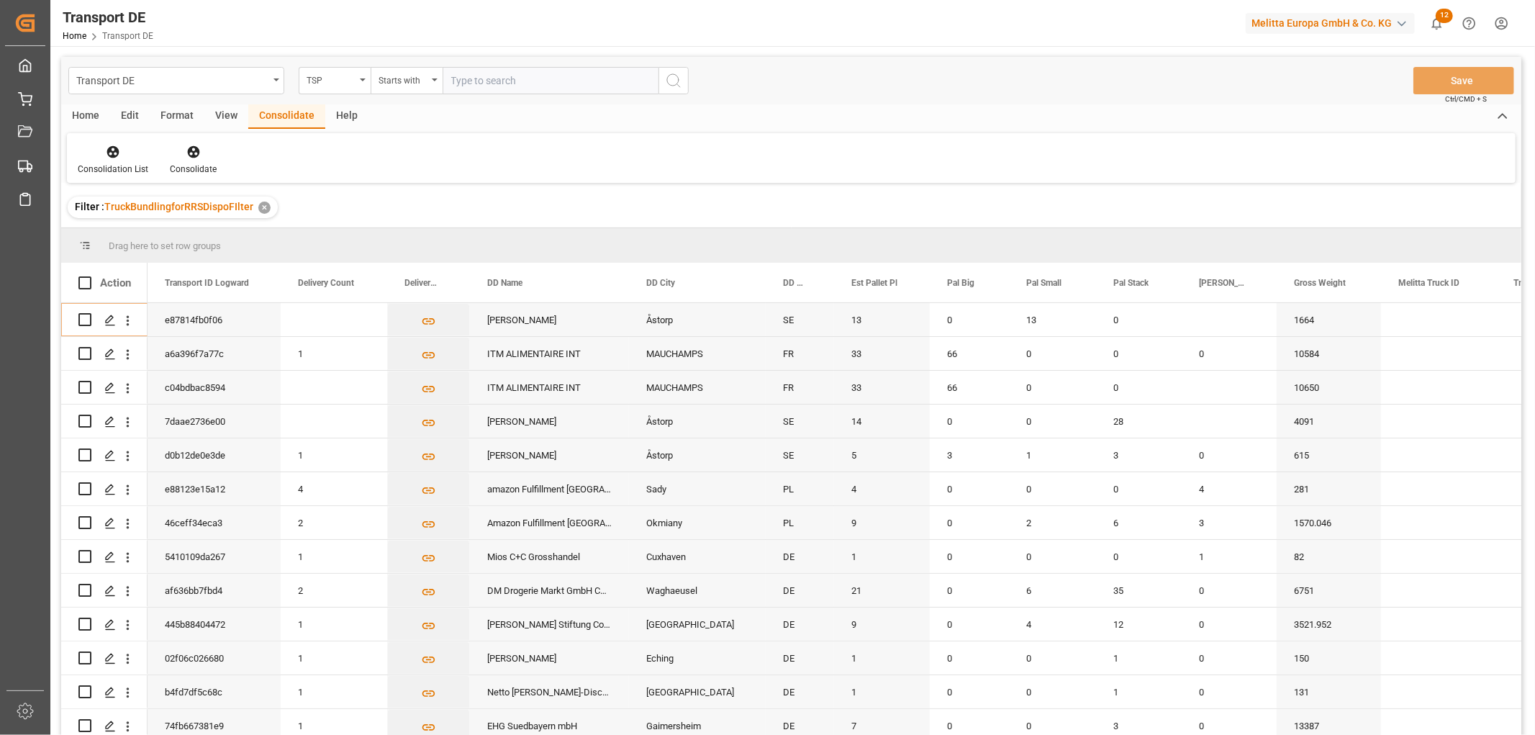
click at [476, 73] on input "text" at bounding box center [551, 80] width 216 height 27
type input "Raben PL"
click at [674, 81] on icon "search button" at bounding box center [673, 80] width 17 height 17
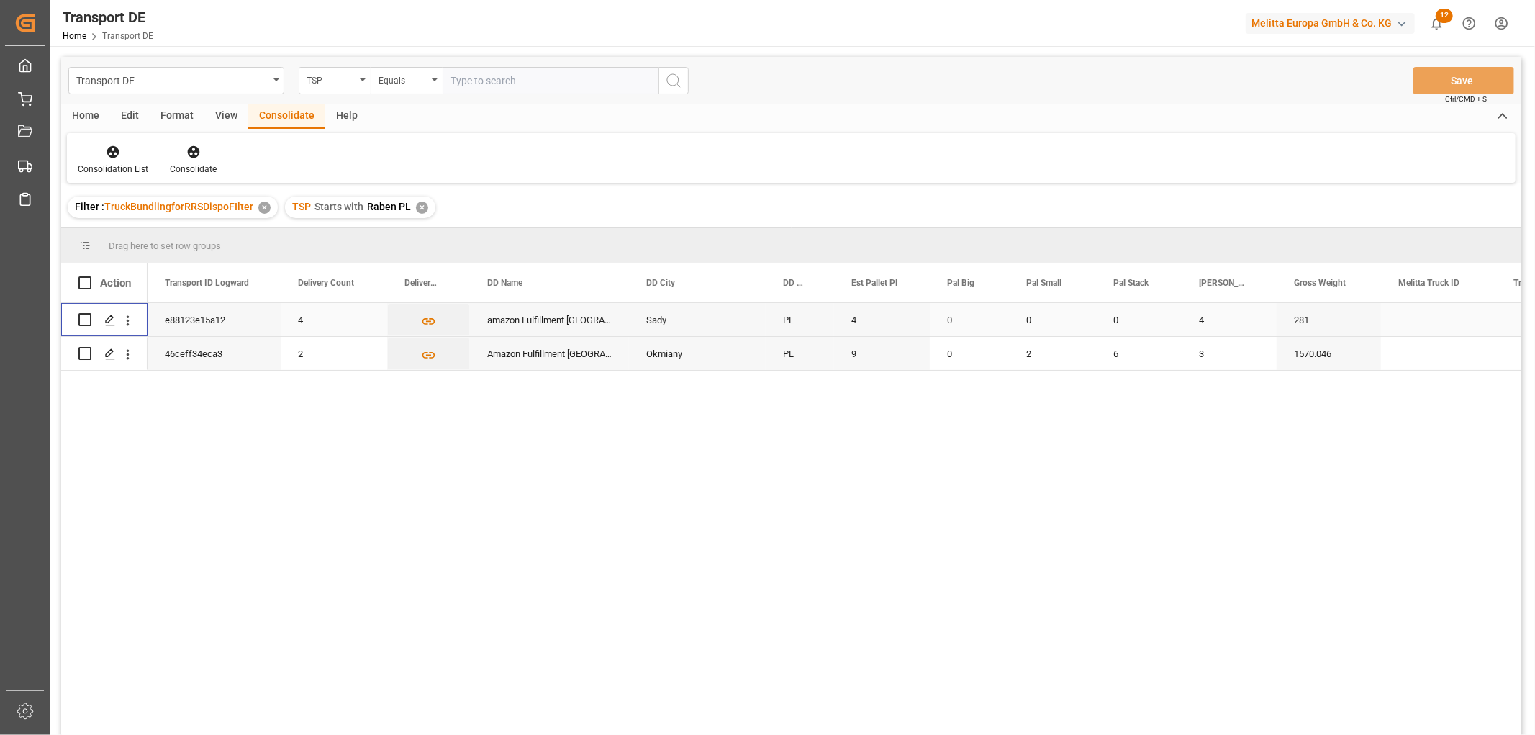
click at [85, 320] on input "Press Space to toggle row selection (unchecked)" at bounding box center [84, 319] width 13 height 13
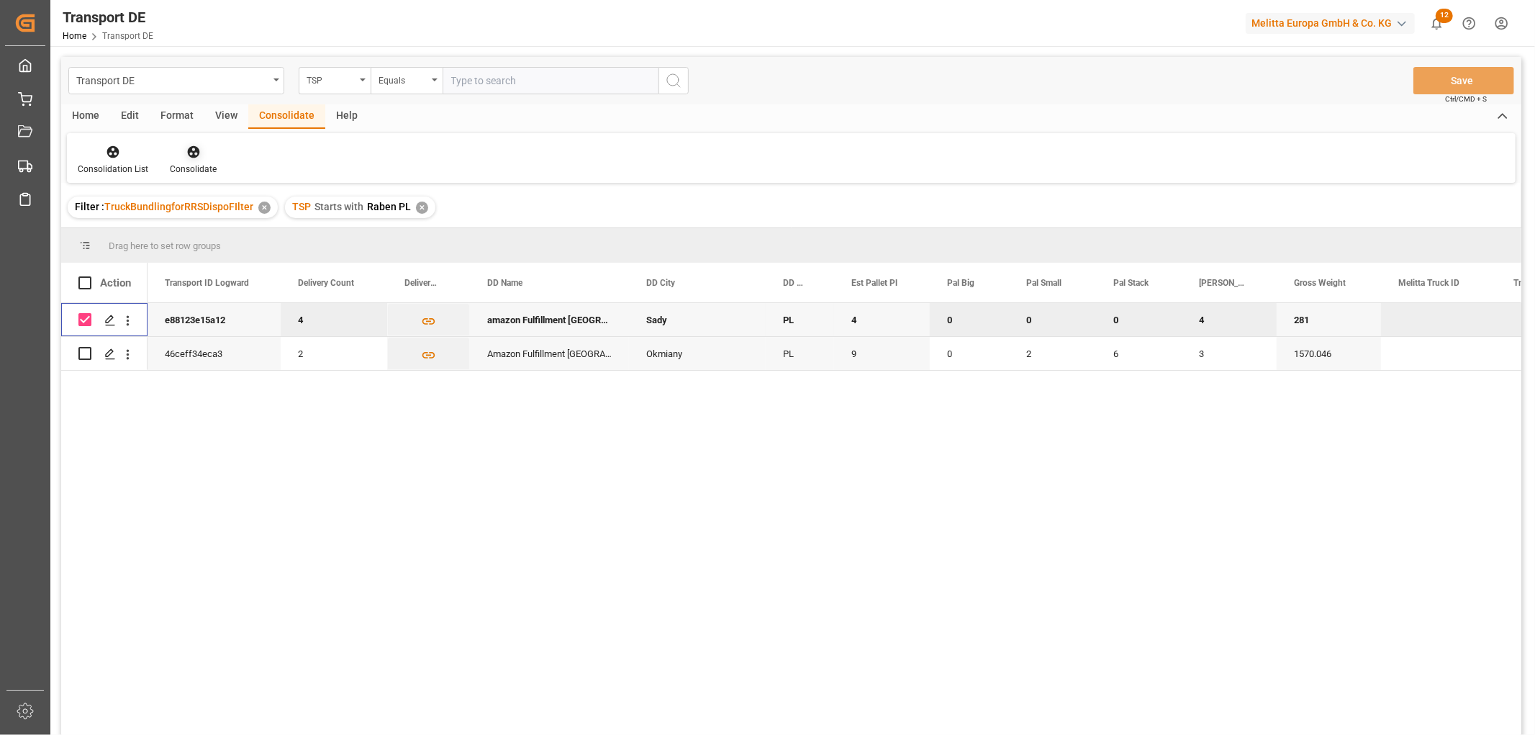
click at [191, 148] on icon at bounding box center [193, 152] width 14 height 14
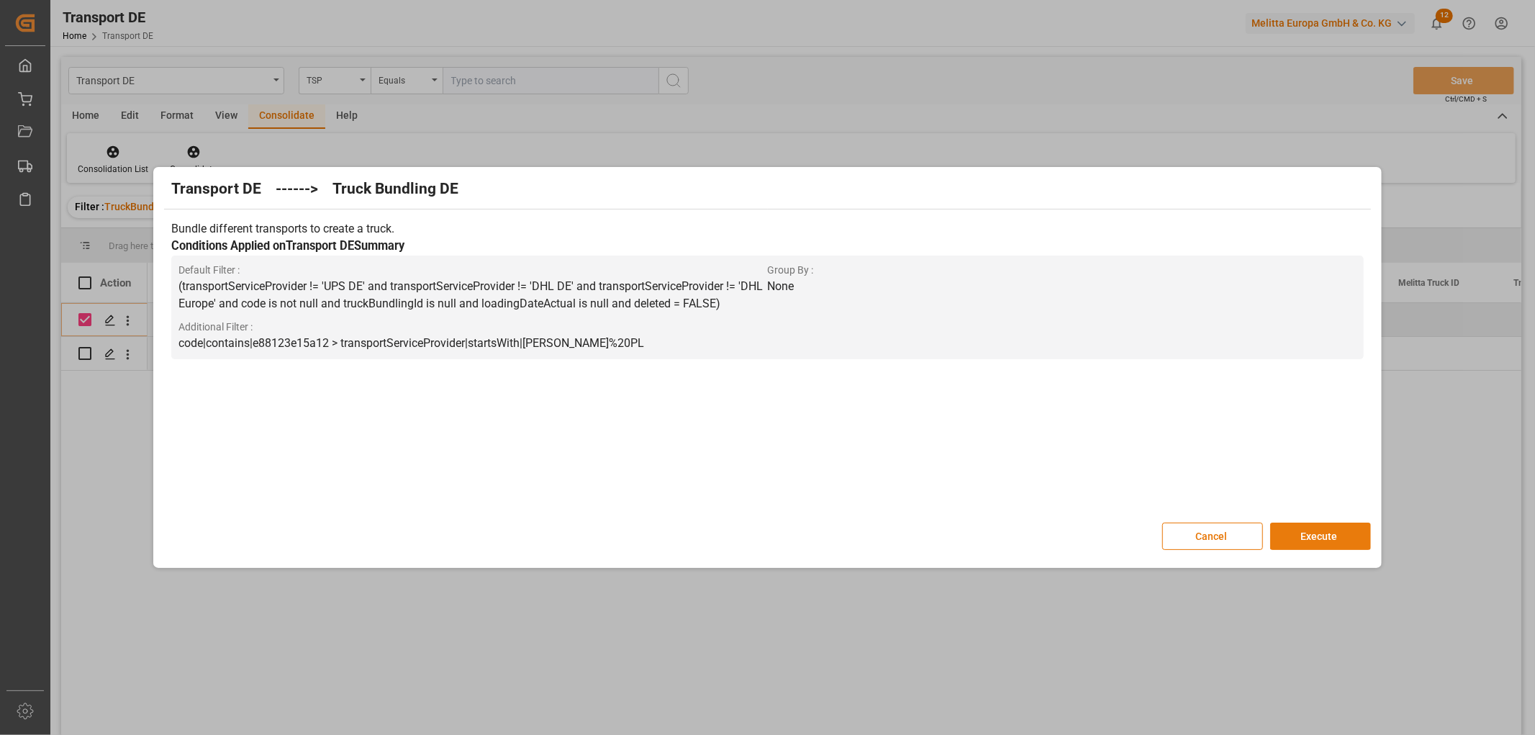
click at [1322, 533] on button "Execute" at bounding box center [1320, 536] width 101 height 27
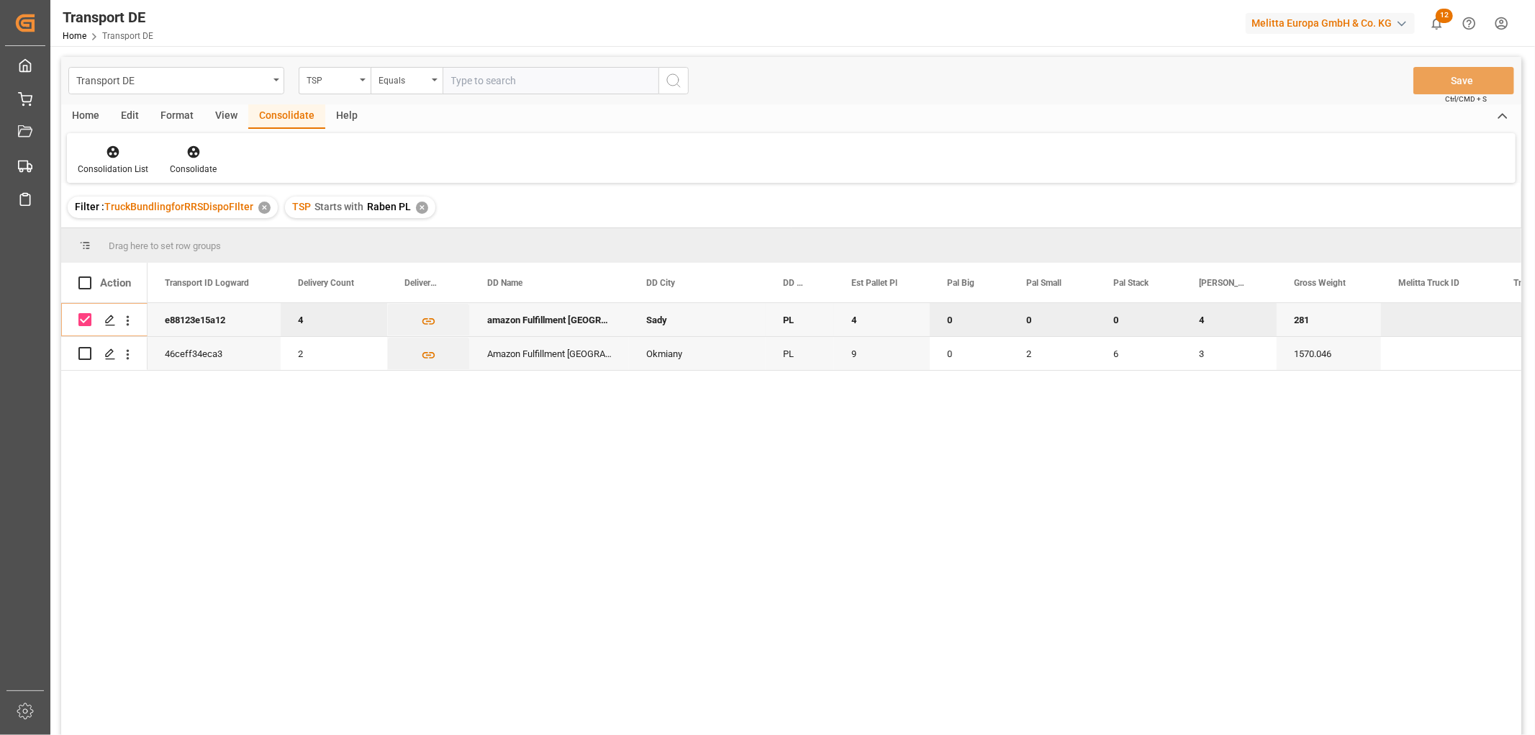
click at [90, 319] on input "Press Space to toggle row selection (checked)" at bounding box center [84, 319] width 13 height 13
checkbox input "false"
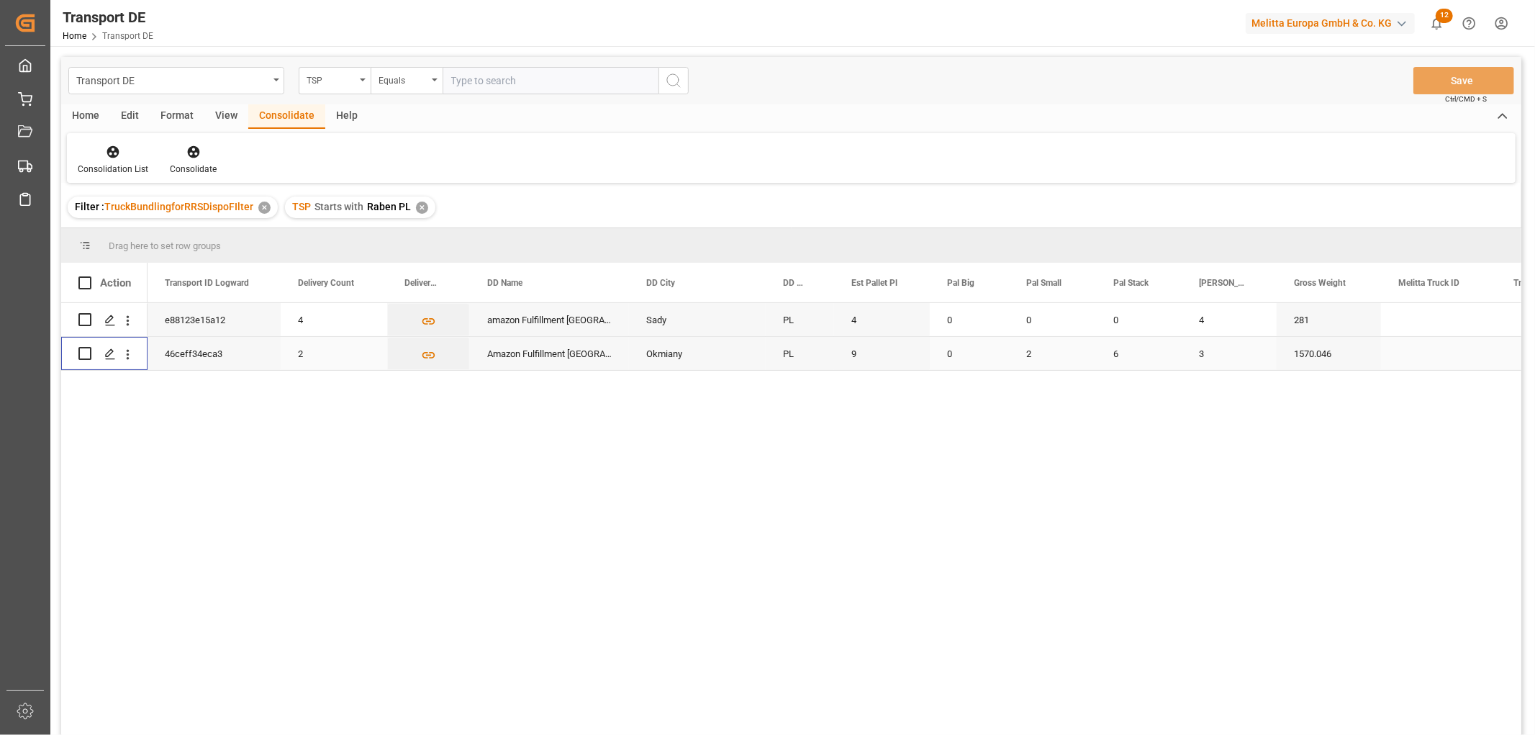
click at [83, 354] on input "Press Space to toggle row selection (unchecked)" at bounding box center [84, 353] width 13 height 13
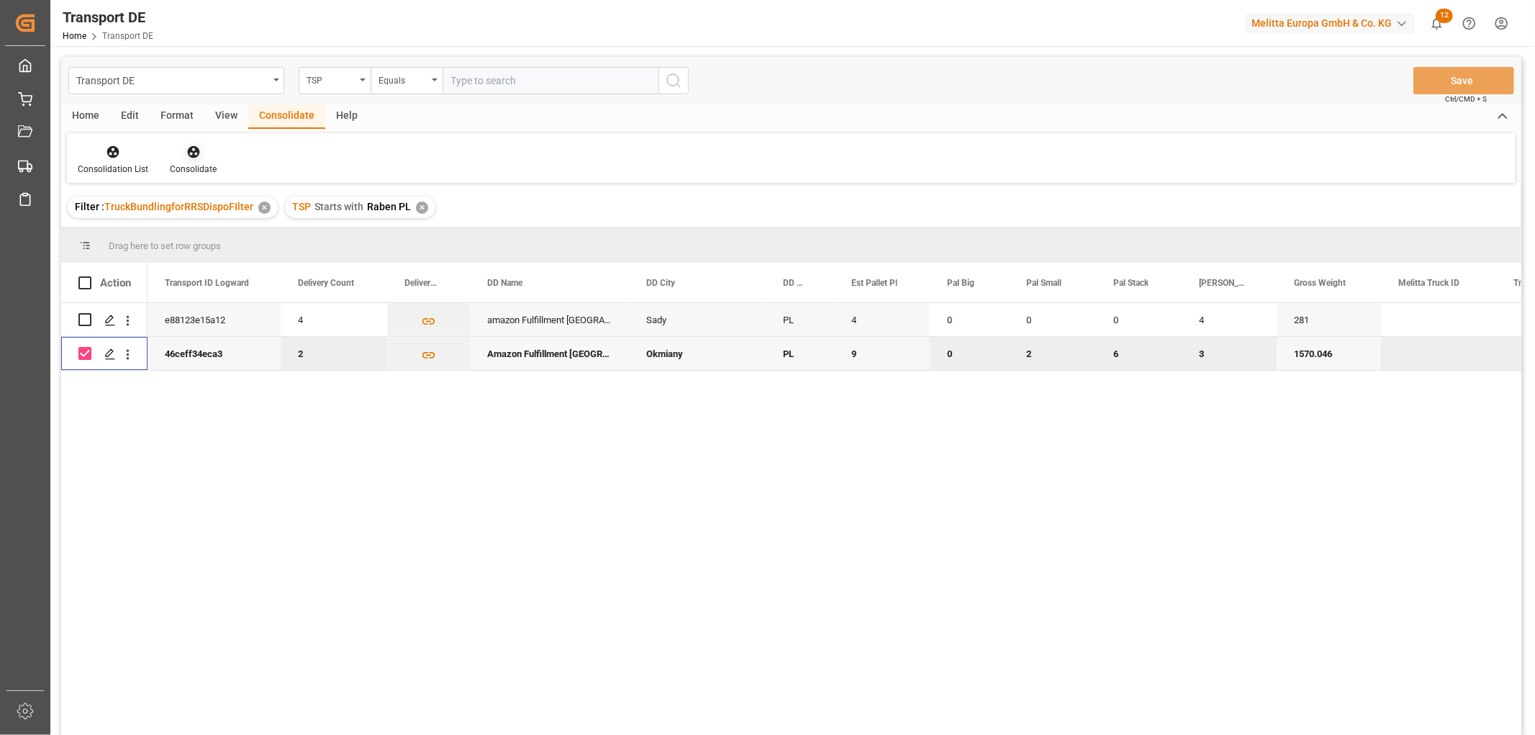
click at [189, 149] on icon at bounding box center [193, 152] width 12 height 12
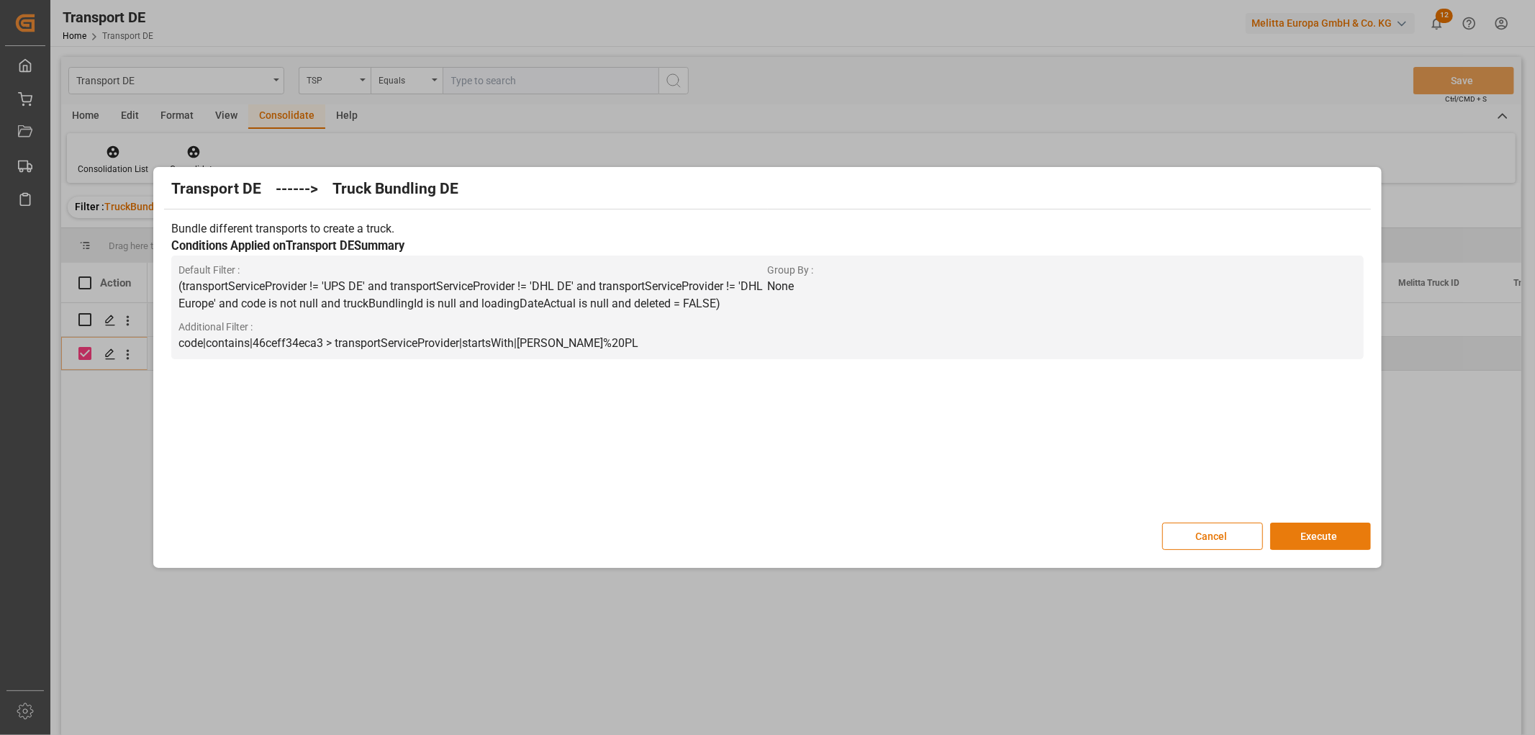
click at [1321, 535] on button "Execute" at bounding box center [1320, 536] width 101 height 27
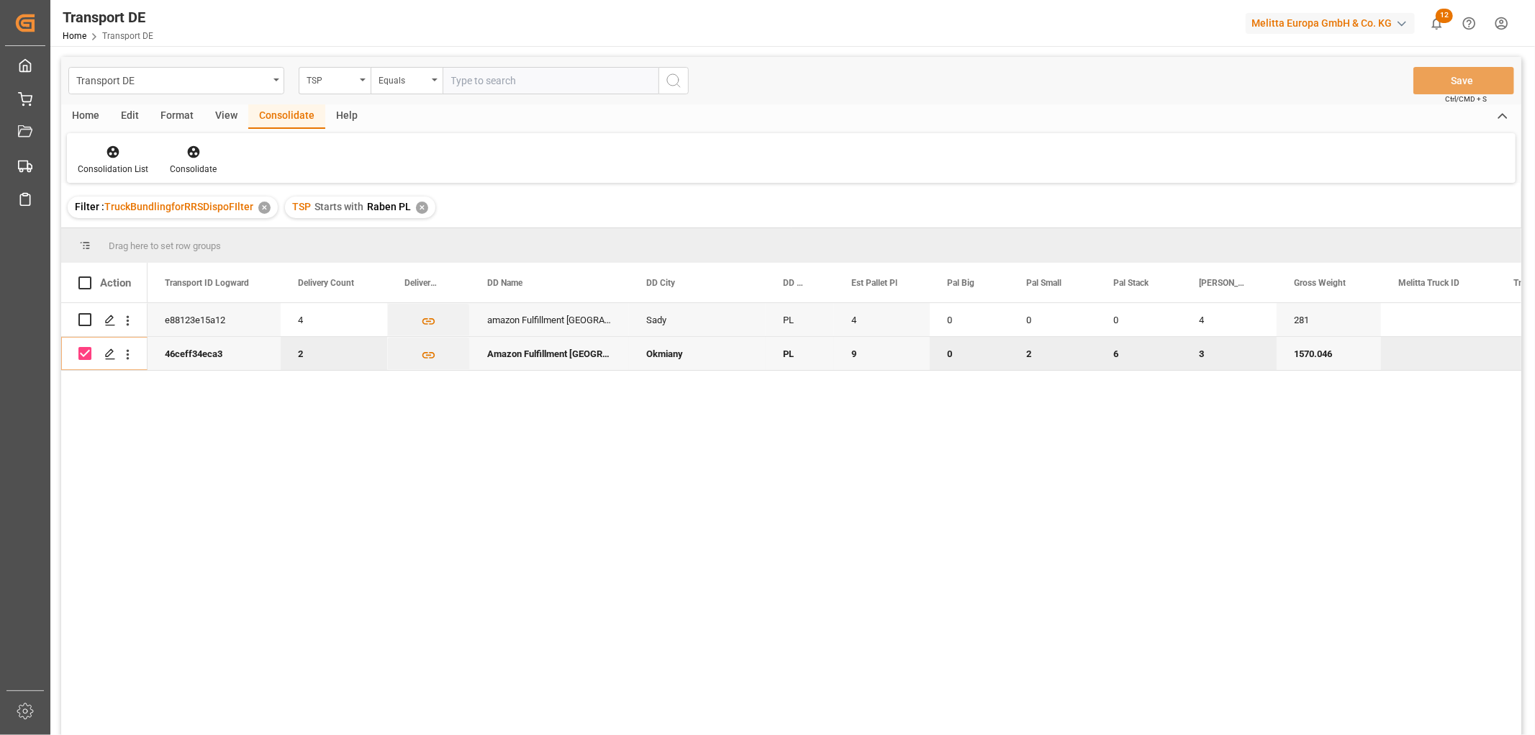
click at [87, 355] on input "Press Space to toggle row selection (checked)" at bounding box center [84, 353] width 13 height 13
checkbox input "false"
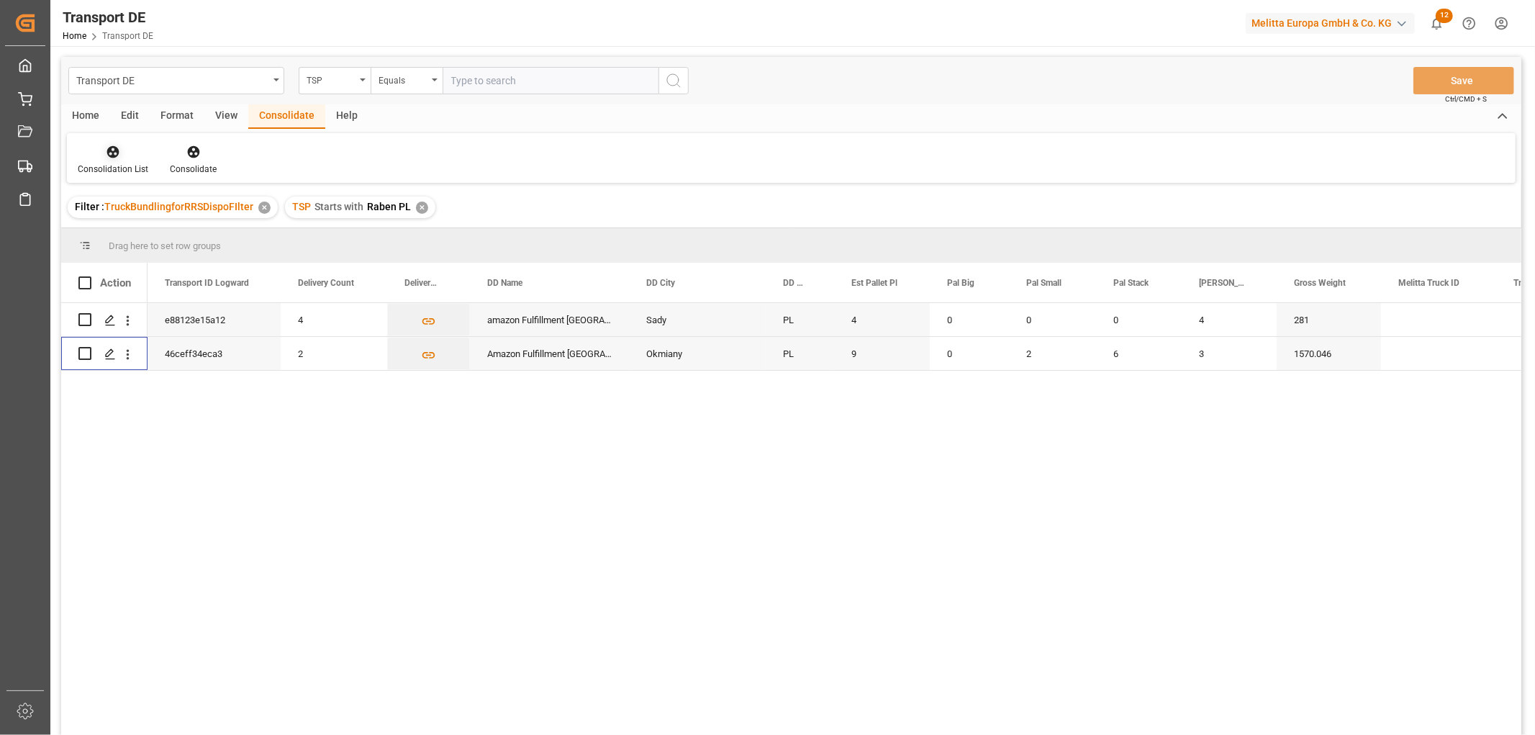
click at [110, 147] on icon at bounding box center [113, 152] width 12 height 12
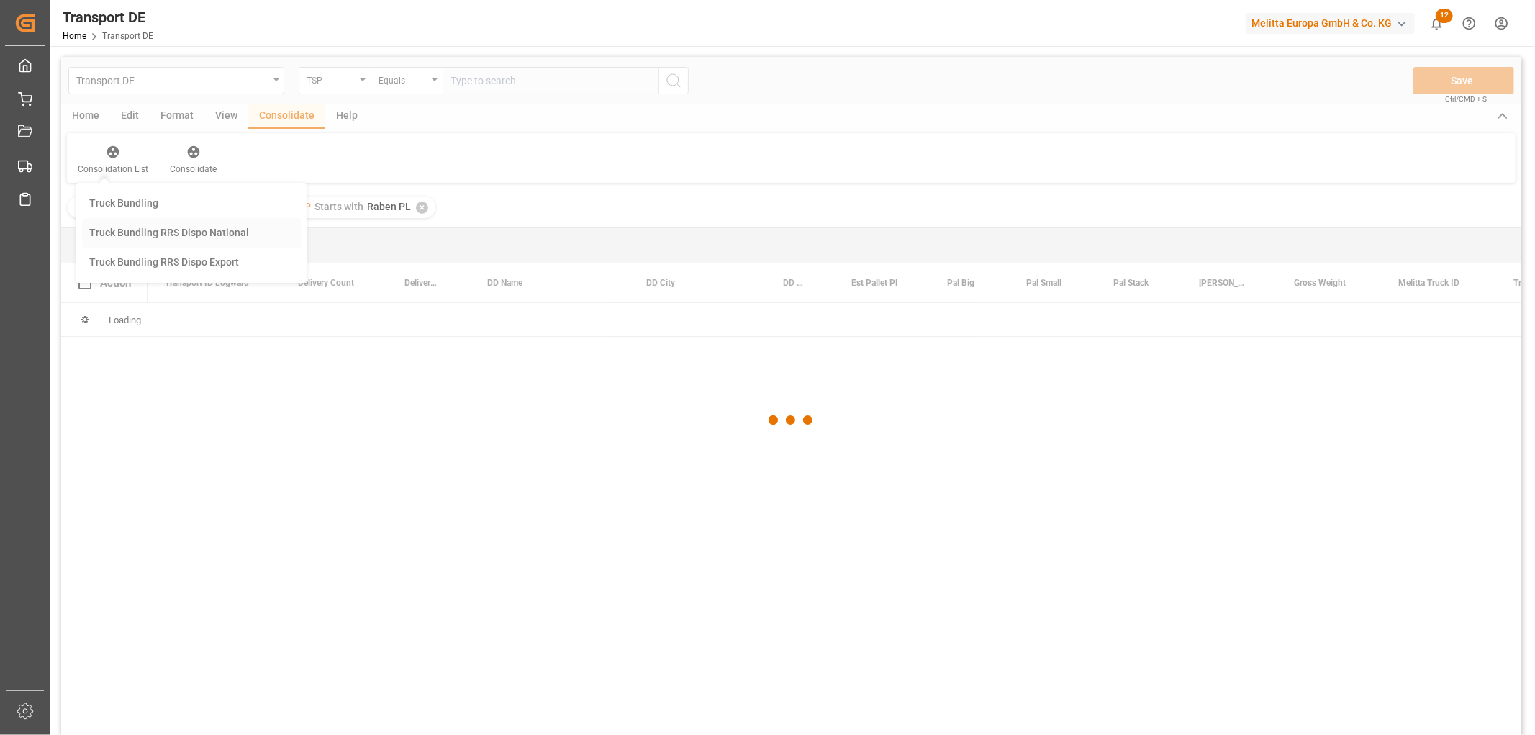
click at [112, 227] on div "Transport DE TSP Equals Save Ctrl/CMD + S Home Edit Format View Consolidate Hel…" at bounding box center [791, 415] width 1460 height 716
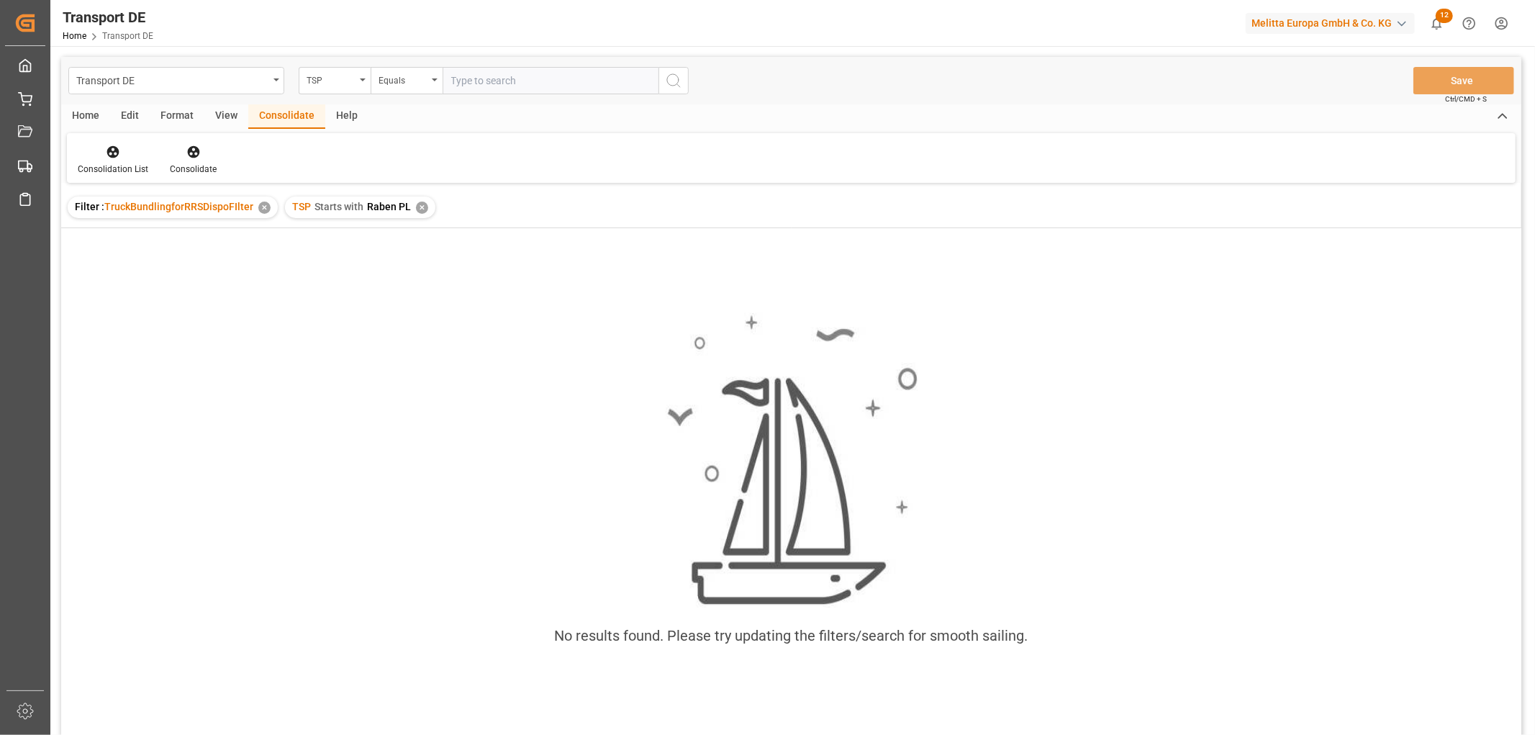
click at [418, 210] on div "✕" at bounding box center [422, 208] width 12 height 12
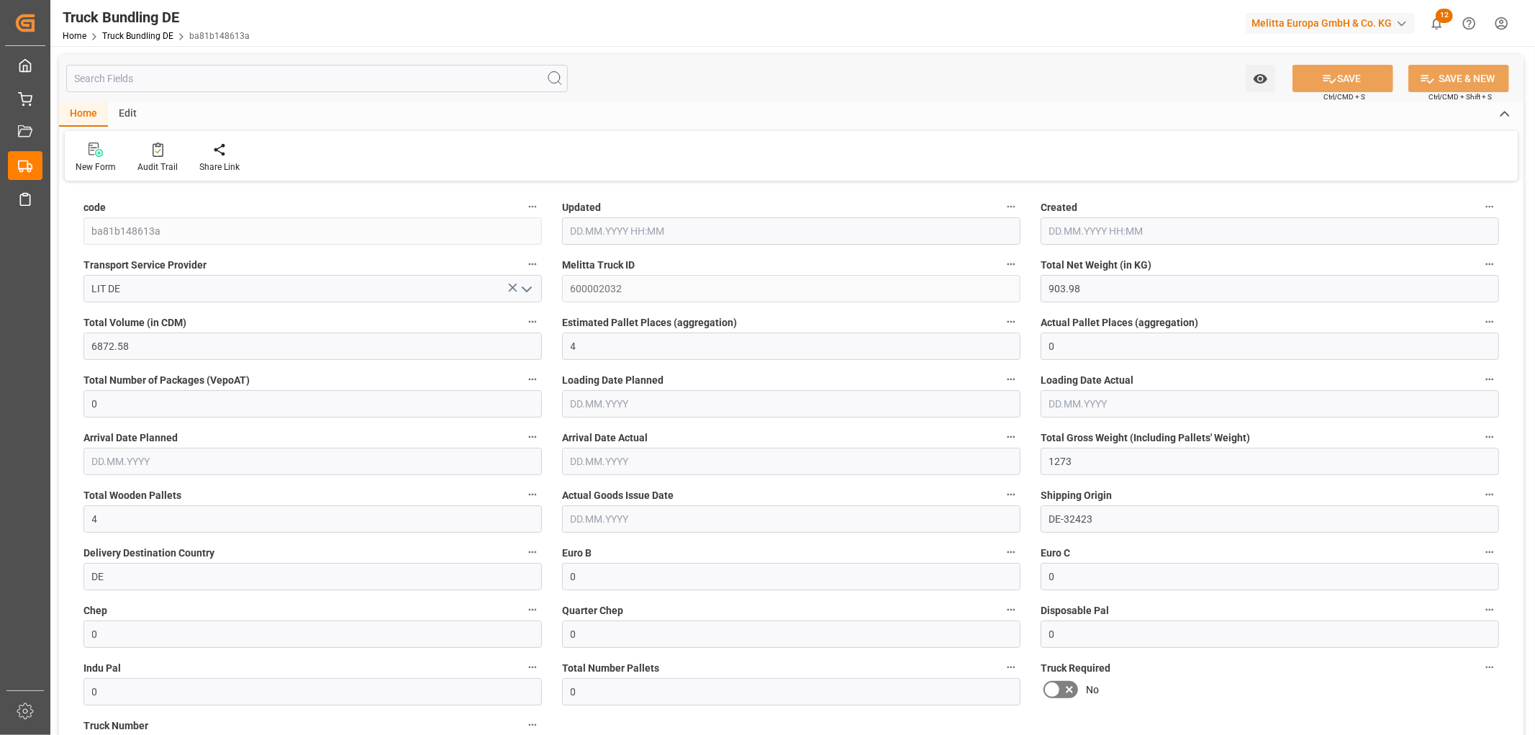
type input "[DATE] 11:22"
type input "[DATE]"
type input "27.08.2025"
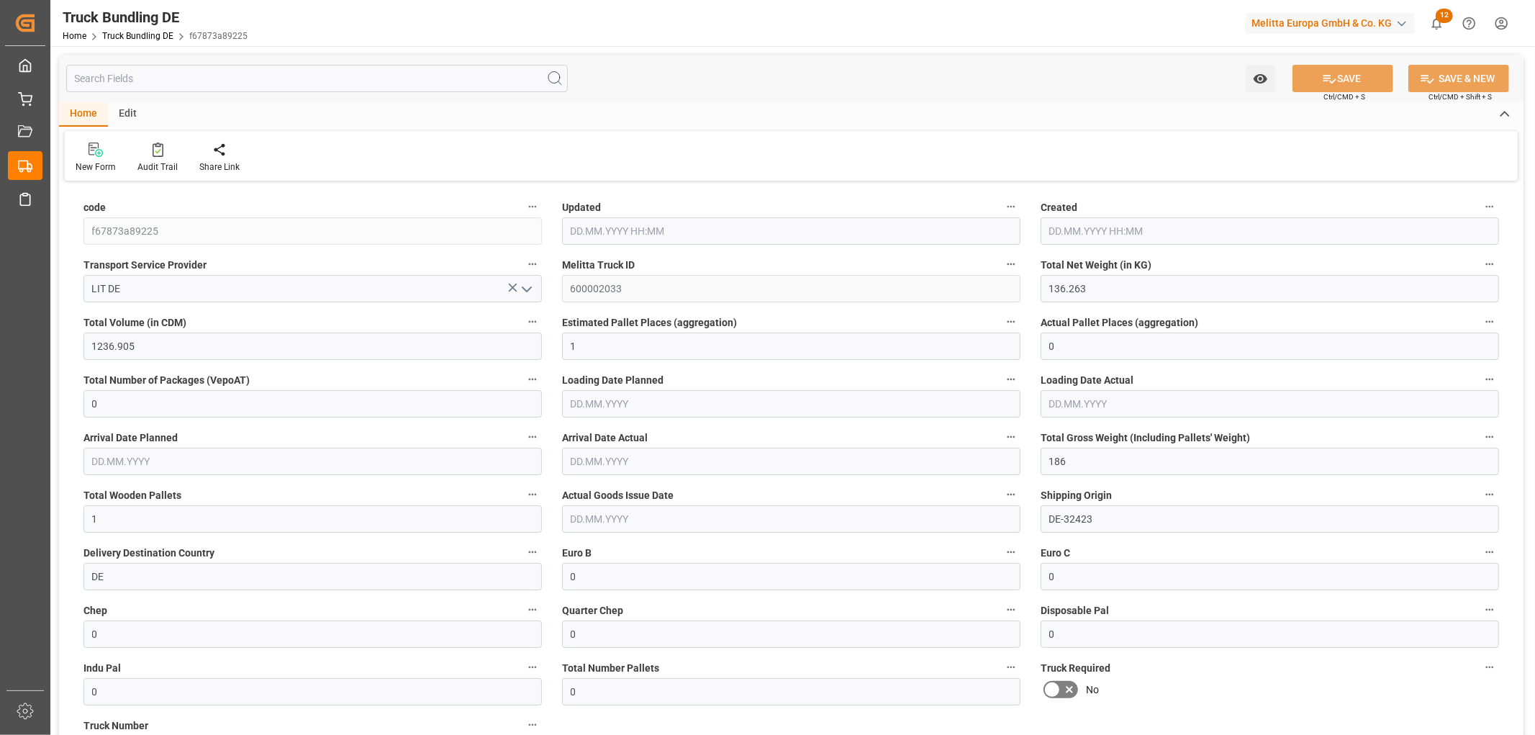
type input "136.263"
type input "1236.905"
type input "1"
type input "0"
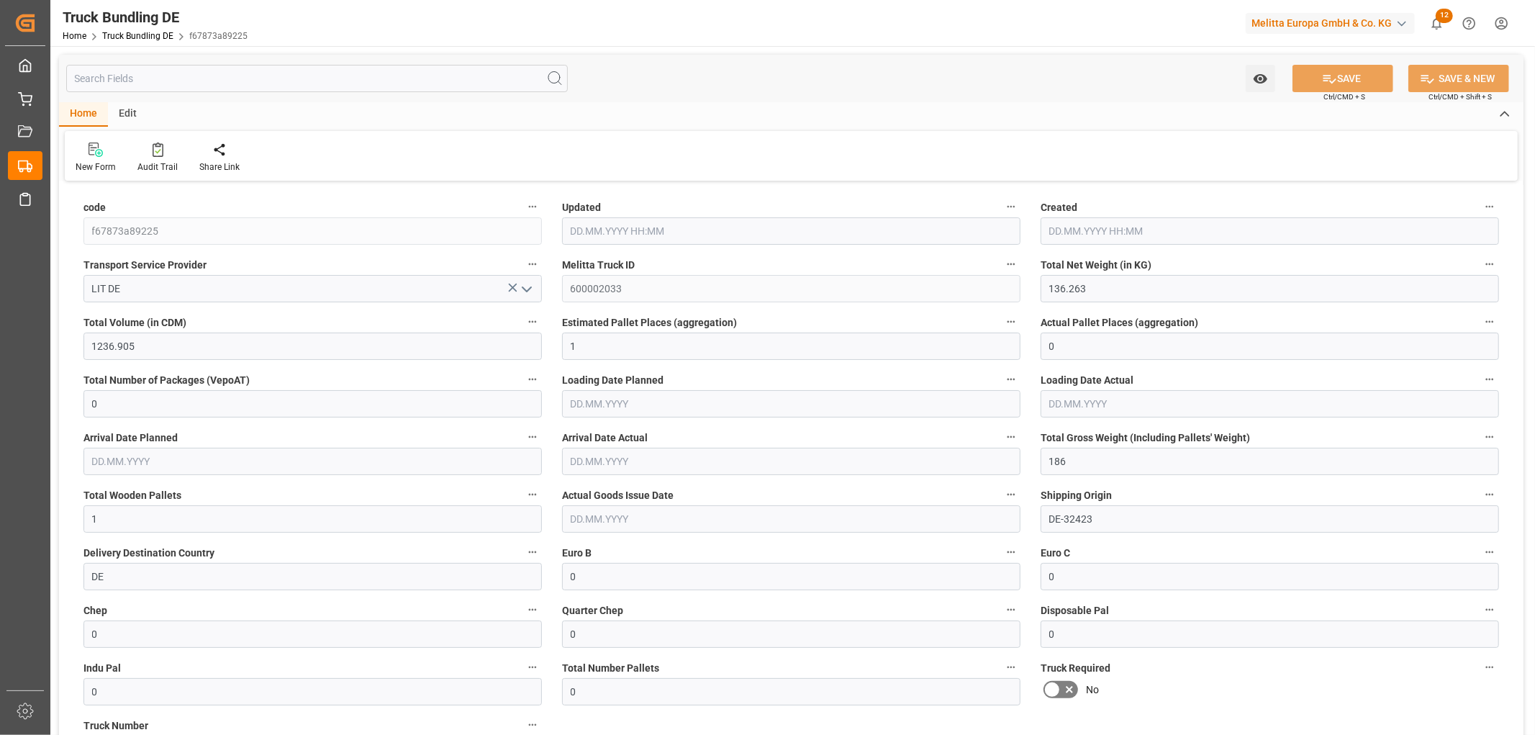
type input "186"
type input "1"
type input "0"
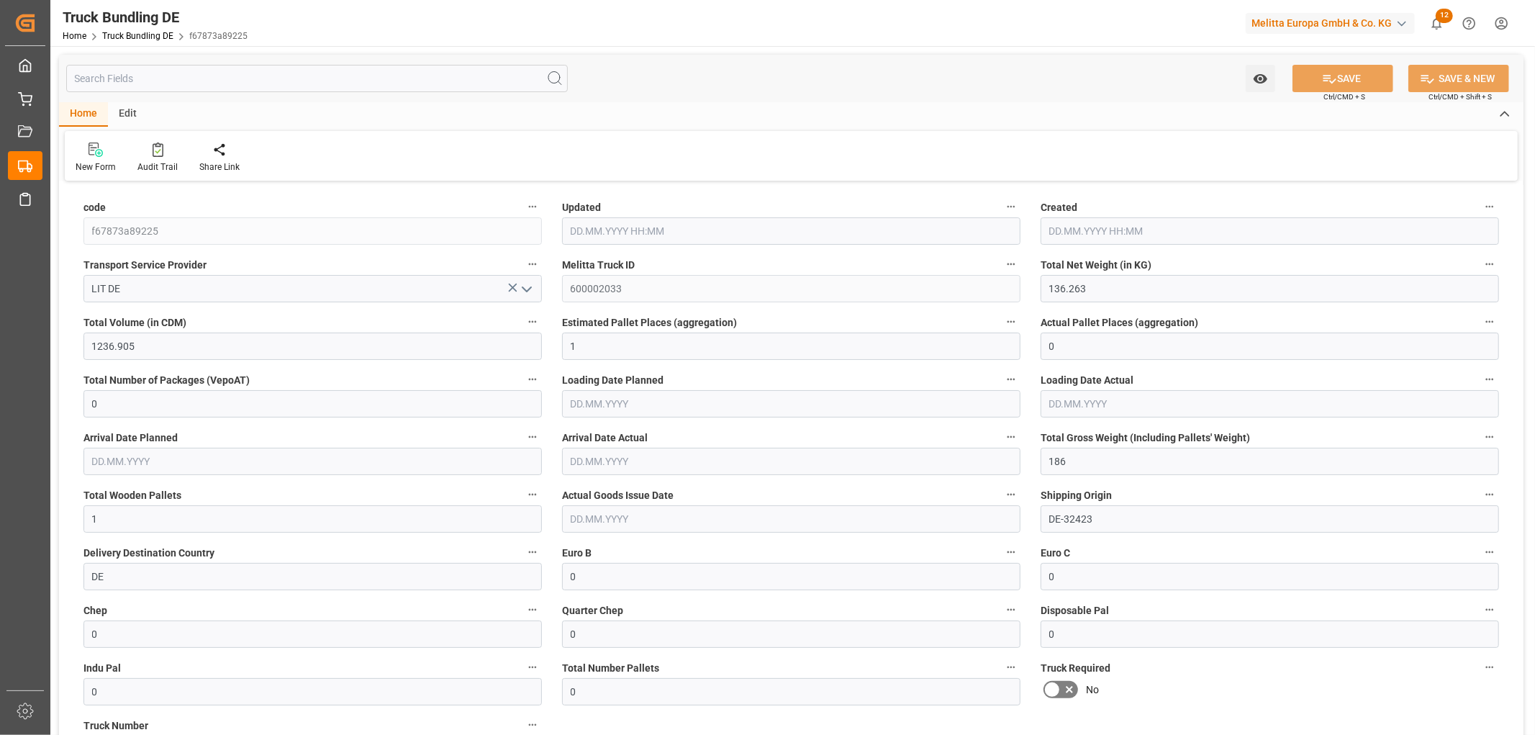
type input "0"
type input "27.08.2025 11:22"
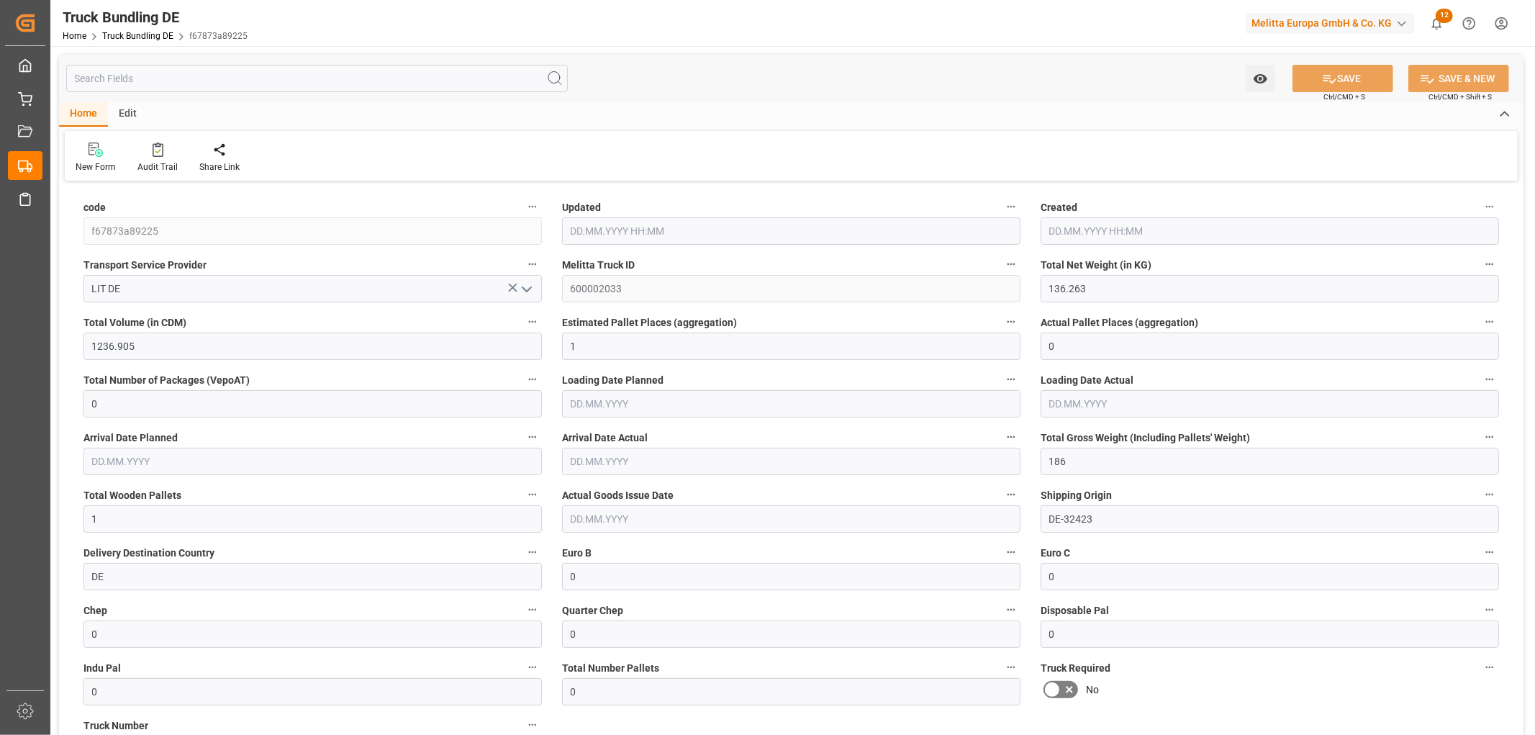
type input "27.08.2025 11:22"
type input "[DATE]"
type input "[DATE] 11:34"
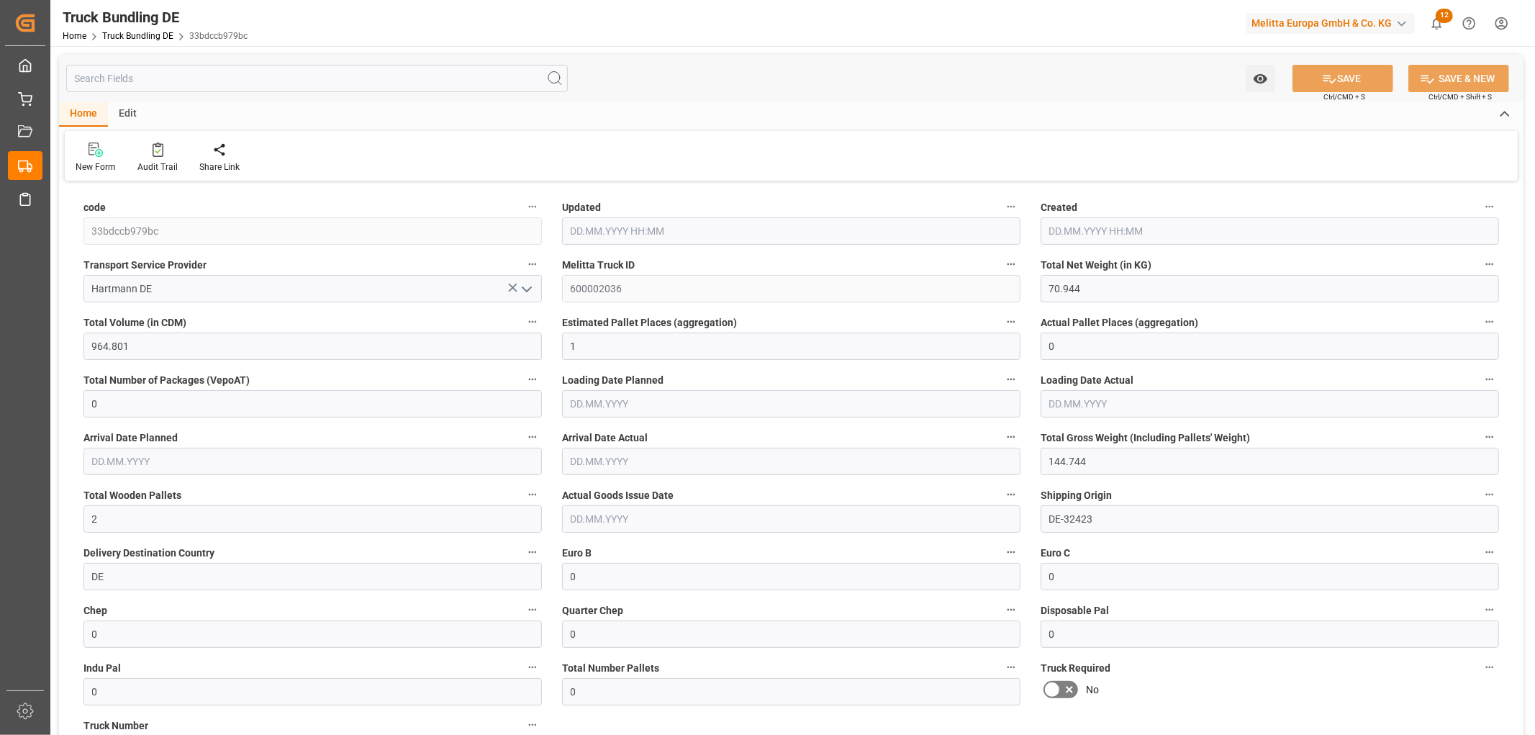
type input "[DATE] 11:34"
type input "[DATE]"
type input "[DATE] 11:34"
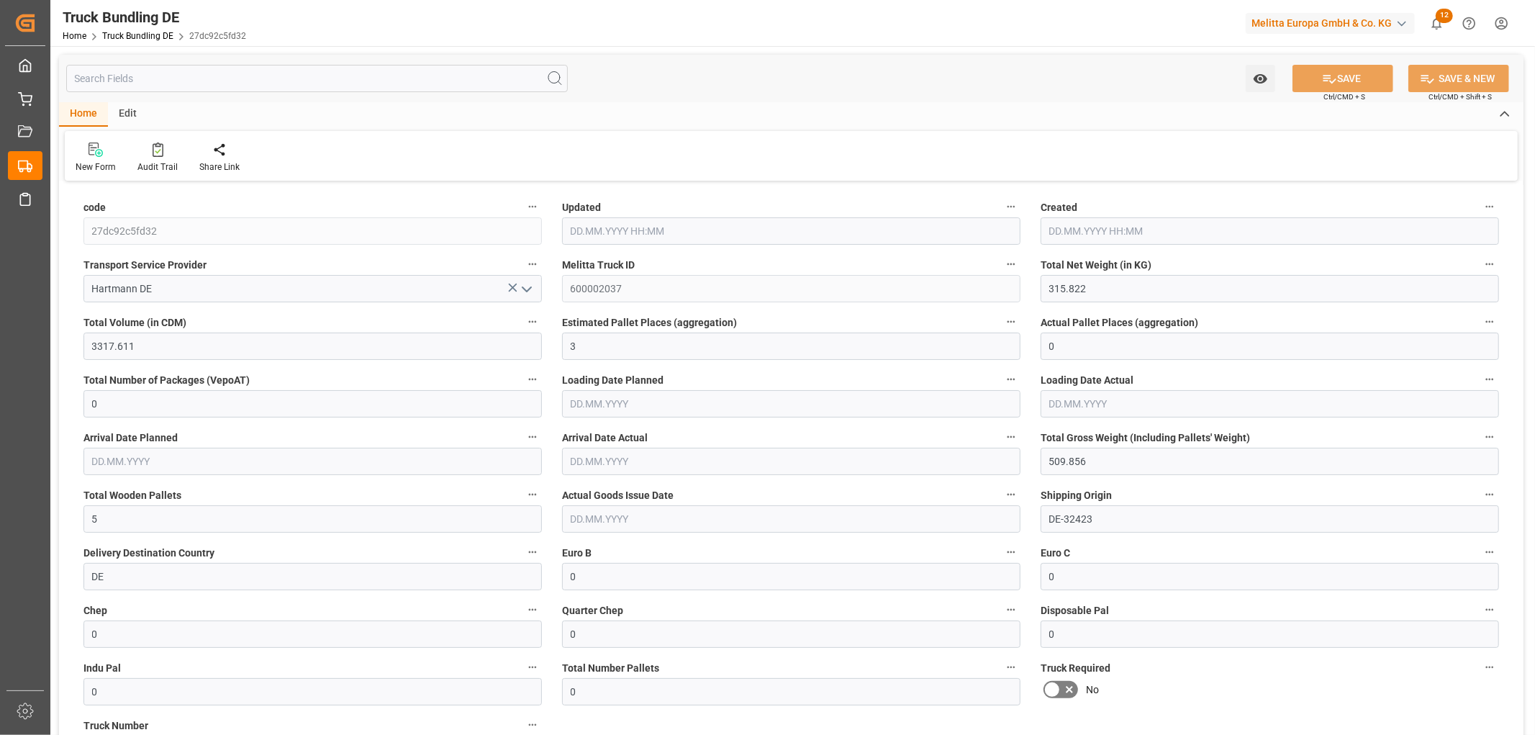
type input "[DATE] 11:34"
type input "[DATE]"
type input "1317.129"
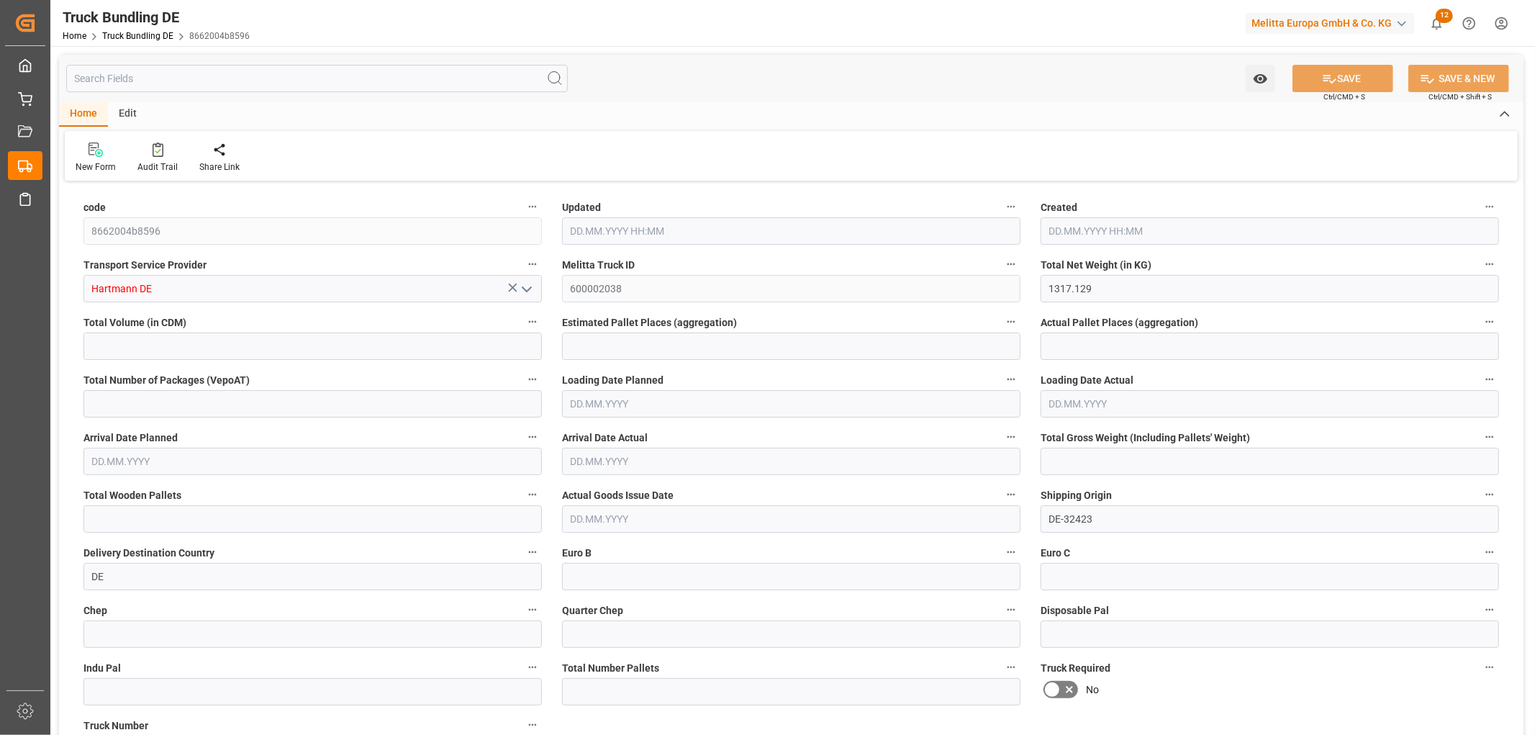
type input "11573.485"
type input "9"
type input "0"
type input "1906.87"
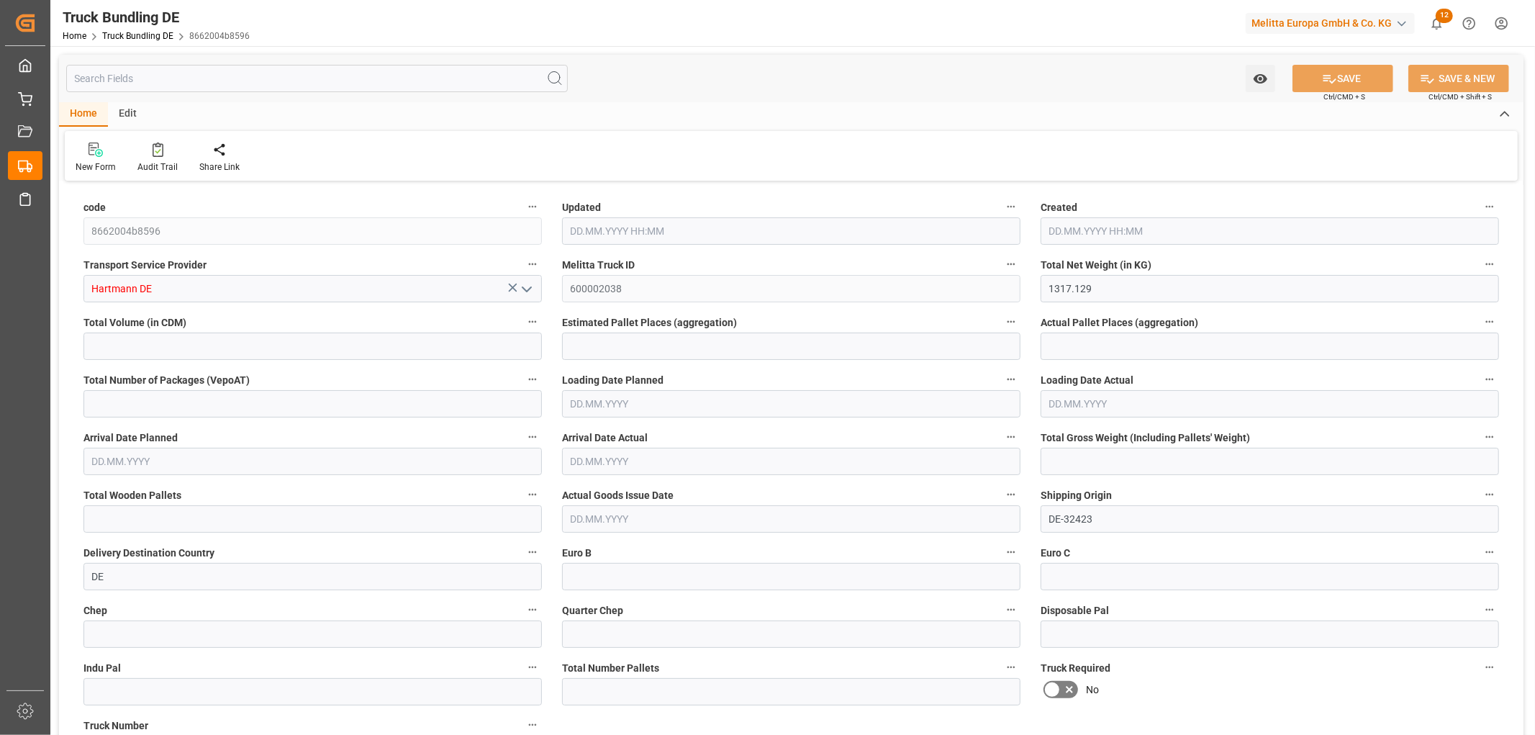
type input "13"
type input "0"
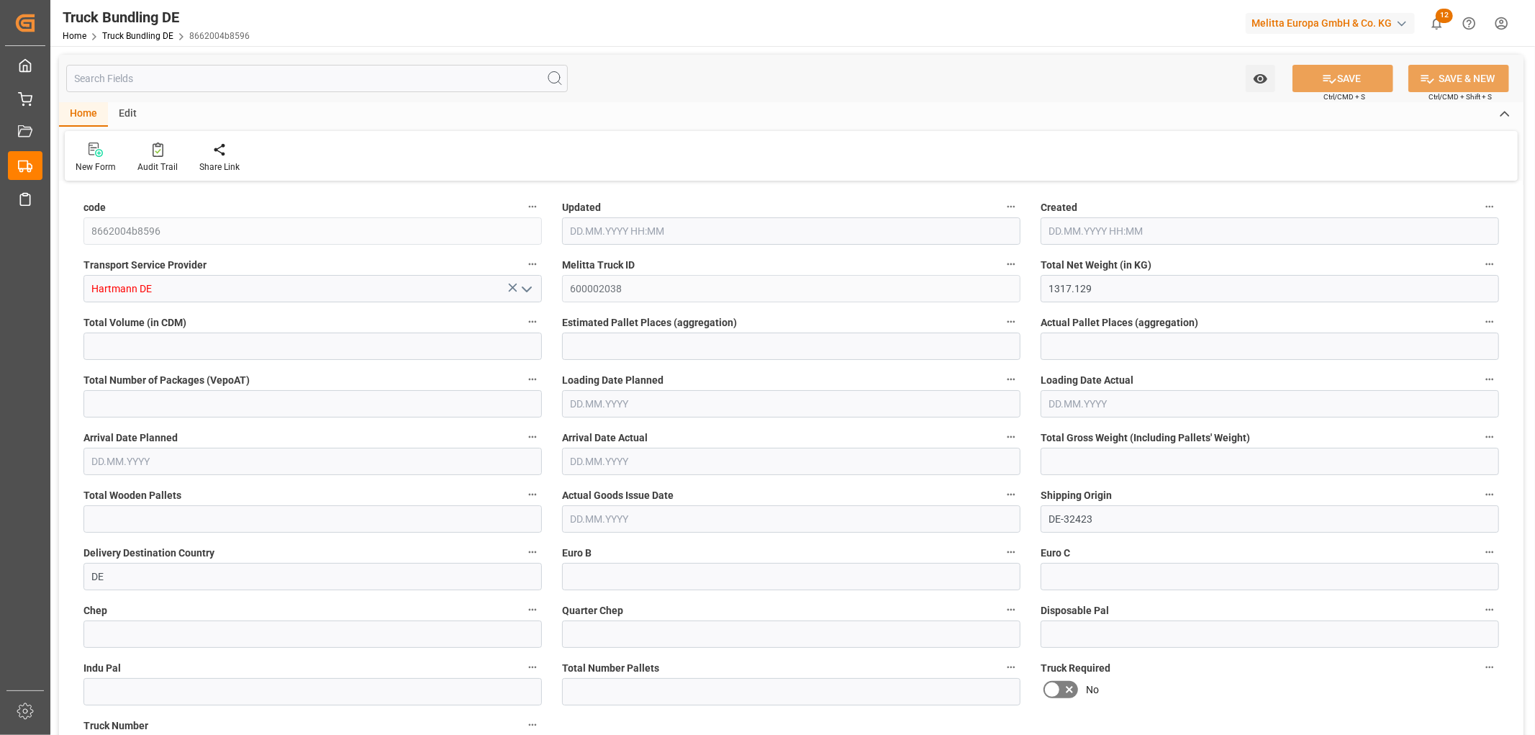
type input "0"
type input "27.08.2025 11:34"
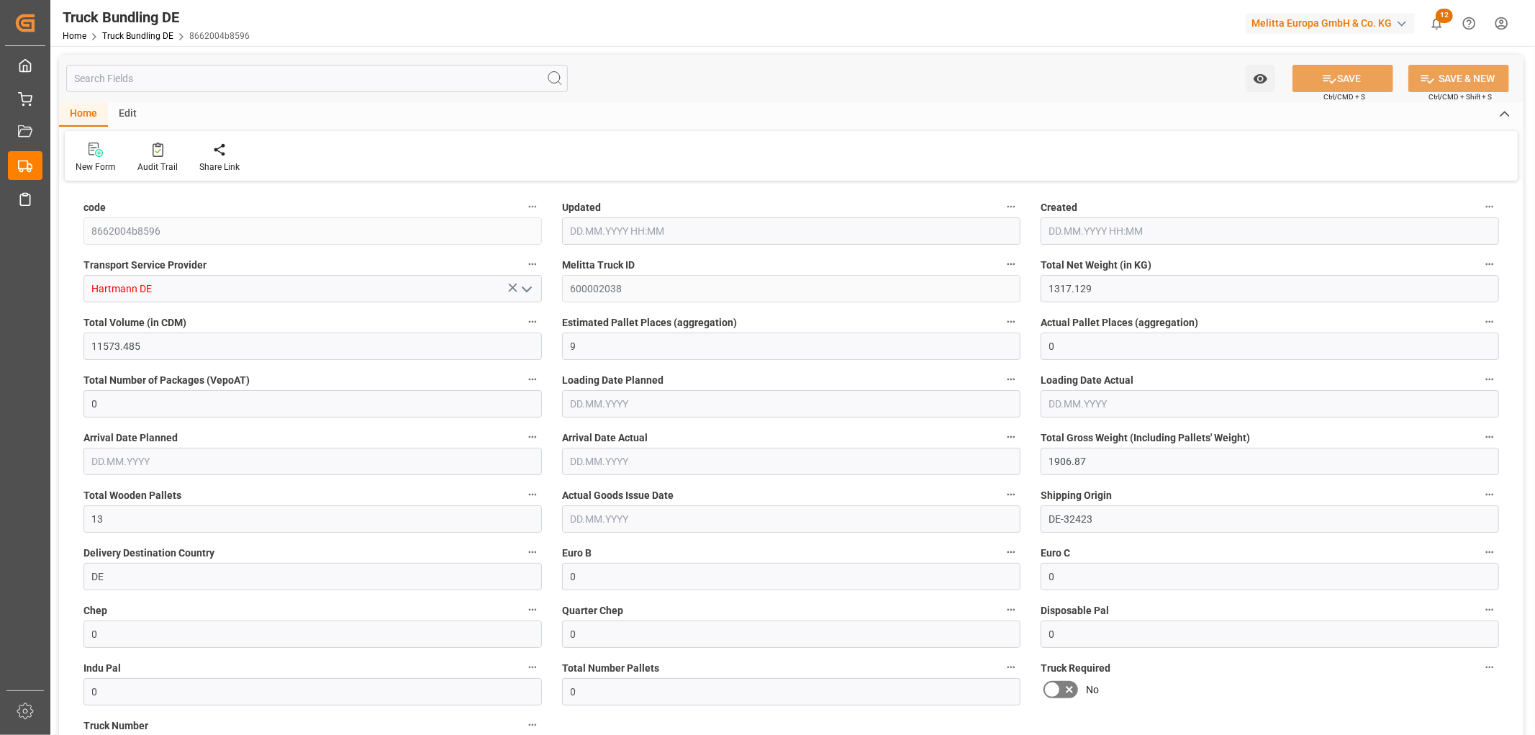
type input "[DATE]"
type input "1641.697"
type input "21293.144"
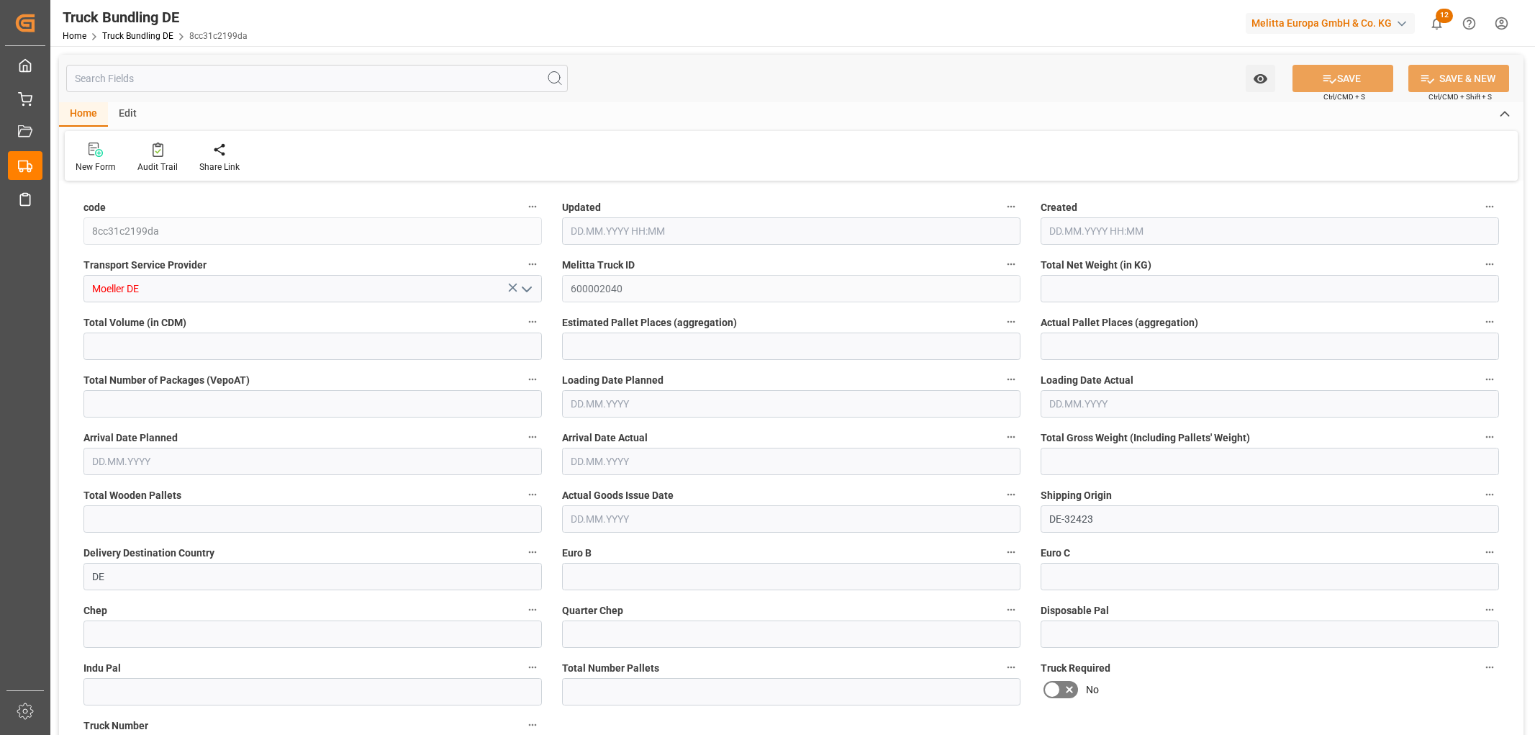
type input "16"
type input "0"
type input "2681.547"
type input "24"
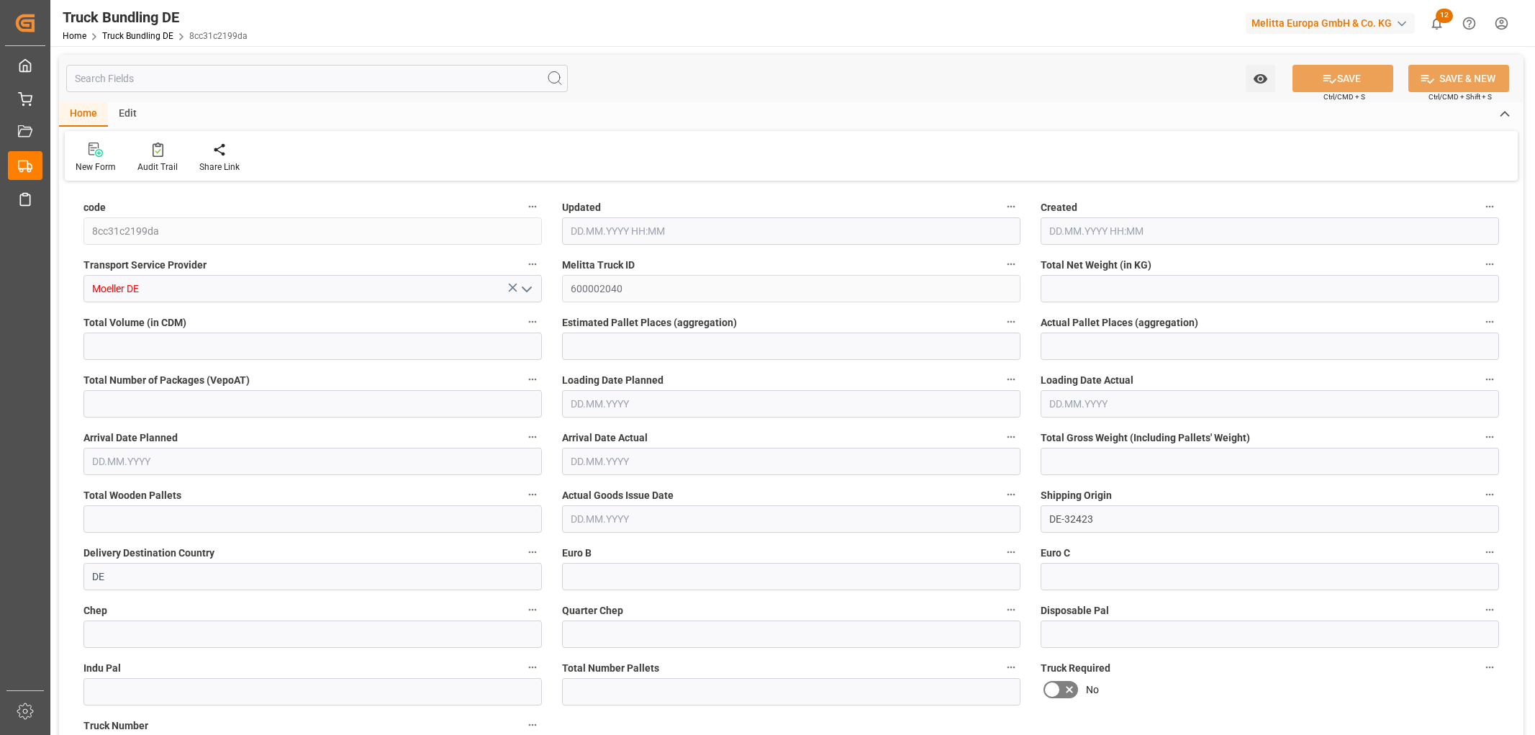
type input "0"
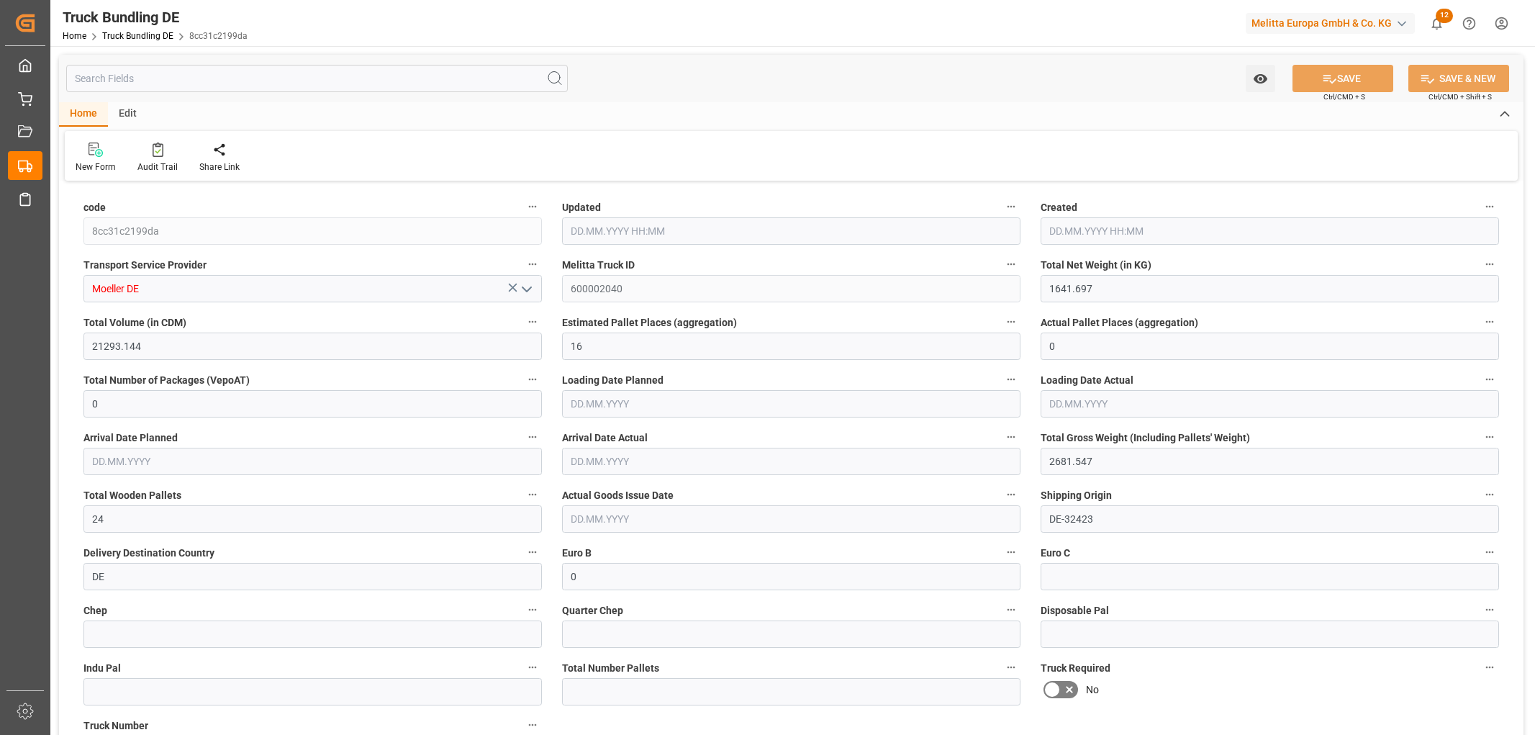
type input "0"
type input "27.08.2025 11:36"
type input "[DATE]"
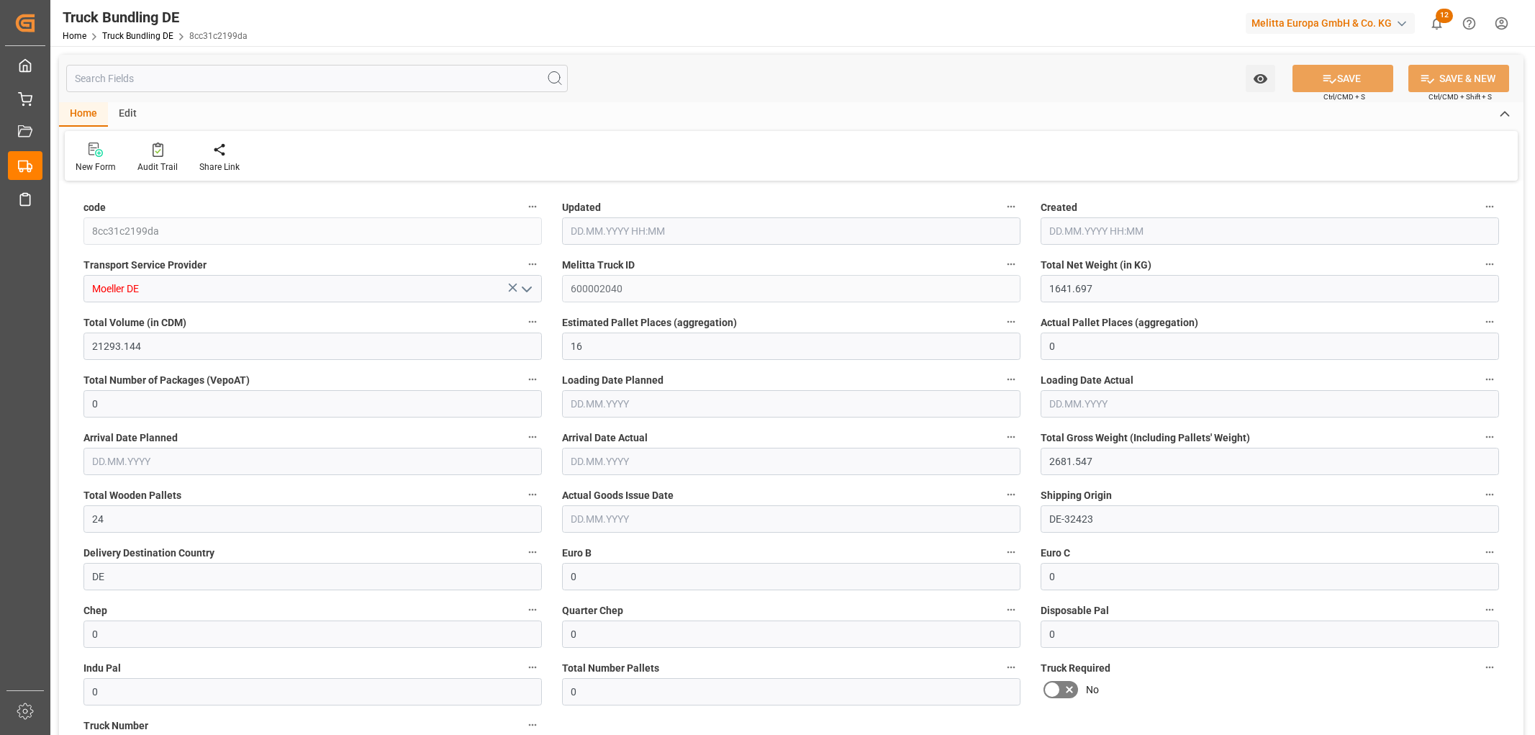
type input "[DATE]"
type input "144.539"
type input "2110.95"
type input "4"
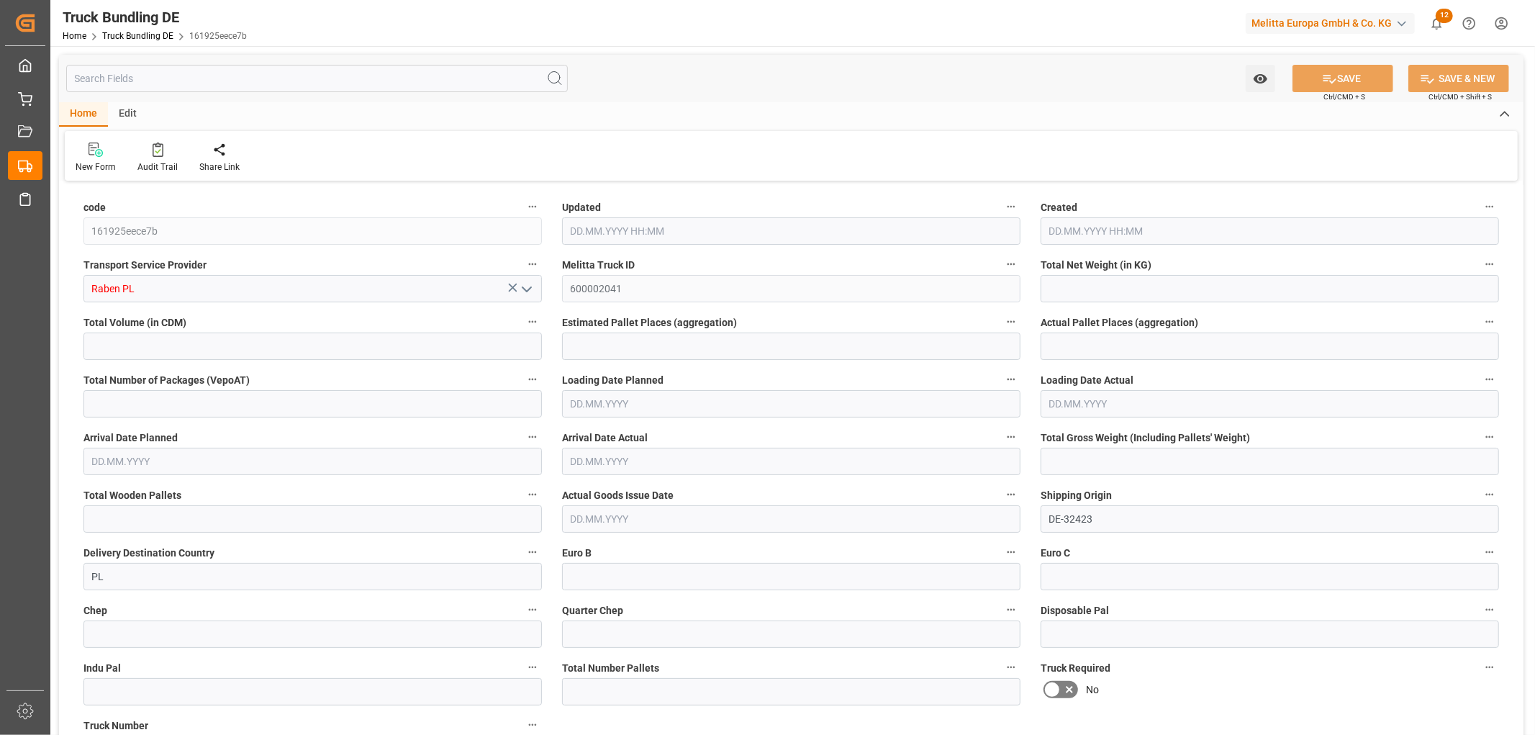
type input "0"
type input "281"
type input "4"
type input "0"
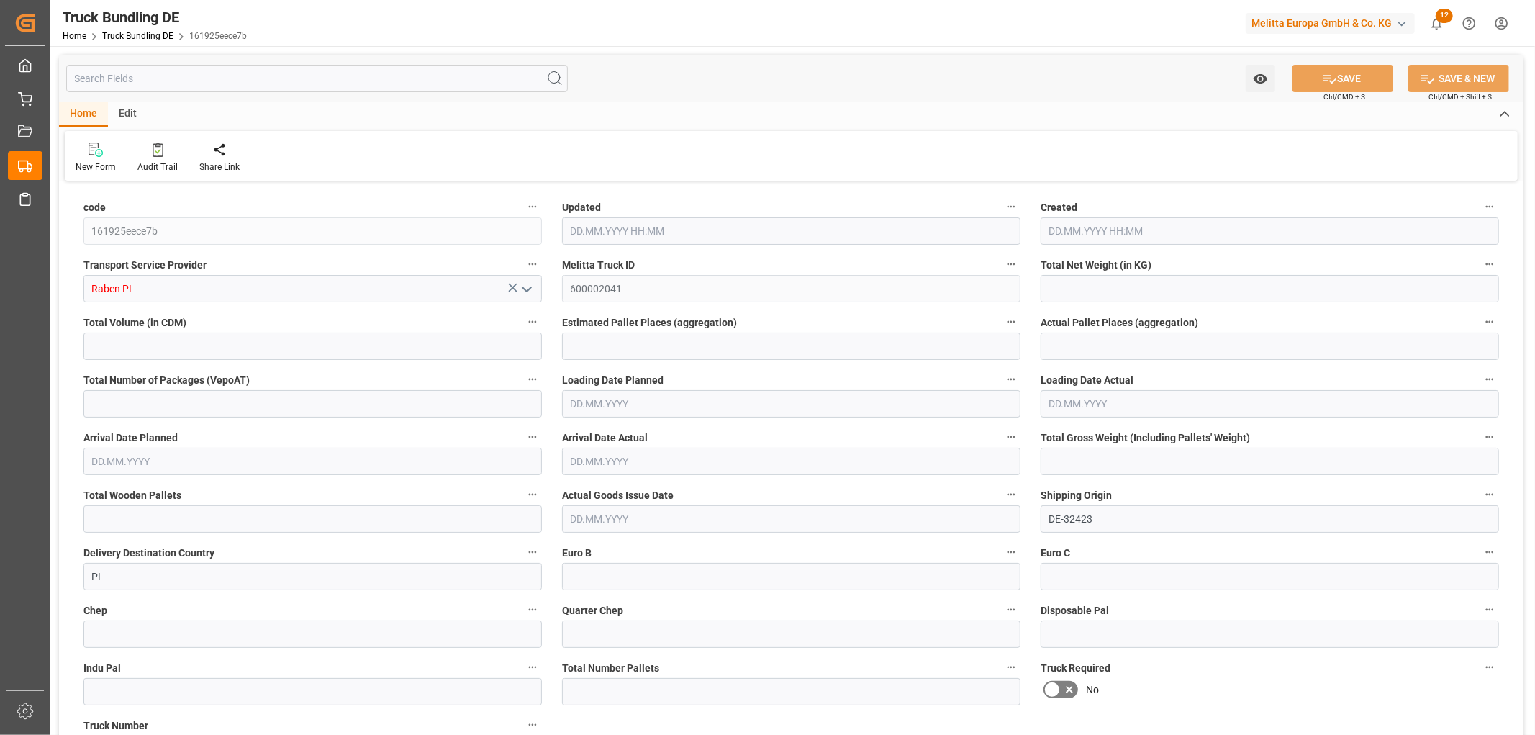
type input "0"
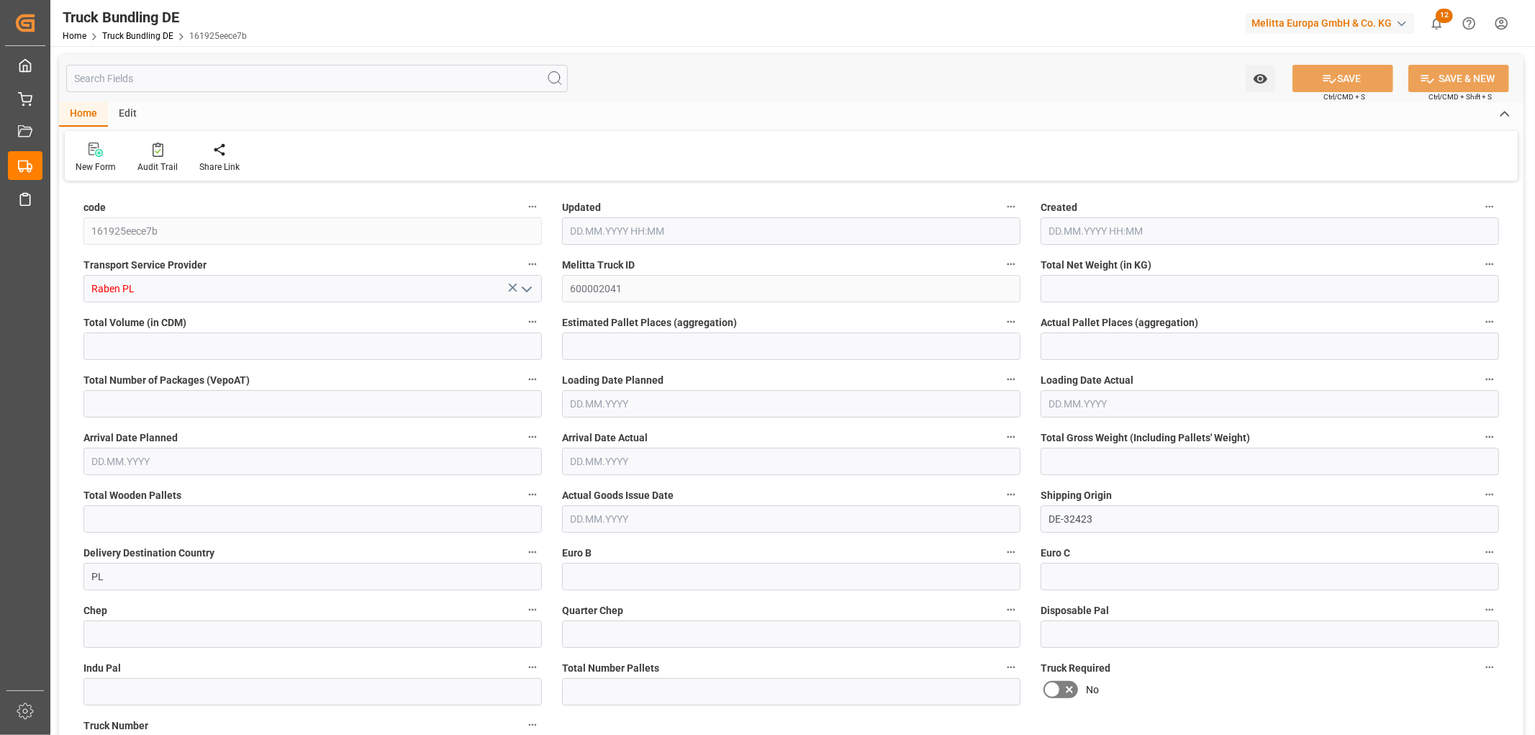
type input "0"
type input "[DATE] 11:37"
type input "[DATE]"
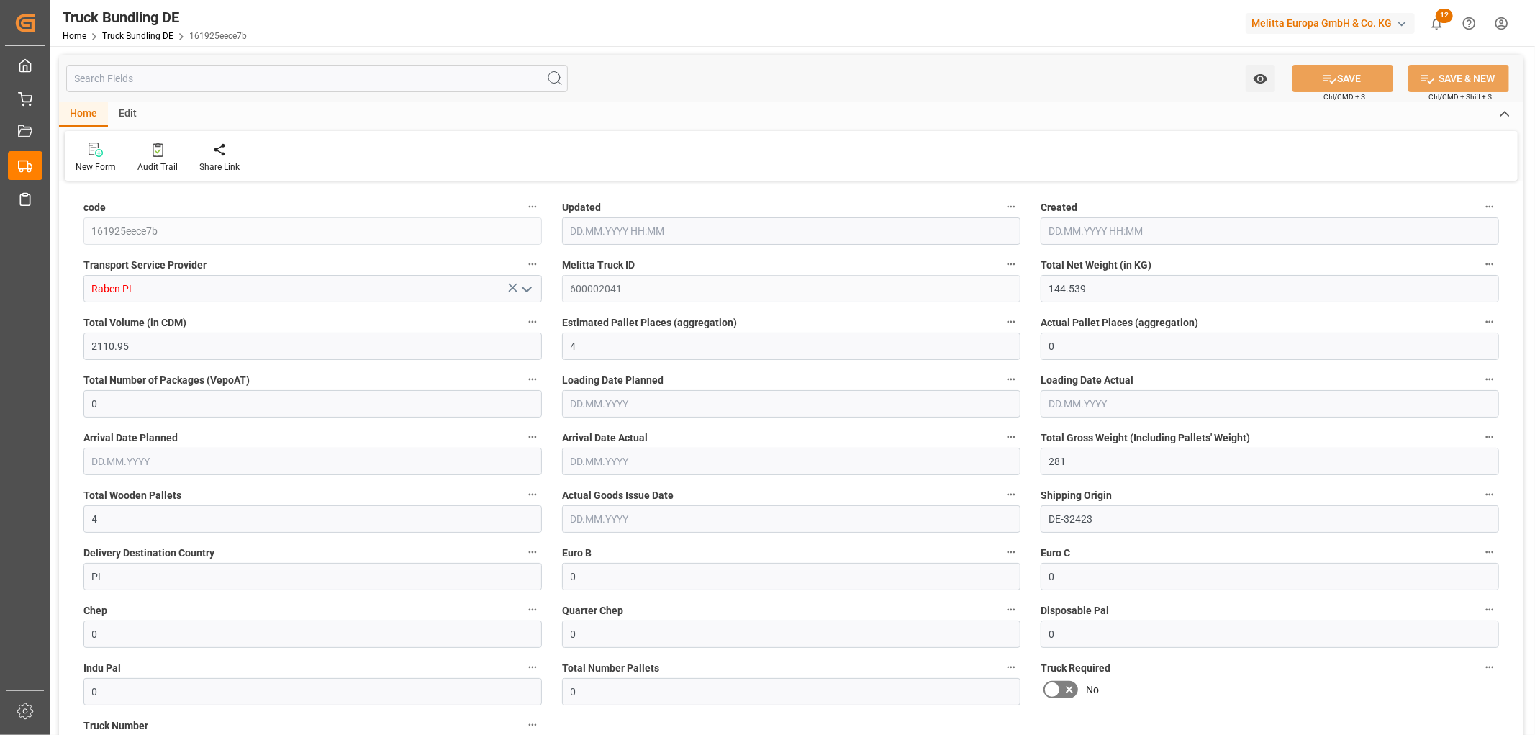
type input "[DATE]"
type input "[DATE] 11:37"
type input "[DATE]"
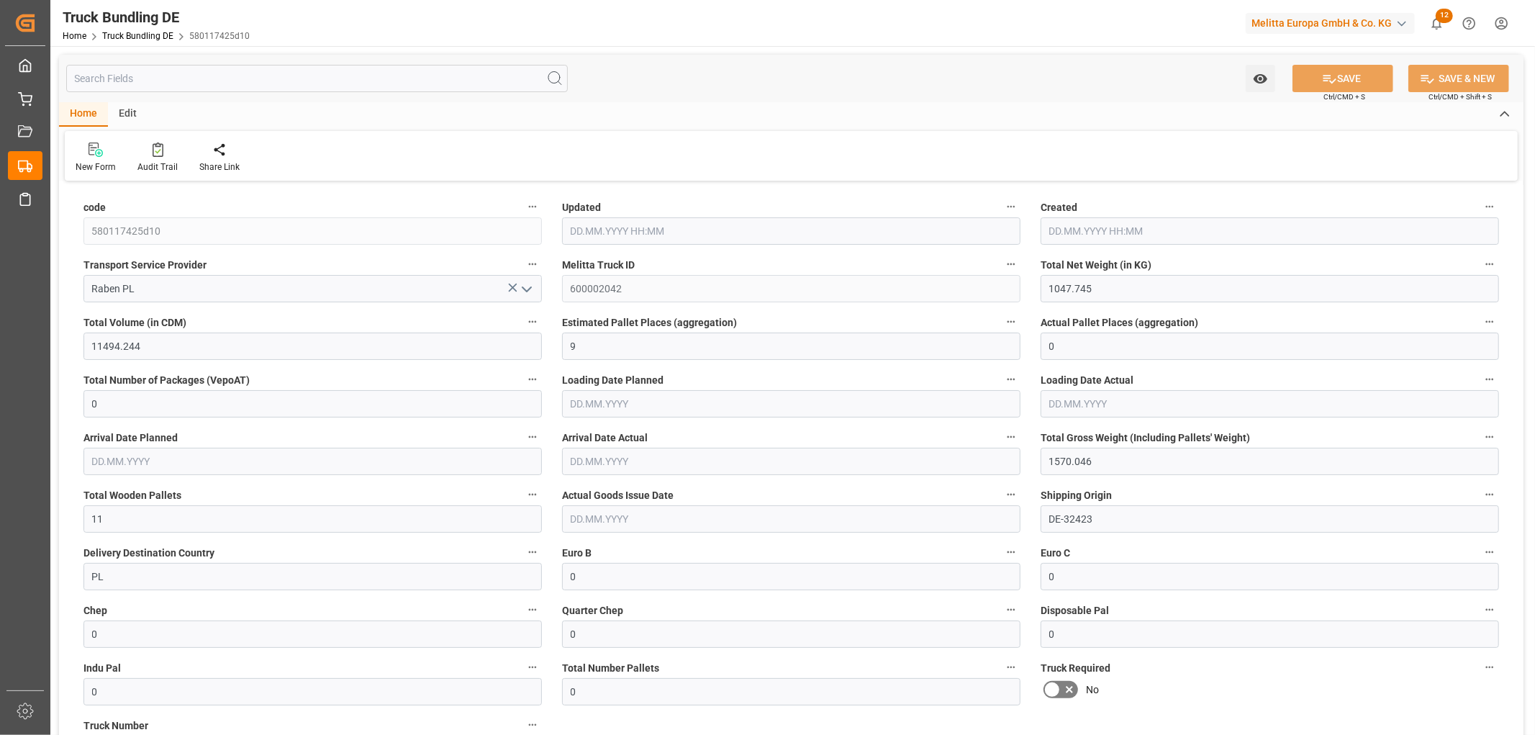
type input "[DATE]"
